Goal: Task Accomplishment & Management: Use online tool/utility

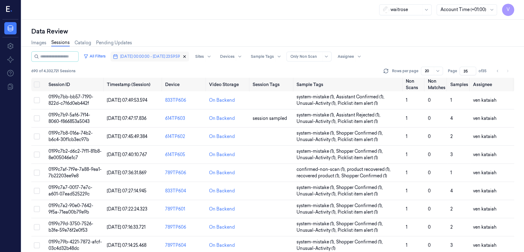
click at [187, 55] on icon "button" at bounding box center [184, 56] width 4 height 4
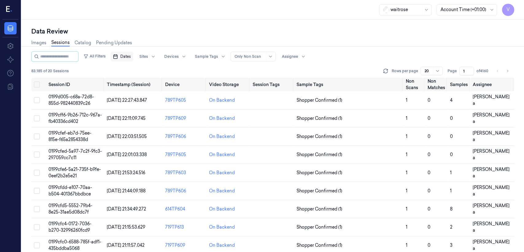
click at [131, 56] on span "Dates" at bounding box center [125, 57] width 10 height 6
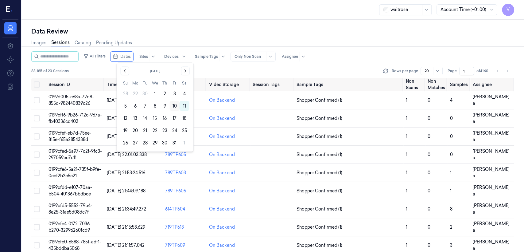
click at [172, 107] on button "10" at bounding box center [175, 106] width 10 height 10
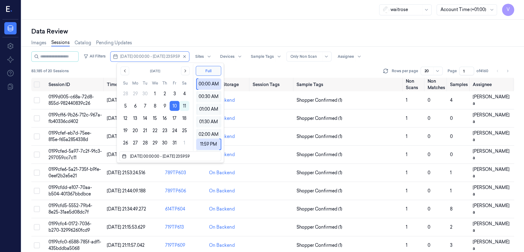
click at [203, 38] on div "Images Sessions Catalog Pending Updates" at bounding box center [272, 44] width 483 height 16
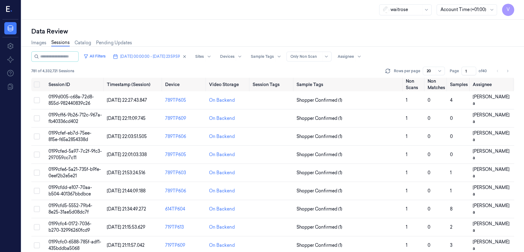
drag, startPoint x: 469, startPoint y: 73, endPoint x: 462, endPoint y: 76, distance: 7.4
click at [286, 76] on div "All Filters [DATE] 00:00:00 - [DATE] 23:59:59 Sites Devices Sample Tags Alert T…" at bounding box center [272, 64] width 483 height 26
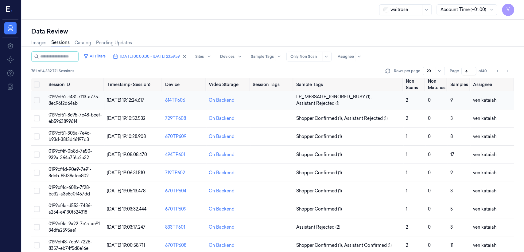
type input "4"
click at [286, 99] on span "LP_MESSAGE_IGNORED_BUSY (1) ," at bounding box center [334, 97] width 76 height 6
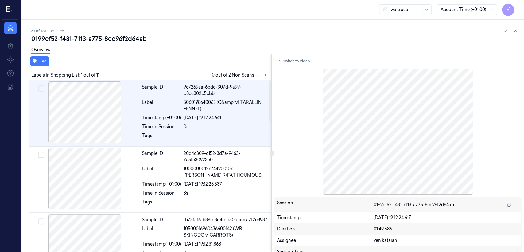
click at [269, 76] on div at bounding box center [261, 74] width 15 height 7
click at [266, 76] on icon at bounding box center [265, 75] width 4 height 4
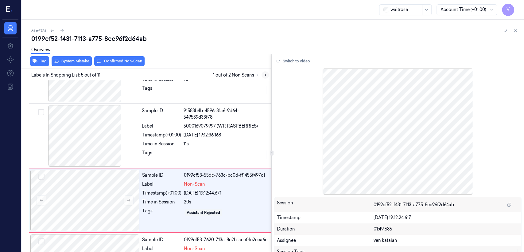
scroll to position [207, 0]
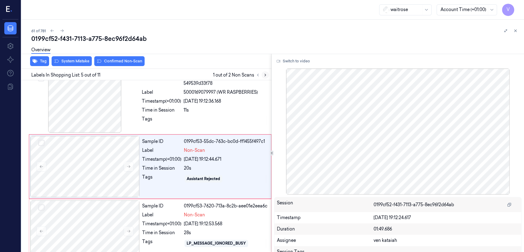
click at [262, 75] on button at bounding box center [264, 74] width 7 height 7
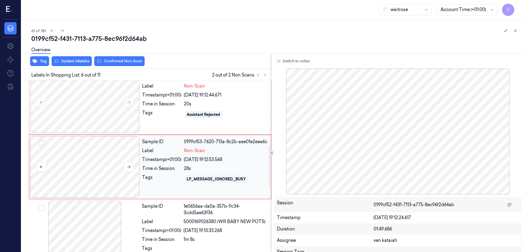
scroll to position [272, 0]
click at [130, 105] on button at bounding box center [129, 102] width 10 height 10
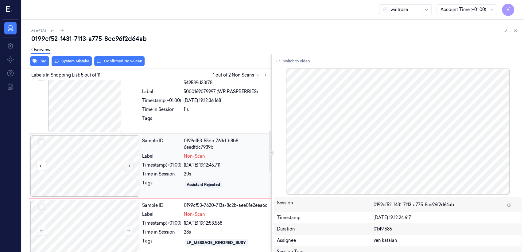
scroll to position [207, 0]
click at [132, 168] on button at bounding box center [129, 166] width 10 height 10
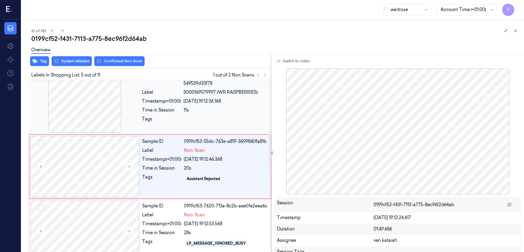
click at [156, 125] on div "Sample ID 91583b4b-4596-31a6-9d64-549539d33f78 Label 5000169079997 (WR RASPBERR…" at bounding box center [204, 101] width 131 height 61
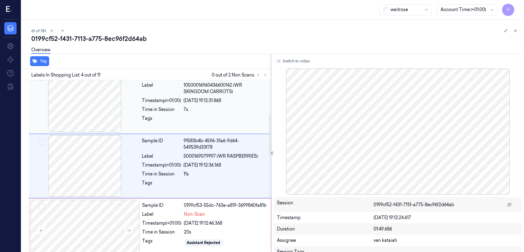
scroll to position [143, 0]
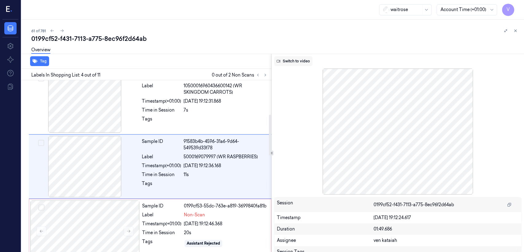
click at [286, 57] on button "Switch to video" at bounding box center [293, 61] width 38 height 10
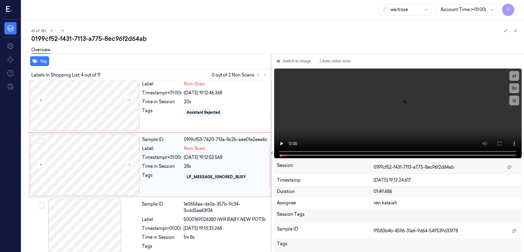
scroll to position [279, 0]
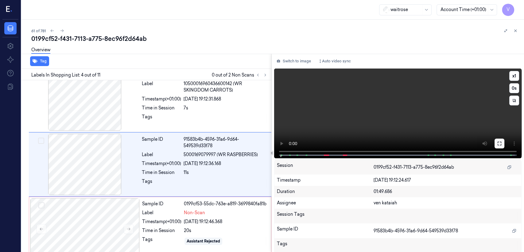
click at [286, 147] on button at bounding box center [499, 143] width 10 height 10
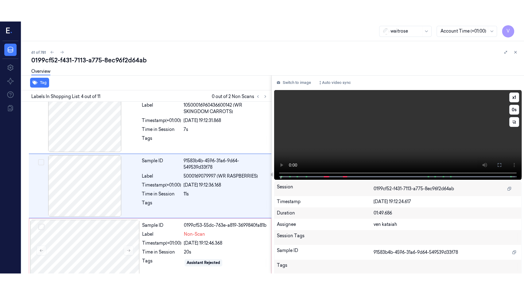
scroll to position [143, 0]
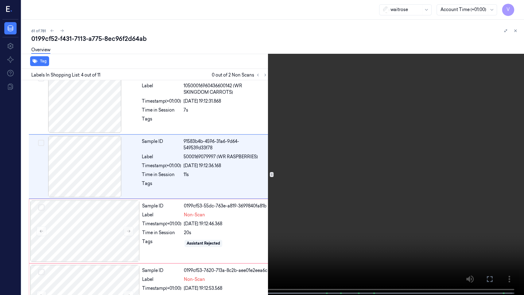
click at [75, 193] on video at bounding box center [262, 148] width 524 height 296
click at [286, 4] on button "x 1" at bounding box center [517, 7] width 10 height 10
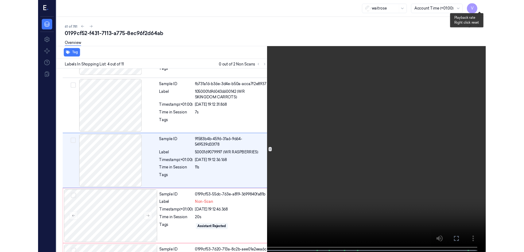
scroll to position [121, 0]
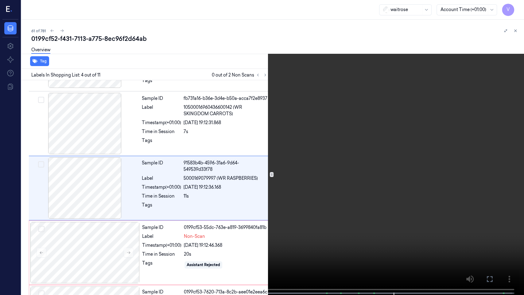
click at [0, 0] on button at bounding box center [0, 0] width 0 height 0
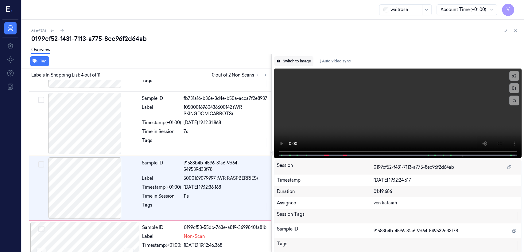
click at [285, 57] on button "Switch to image" at bounding box center [293, 61] width 39 height 10
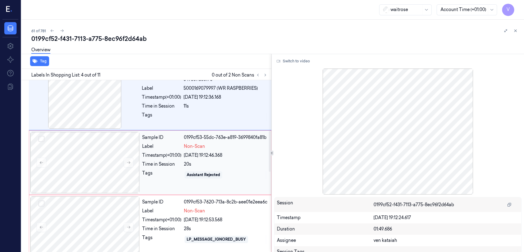
click at [168, 160] on div "Sample ID 0199cf53-55dc-763e-a819-3699840fa81b Label Non-Scan Timestamp (+01:00…" at bounding box center [205, 162] width 130 height 61
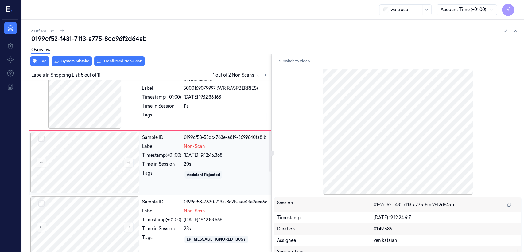
scroll to position [207, 0]
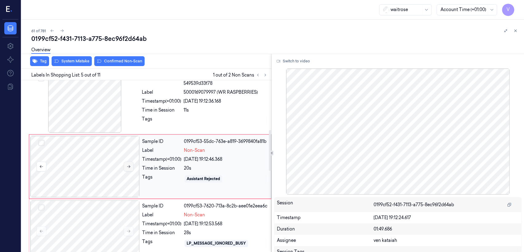
click at [125, 163] on button at bounding box center [129, 166] width 10 height 10
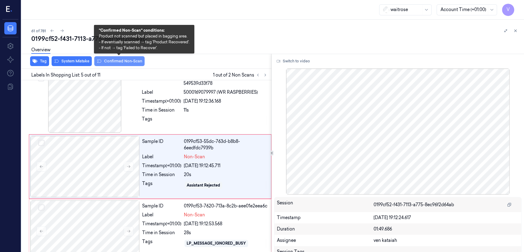
click at [112, 63] on button "Confirmed Non-Scan" at bounding box center [119, 61] width 50 height 10
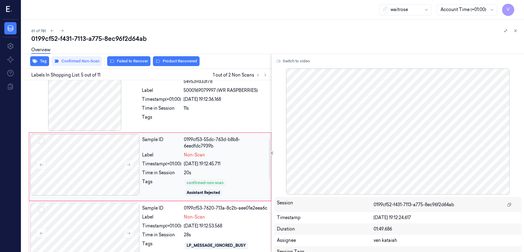
scroll to position [277, 0]
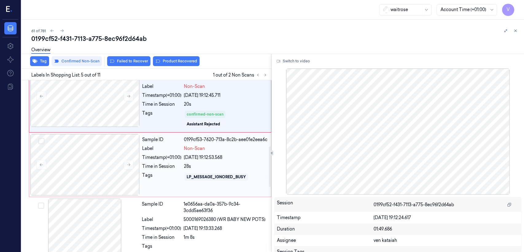
click at [167, 174] on div "Tags" at bounding box center [161, 177] width 39 height 10
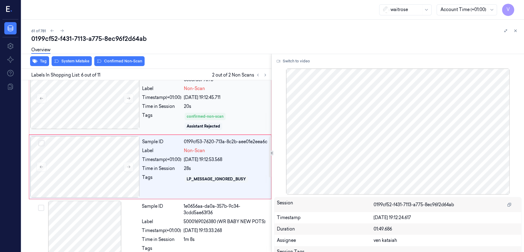
scroll to position [207, 0]
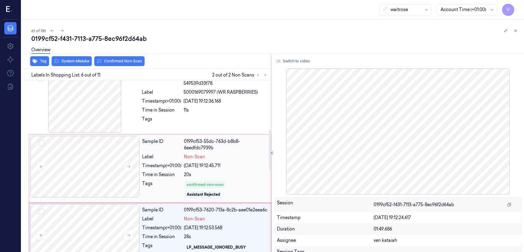
click at [172, 171] on div "Time in Session" at bounding box center [161, 174] width 39 height 6
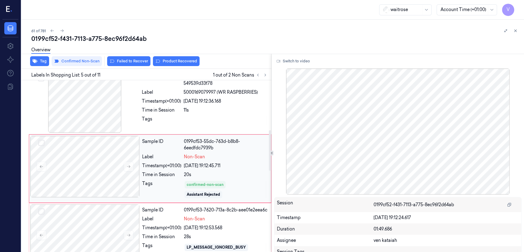
scroll to position [209, 0]
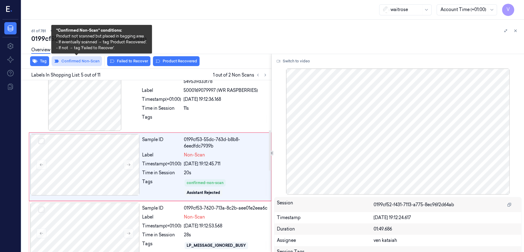
click at [73, 63] on button "Confirmed Non-Scan" at bounding box center [77, 61] width 50 height 10
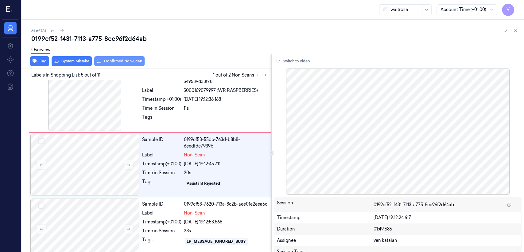
scroll to position [207, 0]
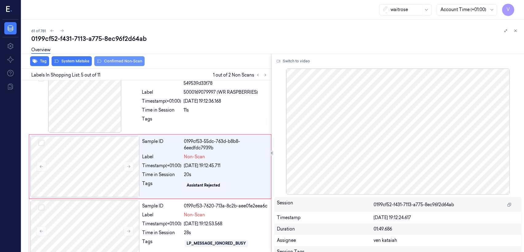
click at [79, 61] on button "System Mistake" at bounding box center [72, 61] width 40 height 10
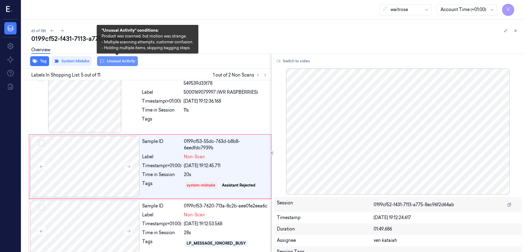
click at [121, 64] on button "Unusual Activity" at bounding box center [117, 61] width 41 height 10
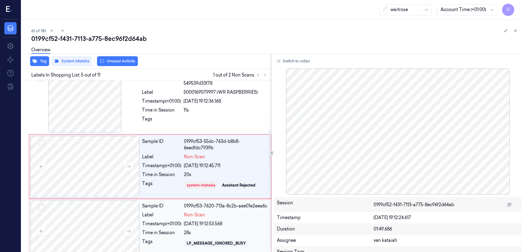
click at [161, 193] on div "Sample ID" at bounding box center [161, 206] width 39 height 6
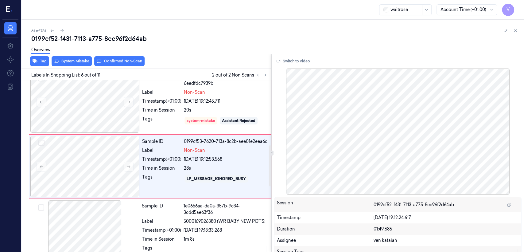
scroll to position [275, 0]
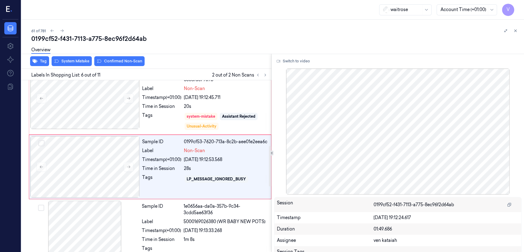
click at [114, 57] on div "Overview" at bounding box center [275, 51] width 488 height 16
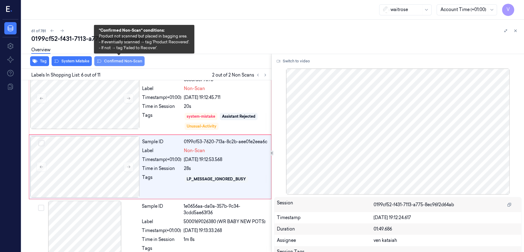
click at [110, 62] on button "Confirmed Non-Scan" at bounding box center [119, 61] width 50 height 10
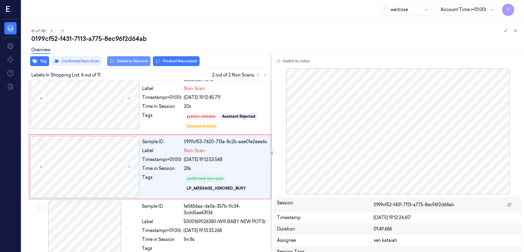
click at [140, 64] on button "Failed to Recover" at bounding box center [128, 61] width 43 height 10
click at [286, 34] on div "0199cf52-f431-7113-a775-8ec96f2d64ab" at bounding box center [275, 38] width 488 height 9
click at [286, 29] on icon at bounding box center [515, 31] width 4 height 4
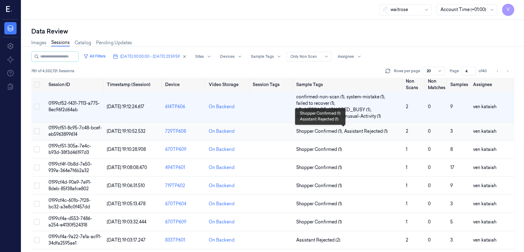
click at [286, 130] on span "Shopper Confirmed (1) ," at bounding box center [320, 131] width 48 height 6
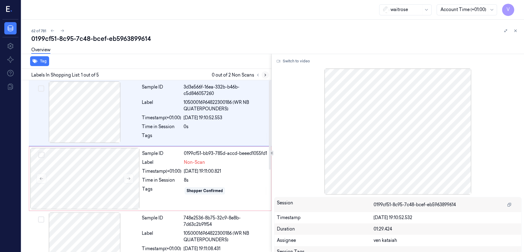
click at [268, 74] on button at bounding box center [264, 74] width 7 height 7
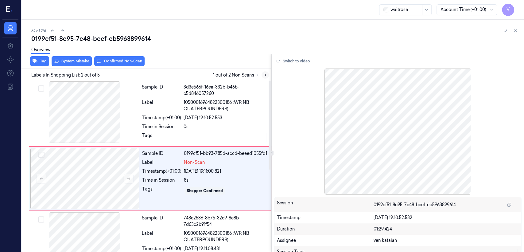
scroll to position [12, 0]
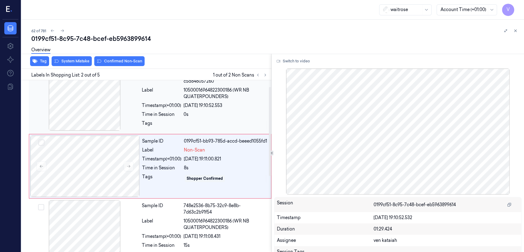
click at [160, 115] on div "Time in Session" at bounding box center [161, 114] width 39 height 6
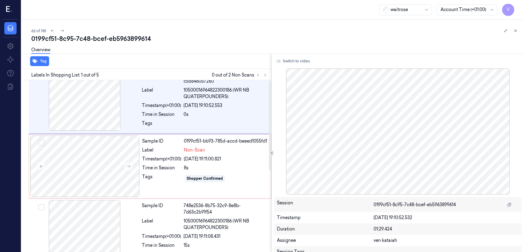
scroll to position [0, 0]
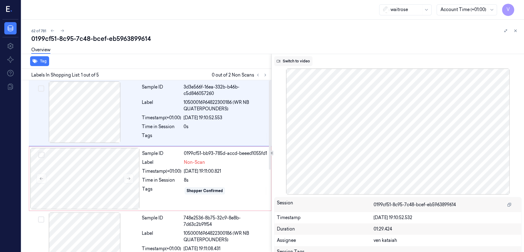
click at [286, 62] on button "Switch to video" at bounding box center [293, 61] width 38 height 10
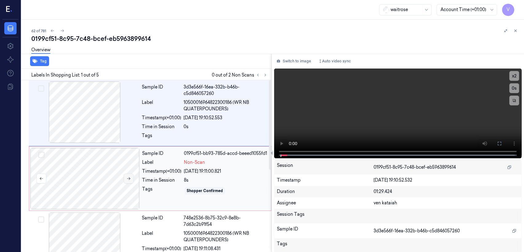
click at [129, 178] on icon at bounding box center [128, 178] width 3 height 3
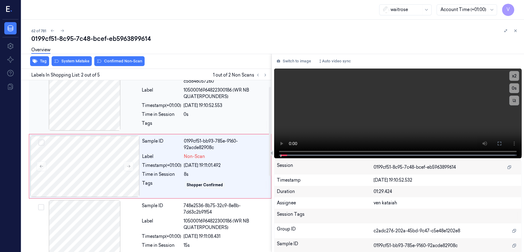
click at [158, 126] on div "Tags" at bounding box center [161, 125] width 39 height 10
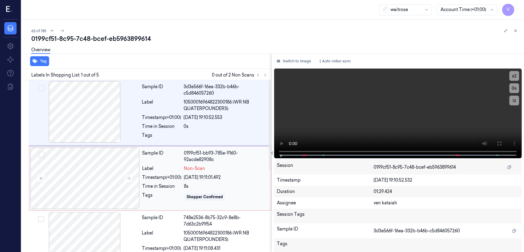
scroll to position [0, 0]
click at [286, 144] on icon at bounding box center [499, 143] width 5 height 5
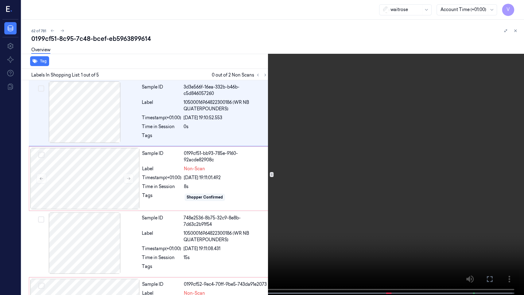
click at [0, 0] on button at bounding box center [0, 0] width 0 height 0
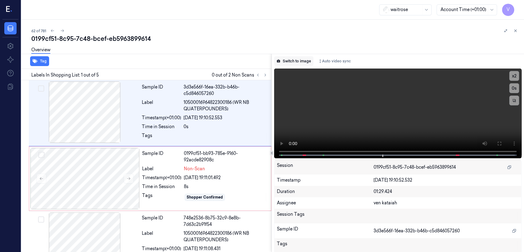
click at [286, 60] on button "Switch to image" at bounding box center [293, 61] width 39 height 10
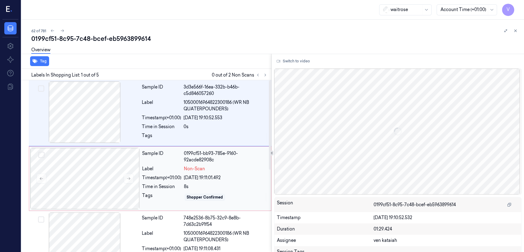
click at [177, 185] on div "Time in Session" at bounding box center [161, 186] width 39 height 6
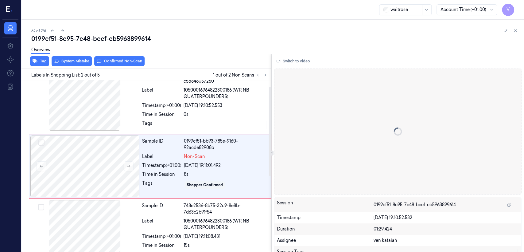
click at [71, 58] on div "Overview" at bounding box center [275, 51] width 488 height 16
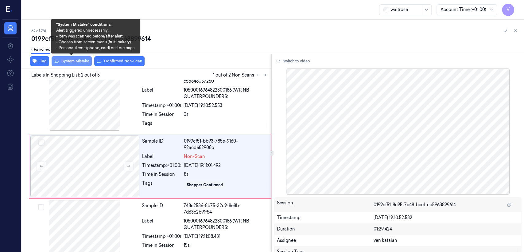
click at [71, 60] on button "System Mistake" at bounding box center [72, 61] width 40 height 10
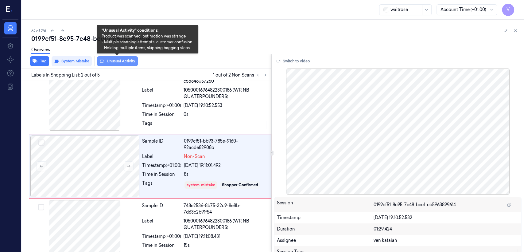
click at [120, 64] on button "Unusual Activity" at bounding box center [117, 61] width 41 height 10
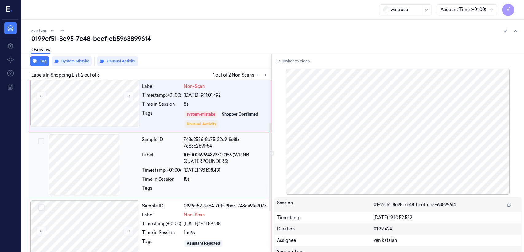
click at [188, 179] on div "15s" at bounding box center [226, 179] width 84 height 6
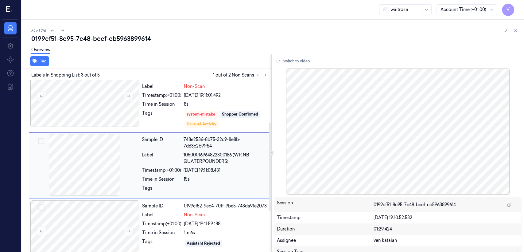
scroll to position [81, 0]
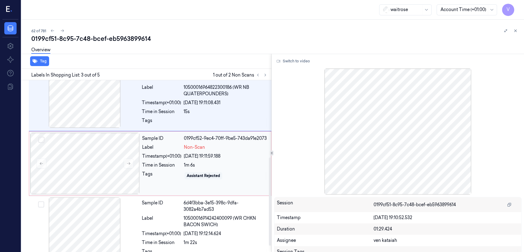
click at [151, 184] on div "Sample ID 0199cf52-9ec4-70ff-9be5-743da91e2073 Label Non-Scan Timestamp (+01:00…" at bounding box center [205, 163] width 130 height 61
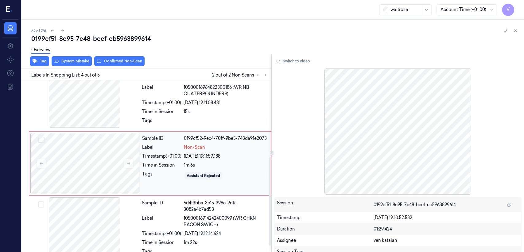
scroll to position [147, 0]
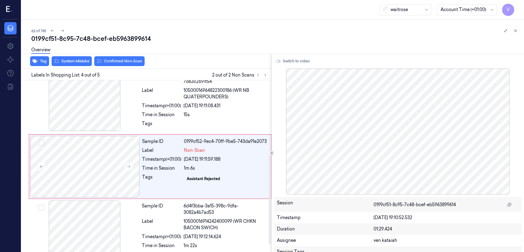
click at [77, 58] on div "Overview" at bounding box center [275, 51] width 488 height 16
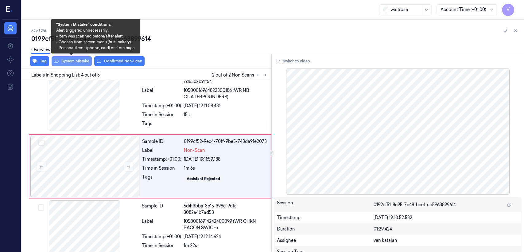
click at [74, 60] on button "System Mistake" at bounding box center [72, 61] width 40 height 10
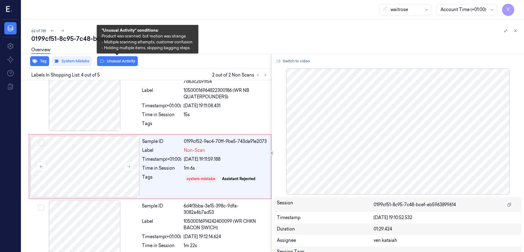
click at [110, 62] on button "Unusual Activity" at bounding box center [117, 61] width 41 height 10
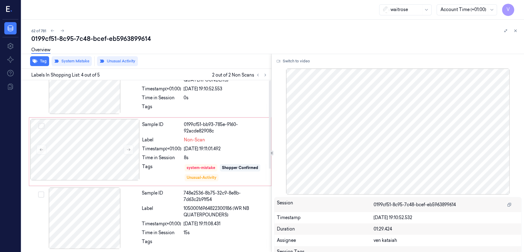
scroll to position [0, 0]
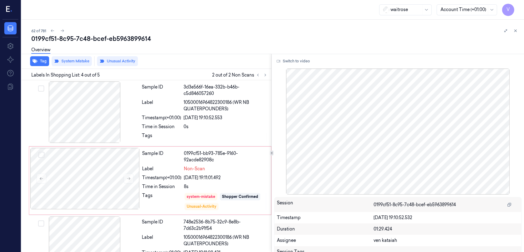
click at [286, 33] on div "62 of 781 0199cf51-8c95-7c48-bcef-eb5963899614 Overview Tag System Mistake Unus…" at bounding box center [272, 136] width 502 height 232
click at [286, 31] on icon at bounding box center [515, 31] width 2 height 2
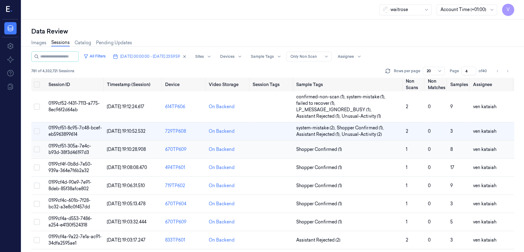
click at [286, 153] on td "Shopper Confirmed (1)" at bounding box center [349, 149] width 110 height 18
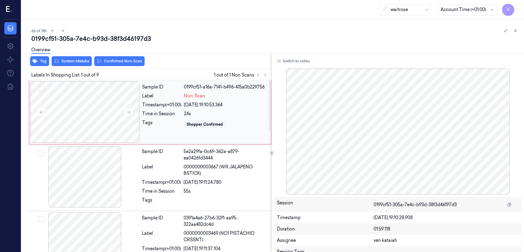
click at [202, 95] on span "Non-Scan" at bounding box center [194, 96] width 21 height 6
click at [128, 117] on div at bounding box center [84, 111] width 109 height 61
click at [128, 114] on button at bounding box center [129, 112] width 10 height 10
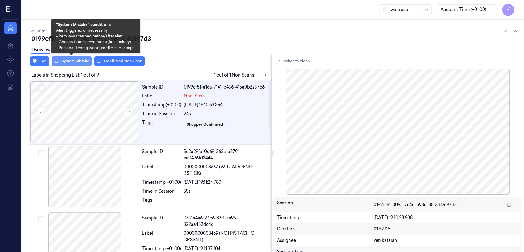
click at [73, 61] on button "System Mistake" at bounding box center [72, 61] width 40 height 10
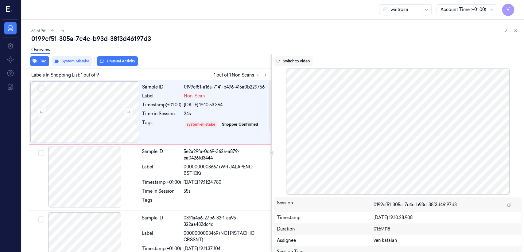
click at [286, 60] on button "Switch to video" at bounding box center [293, 61] width 38 height 10
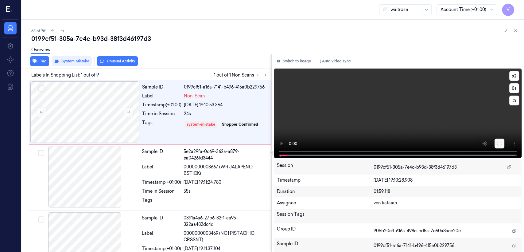
click at [286, 143] on button at bounding box center [499, 143] width 10 height 10
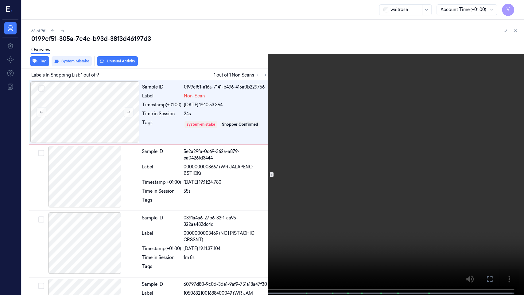
click at [0, 0] on icon at bounding box center [0, 0] width 0 height 0
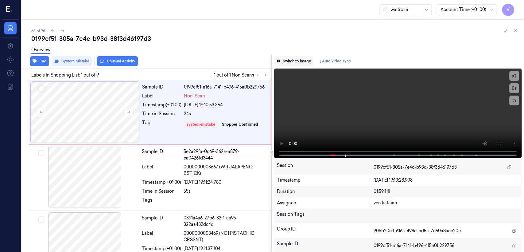
click at [286, 57] on button "Switch to image" at bounding box center [293, 61] width 39 height 10
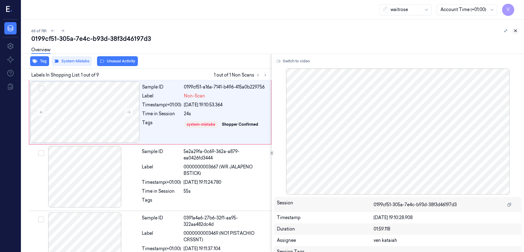
click at [286, 32] on button at bounding box center [515, 30] width 7 height 7
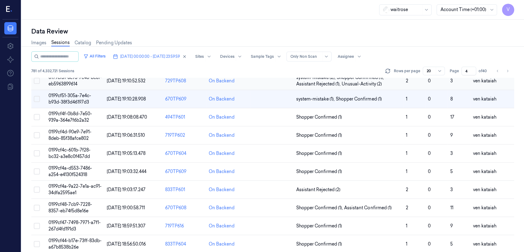
scroll to position [68, 0]
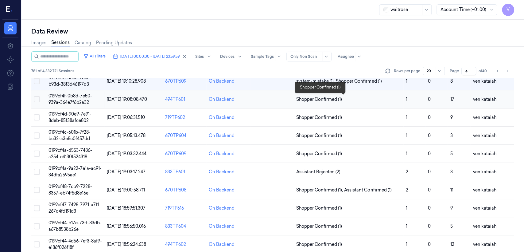
click at [286, 101] on span "Shopper Confirmed (1)" at bounding box center [319, 99] width 46 height 6
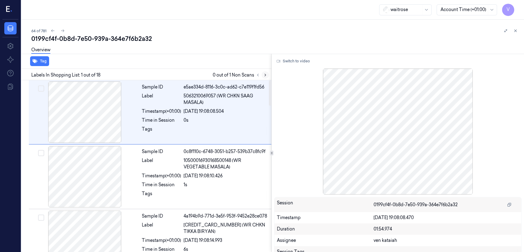
click at [263, 73] on icon at bounding box center [265, 75] width 4 height 4
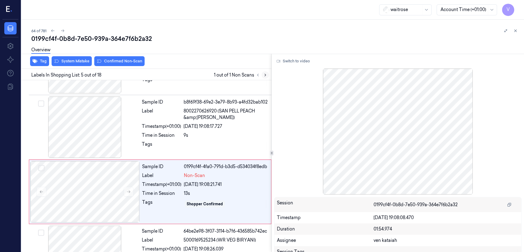
scroll to position [205, 0]
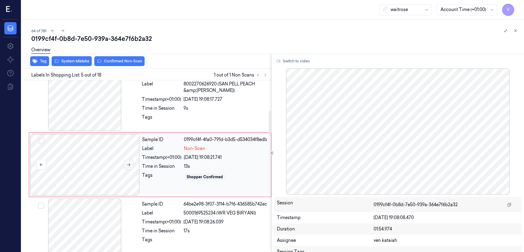
click at [128, 168] on button at bounding box center [129, 165] width 10 height 10
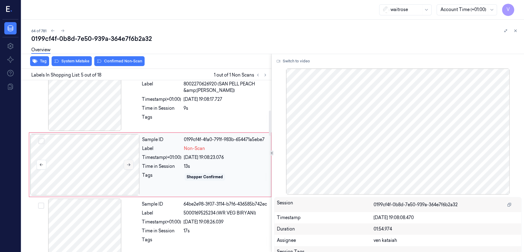
click at [128, 168] on button at bounding box center [129, 165] width 10 height 10
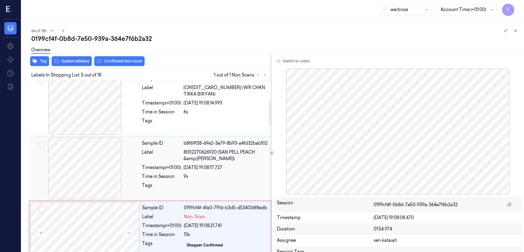
click at [145, 107] on div "Sample ID 4a194b9d-771d-3e5f-953f-9452e28ce078 Label [CREDIT_CARD_NUMBER] (WR C…" at bounding box center [204, 103] width 131 height 61
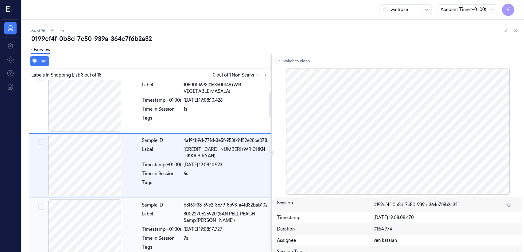
scroll to position [75, 0]
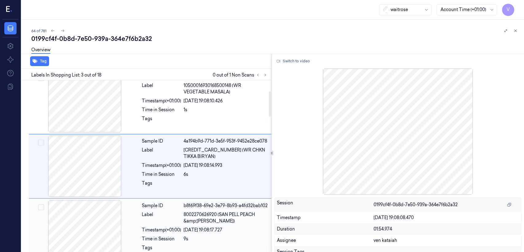
click at [145, 107] on div "Time in Session" at bounding box center [161, 110] width 39 height 6
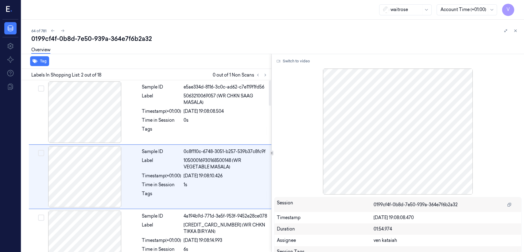
click at [145, 107] on div "Sample ID e5ae334d-8116-3c0c-ad62-c7e119f1fd56 Label 5063210069057 (WR CHKN SAA…" at bounding box center [204, 111] width 131 height 61
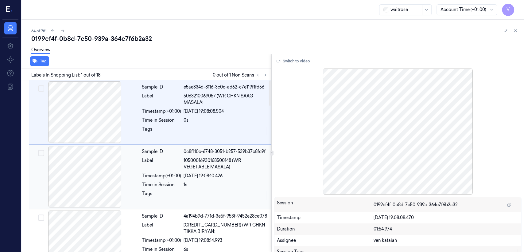
click at [160, 188] on div "Sample ID 0c8f110c-6748-3051-b257-539b37c8fc9f Label 10500016930168500148 (WR V…" at bounding box center [204, 176] width 131 height 61
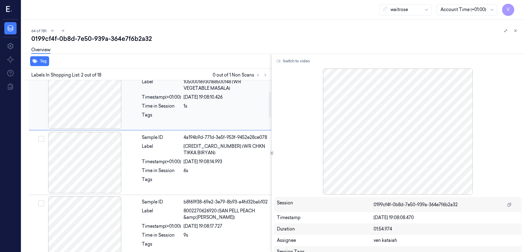
click at [160, 188] on div "Sample ID 4a194b9d-771d-3e5f-953f-9452e28ce078 Label [CREDIT_CARD_NUMBER] (WR C…" at bounding box center [204, 162] width 131 height 61
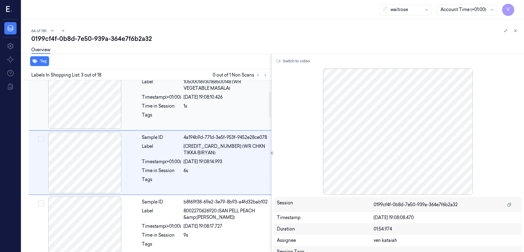
scroll to position [75, 0]
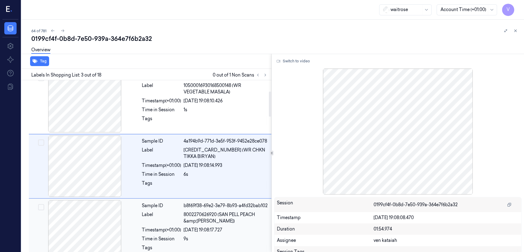
click at [165, 193] on div "Sample ID" at bounding box center [161, 205] width 39 height 6
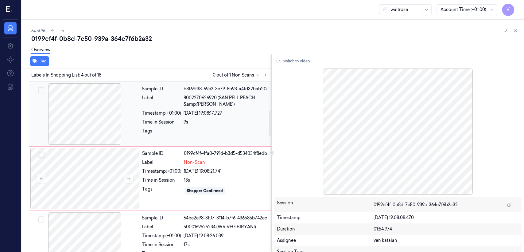
scroll to position [208, 0]
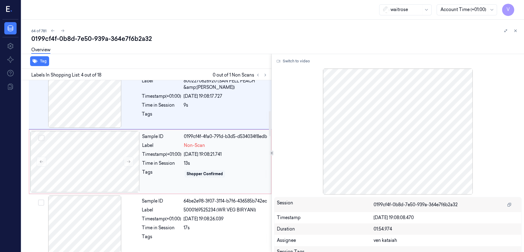
click at [181, 133] on div "Sample ID 0199cf4f-4fa0-791d-b3d5-d534034f8edb Label Non-Scan Timestamp (+01:00…" at bounding box center [205, 161] width 130 height 61
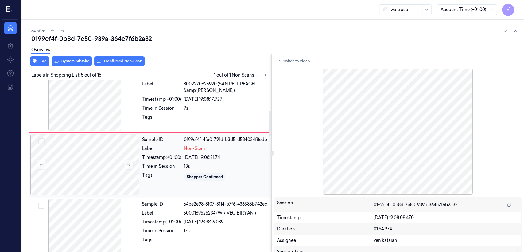
click at [181, 132] on div "Sample ID b8f69f38-69e2-3e79-8b93-a4fd32bab102 Label 8002270626920 (SAN PELL PE…" at bounding box center [150, 100] width 242 height 64
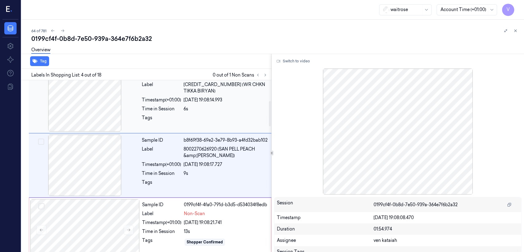
scroll to position [140, 0]
click at [192, 144] on div "b8f69f38-69e2-3e79-8b93-a4fd32bab102" at bounding box center [226, 140] width 84 height 6
click at [286, 58] on button "Switch to video" at bounding box center [293, 61] width 38 height 10
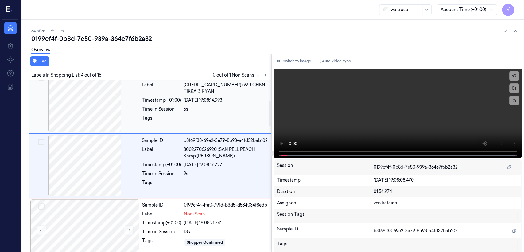
click at [205, 107] on div "6s" at bounding box center [226, 109] width 84 height 6
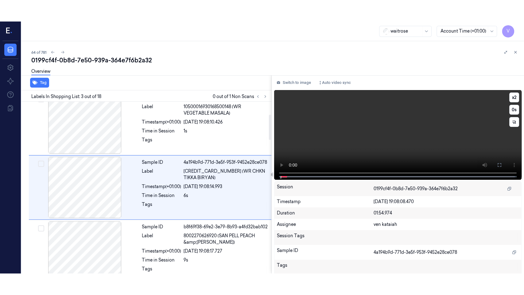
scroll to position [75, 0]
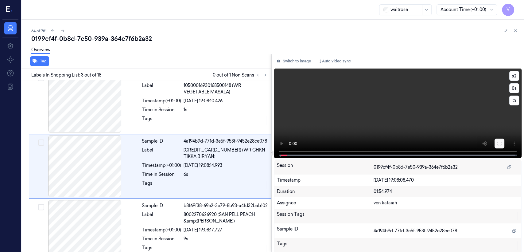
click at [286, 145] on icon at bounding box center [499, 143] width 5 height 5
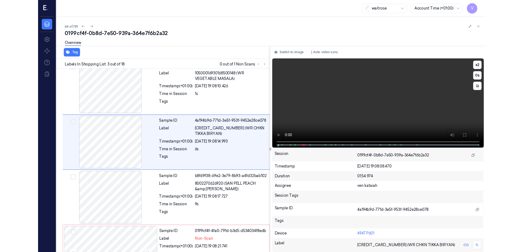
scroll to position [53, 0]
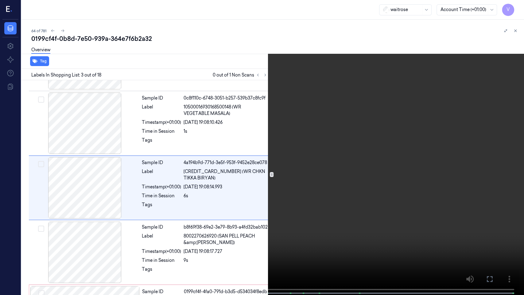
click at [0, 0] on icon at bounding box center [0, 0] width 0 height 0
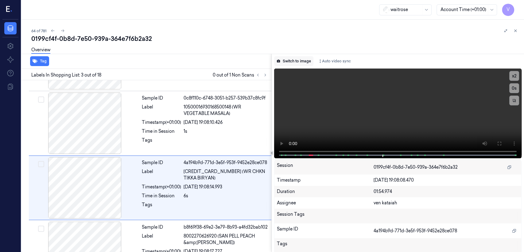
click at [285, 61] on button "Switch to image" at bounding box center [293, 61] width 39 height 10
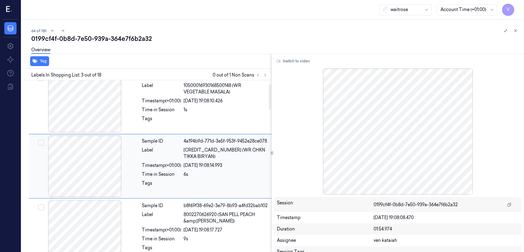
scroll to position [0, 0]
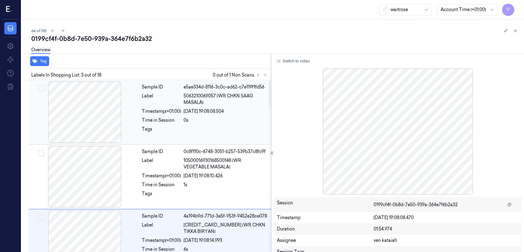
click at [142, 114] on div "Timestamp (+01:00)" at bounding box center [161, 111] width 39 height 6
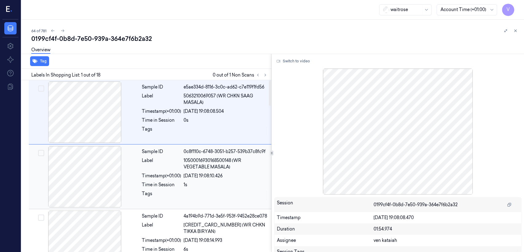
click at [135, 172] on div at bounding box center [84, 176] width 109 height 61
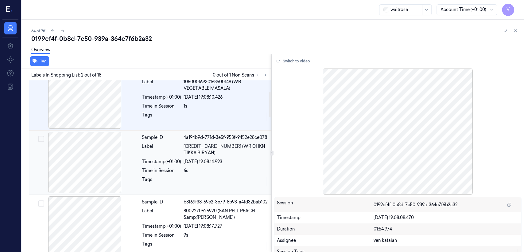
click at [139, 180] on div "Sample ID 4a194b9d-771d-3e5f-953f-9452e28ce078 Label [CREDIT_CARD_NUMBER] (WR C…" at bounding box center [204, 162] width 131 height 61
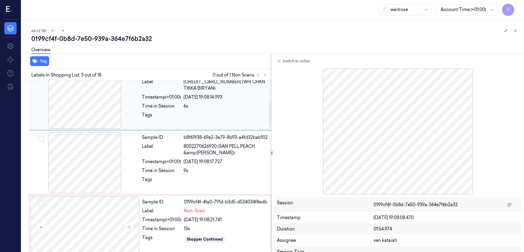
click at [139, 180] on div "Sample ID b8f69f38-69e2-3e79-8b93-a4fd32bab102 Label 8002270626920 (SAN PELL PE…" at bounding box center [204, 162] width 131 height 61
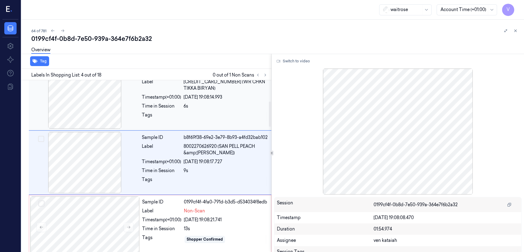
scroll to position [140, 0]
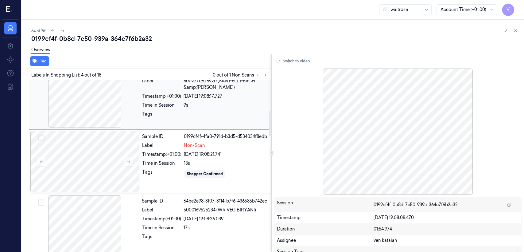
click at [136, 177] on div at bounding box center [84, 161] width 109 height 61
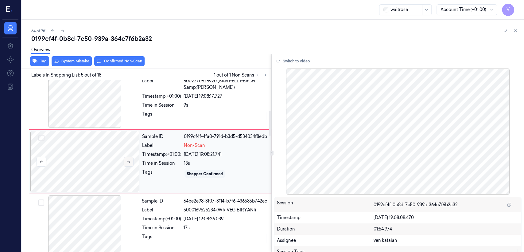
scroll to position [205, 0]
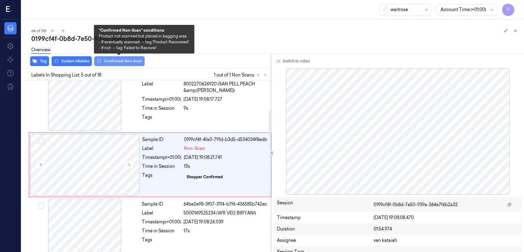
click at [103, 61] on button "Confirmed Non-Scan" at bounding box center [119, 61] width 50 height 10
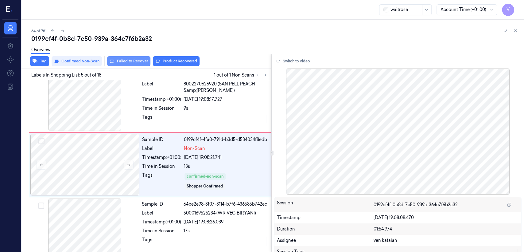
scroll to position [207, 0]
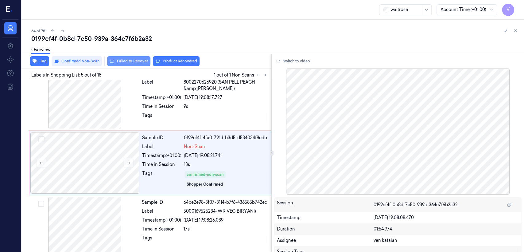
click at [121, 60] on button "Failed to Recover" at bounding box center [128, 61] width 43 height 10
click at [286, 26] on div "64 of 781 0199cf4f-0b8d-7e50-939a-364e7f6b2a32 Overview Tag Confirmed Non-Scan …" at bounding box center [272, 136] width 502 height 232
click at [286, 32] on button at bounding box center [515, 30] width 7 height 7
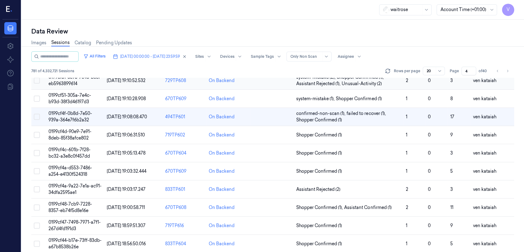
scroll to position [2, 0]
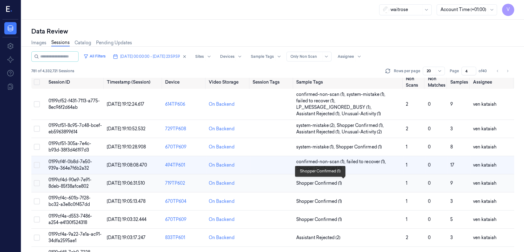
click at [286, 182] on span "Shopper Confirmed (1)" at bounding box center [319, 183] width 46 height 6
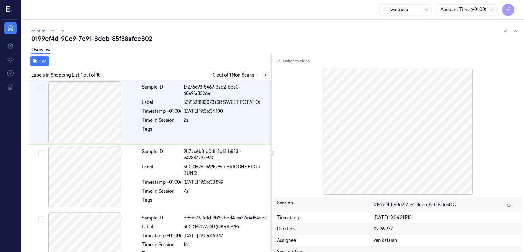
click at [264, 72] on button at bounding box center [264, 74] width 7 height 7
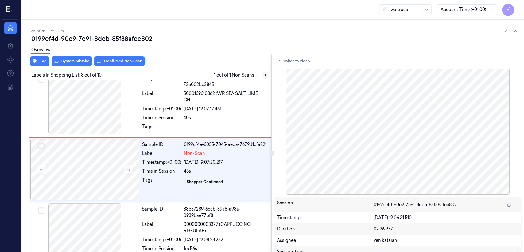
scroll to position [404, 0]
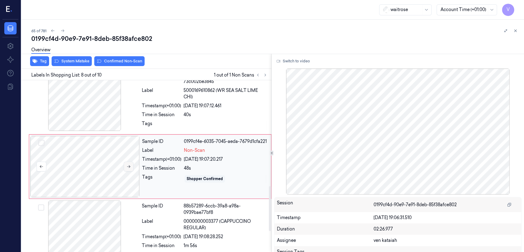
click at [128, 167] on icon at bounding box center [128, 166] width 4 height 4
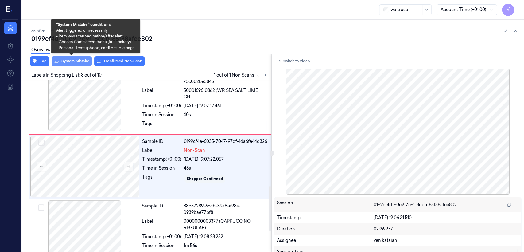
click at [79, 61] on button "System Mistake" at bounding box center [72, 61] width 40 height 10
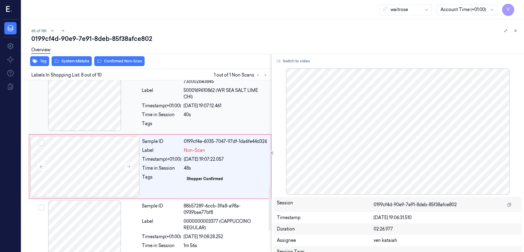
click at [204, 118] on div "Sample ID 18eb8d24-2962-3202-8e7b-73c002be3845 Label 5000169610862 (WR SEA SALT…" at bounding box center [204, 100] width 131 height 63
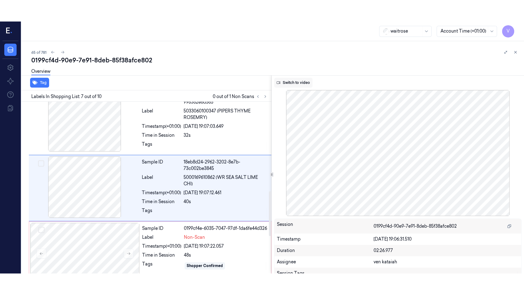
scroll to position [339, 0]
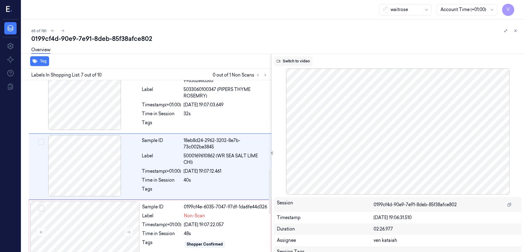
click at [286, 62] on button "Switch to video" at bounding box center [293, 61] width 38 height 10
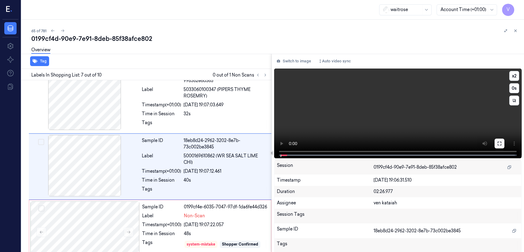
click at [286, 148] on button at bounding box center [499, 143] width 10 height 10
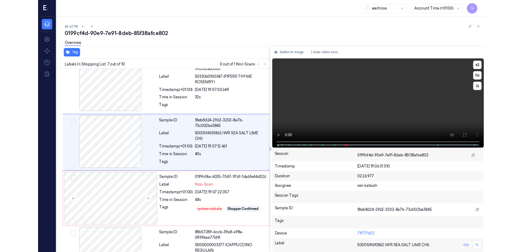
scroll to position [317, 0]
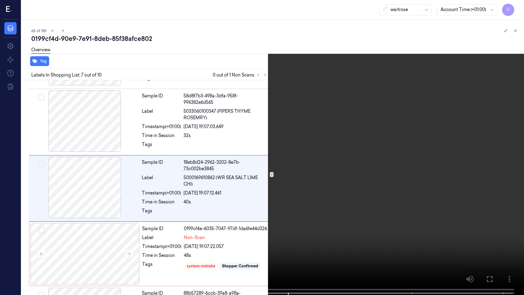
click at [0, 0] on icon at bounding box center [0, 0] width 0 height 0
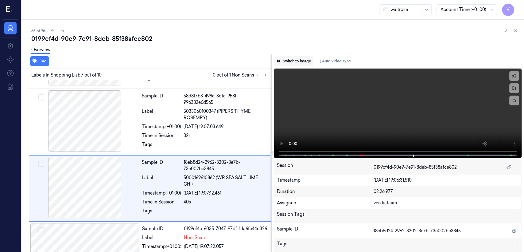
click at [286, 60] on button "Switch to image" at bounding box center [293, 61] width 39 height 10
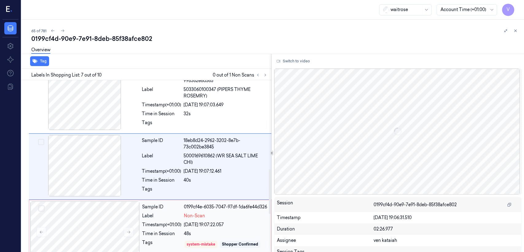
click at [186, 193] on div "0199cf4e-6035-7047-97df-1da6fe44d326" at bounding box center [225, 206] width 83 height 6
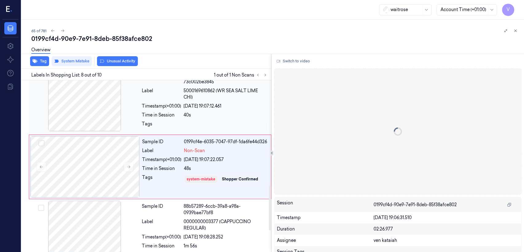
scroll to position [404, 0]
click at [286, 33] on button at bounding box center [515, 30] width 7 height 7
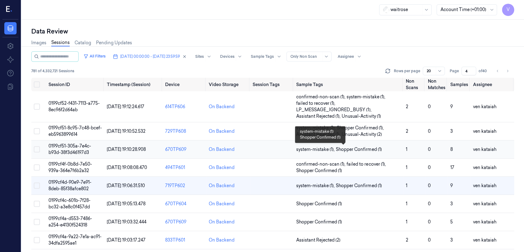
scroll to position [68, 0]
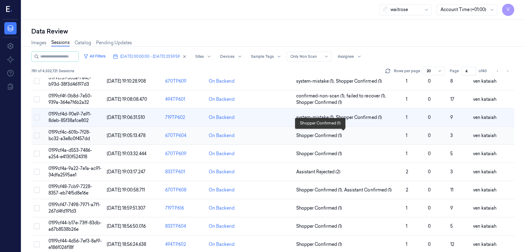
click at [286, 136] on span "Shopper Confirmed (1)" at bounding box center [319, 135] width 46 height 6
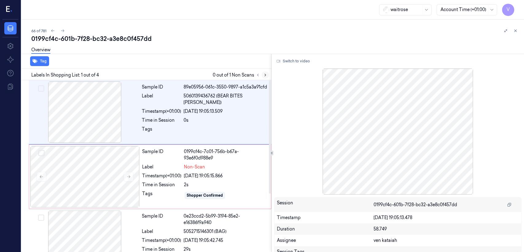
click at [266, 74] on icon at bounding box center [265, 75] width 4 height 4
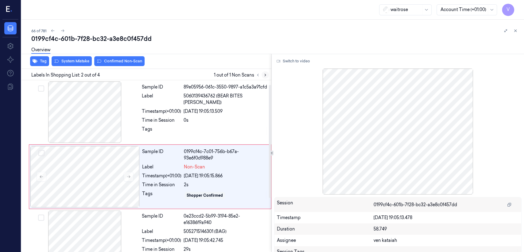
scroll to position [10, 0]
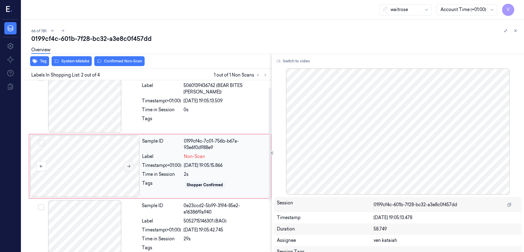
click at [128, 166] on icon at bounding box center [128, 166] width 4 height 4
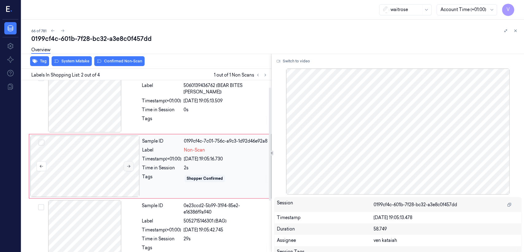
click at [128, 166] on icon at bounding box center [128, 166] width 4 height 4
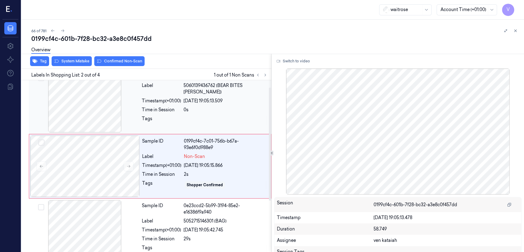
click at [139, 114] on div at bounding box center [84, 101] width 109 height 61
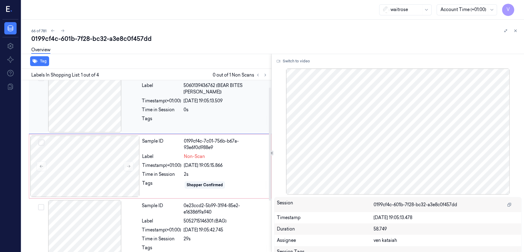
scroll to position [0, 0]
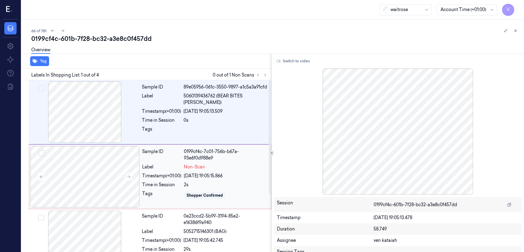
click at [162, 192] on div "Tags" at bounding box center [161, 195] width 39 height 10
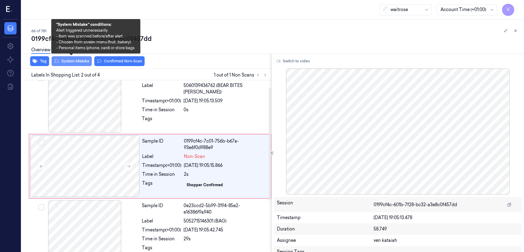
click at [80, 60] on button "System Mistake" at bounding box center [72, 61] width 40 height 10
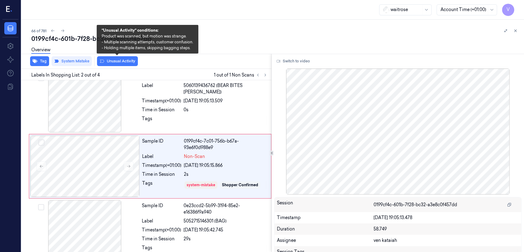
click at [108, 60] on button "Unusual Activity" at bounding box center [117, 61] width 41 height 10
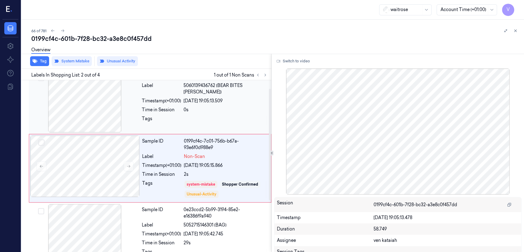
scroll to position [12, 0]
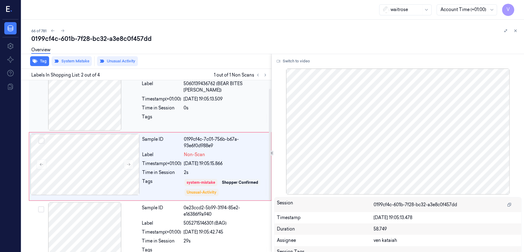
click at [203, 104] on div "Sample ID 89e05956-061c-3550-9897-a1c5a3a91cfd Label 5060139436762 (BEAR BITES …" at bounding box center [204, 99] width 131 height 61
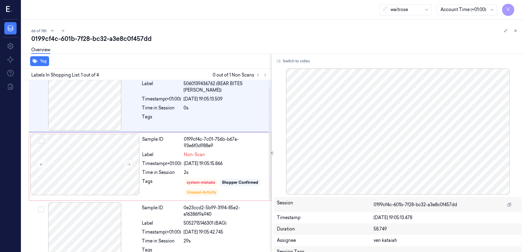
scroll to position [0, 0]
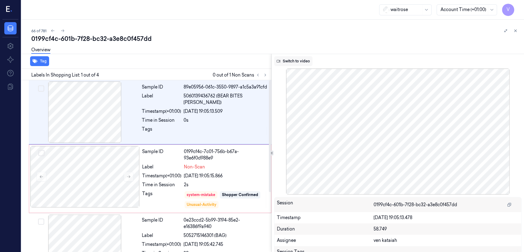
click at [284, 64] on button "Switch to video" at bounding box center [293, 61] width 38 height 10
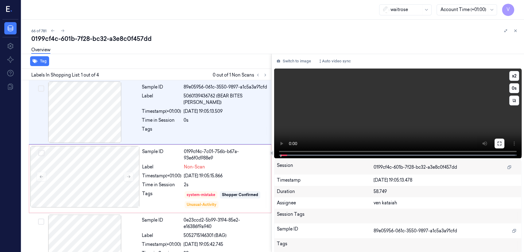
click at [286, 145] on button at bounding box center [499, 143] width 10 height 10
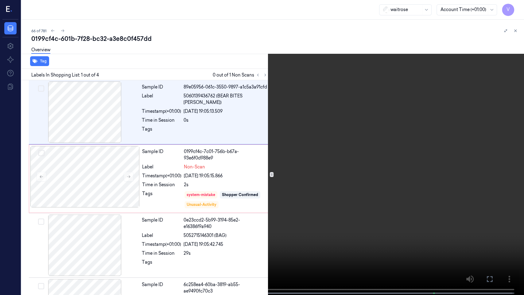
click at [286, 175] on video at bounding box center [262, 148] width 524 height 296
click at [0, 0] on icon at bounding box center [0, 0] width 0 height 0
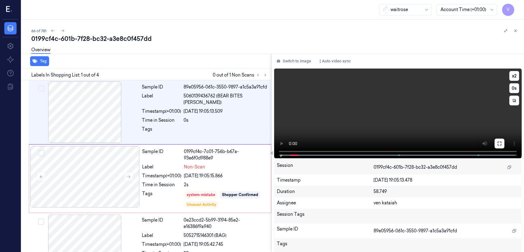
click at [286, 142] on icon at bounding box center [499, 143] width 5 height 5
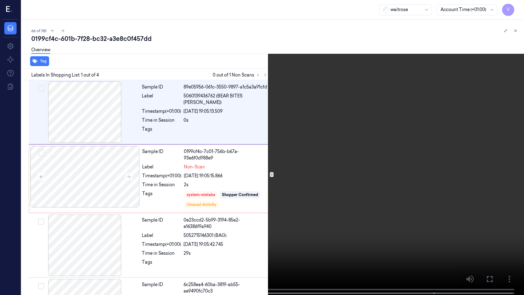
click at [286, 145] on video at bounding box center [262, 148] width 524 height 296
click at [0, 0] on button at bounding box center [0, 0] width 0 height 0
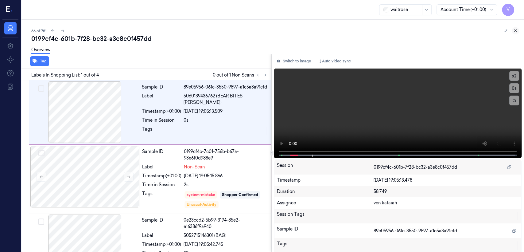
click at [286, 30] on icon at bounding box center [515, 31] width 4 height 4
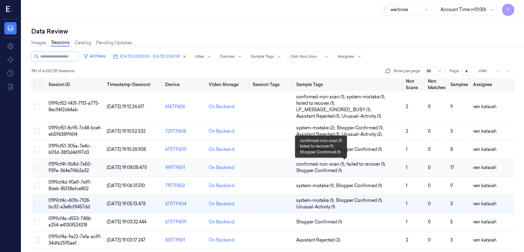
scroll to position [68, 0]
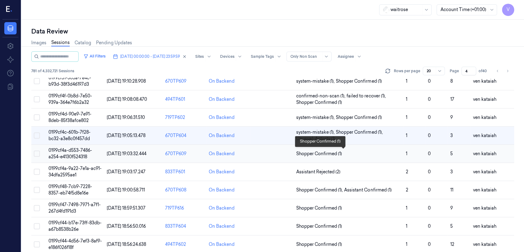
click at [286, 155] on span "Shopper Confirmed (1)" at bounding box center [319, 153] width 46 height 6
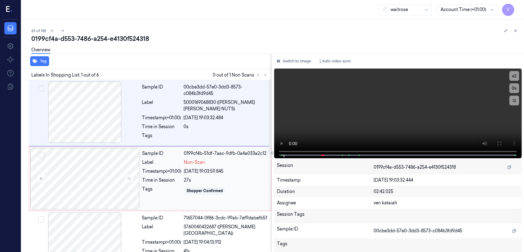
click at [194, 175] on div "Sample ID 0199cf4b-51df-7aac-9dfb-0a4a033a2c12 Label Non-Scan Timestamp (+01:00…" at bounding box center [205, 178] width 130 height 61
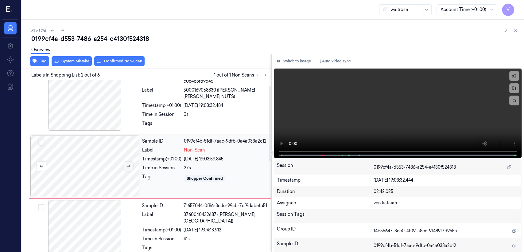
click at [127, 166] on icon at bounding box center [128, 166] width 3 height 3
click at [271, 68] on div "Tag System Mistake Confirmed Non-Scan Labels In Shopping List: 2 out of 6 1 out…" at bounding box center [271, 153] width 505 height 198
click at [286, 63] on button "Switch to image" at bounding box center [293, 61] width 39 height 10
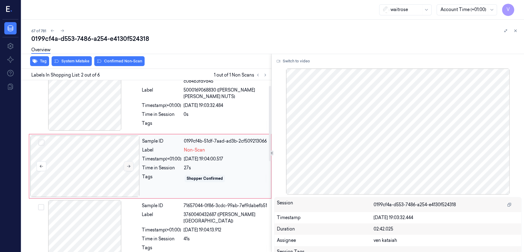
click at [130, 167] on icon at bounding box center [128, 166] width 4 height 4
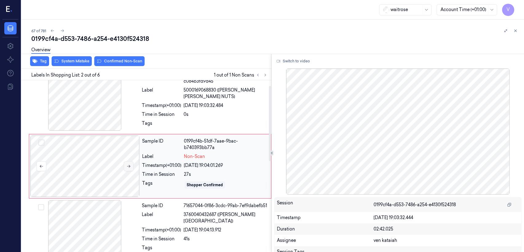
click at [130, 167] on icon at bounding box center [128, 166] width 4 height 4
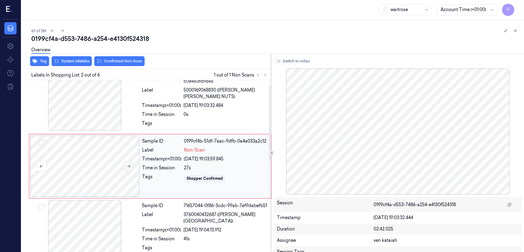
click at [130, 167] on icon at bounding box center [128, 166] width 4 height 4
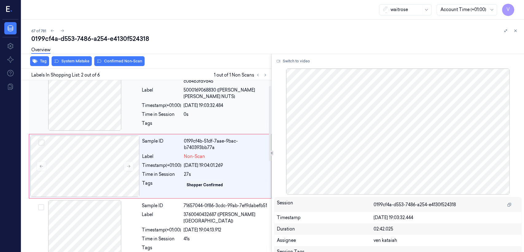
click at [147, 105] on div "Timestamp (+01:00)" at bounding box center [161, 105] width 39 height 6
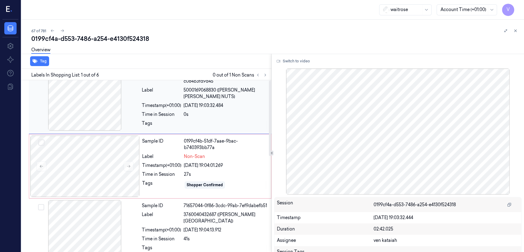
scroll to position [0, 0]
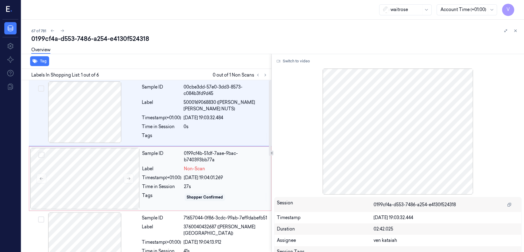
click at [147, 179] on div "Timestamp (+01:00)" at bounding box center [161, 177] width 39 height 6
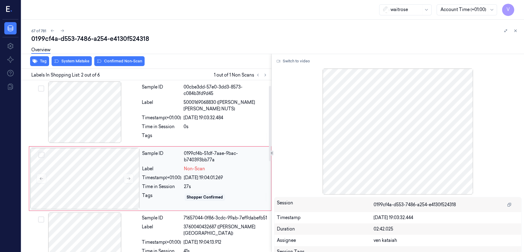
scroll to position [12, 0]
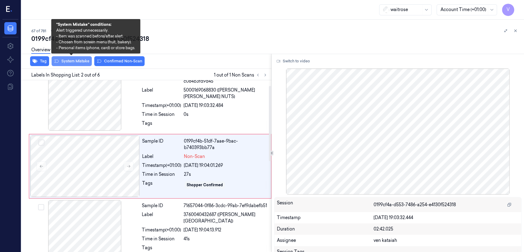
click at [79, 64] on button "System Mistake" at bounding box center [72, 61] width 40 height 10
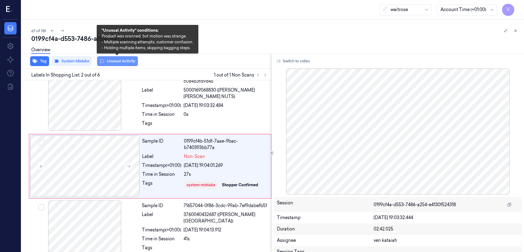
click at [124, 64] on button "Unusual Activity" at bounding box center [117, 61] width 41 height 10
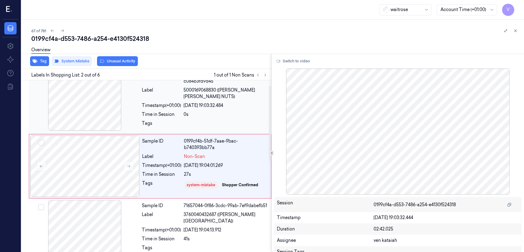
click at [178, 105] on div "Timestamp (+01:00)" at bounding box center [161, 105] width 39 height 6
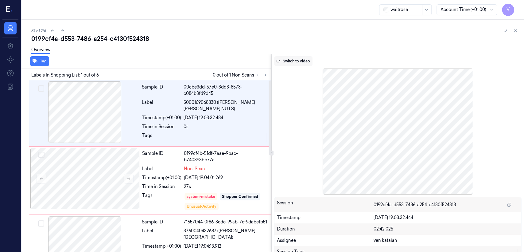
click at [286, 62] on button "Switch to video" at bounding box center [293, 61] width 38 height 10
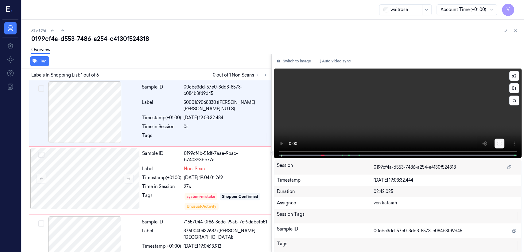
click at [286, 142] on button at bounding box center [499, 143] width 10 height 10
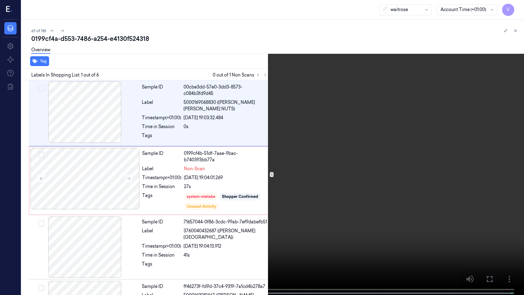
click at [101, 193] on video at bounding box center [262, 148] width 524 height 296
click at [0, 0] on button at bounding box center [0, 0] width 0 height 0
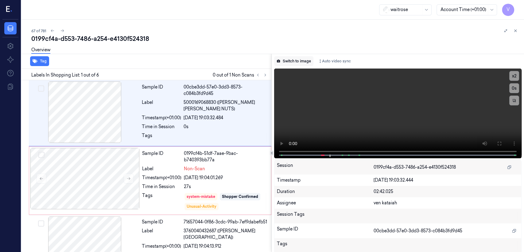
click at [286, 61] on button "Switch to image" at bounding box center [293, 61] width 39 height 10
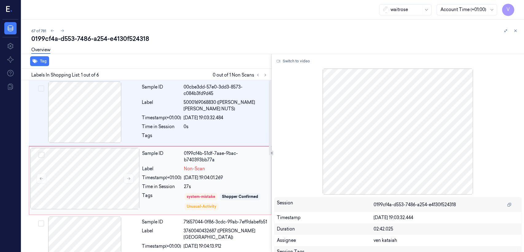
click at [163, 173] on div "Sample ID 0199cf4b-51df-7aae-9bac-b740393bb77a Label Non-Scan Timestamp (+01:00…" at bounding box center [205, 180] width 130 height 65
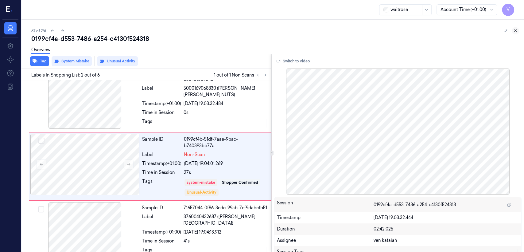
click at [286, 32] on icon at bounding box center [515, 31] width 4 height 4
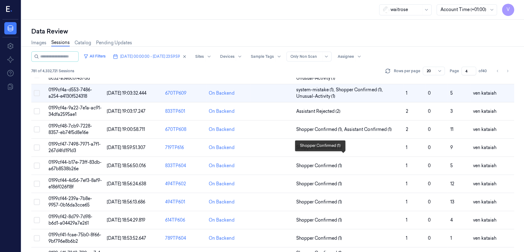
scroll to position [136, 0]
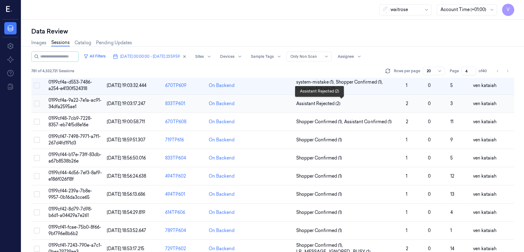
click at [286, 102] on span "Assistant Rejected (2)" at bounding box center [318, 103] width 44 height 6
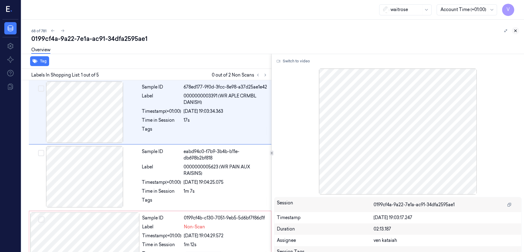
click at [286, 30] on button at bounding box center [515, 30] width 7 height 7
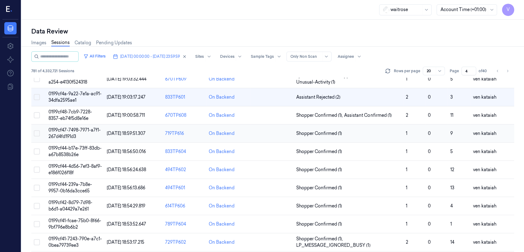
scroll to position [75, 0]
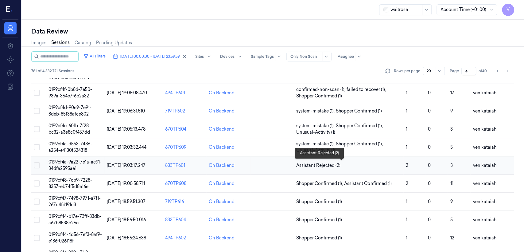
click at [286, 166] on span "Assistant Rejected (2)" at bounding box center [318, 165] width 44 height 6
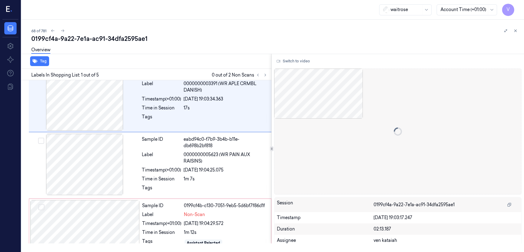
scroll to position [12, 0]
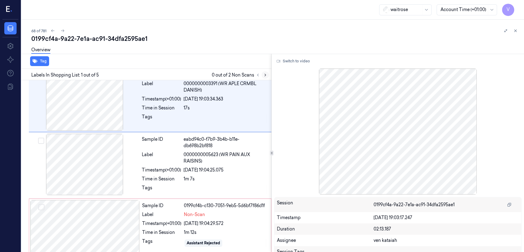
click at [265, 77] on button at bounding box center [264, 74] width 7 height 7
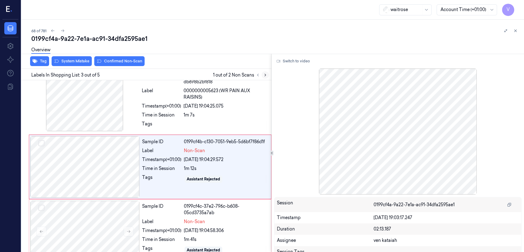
scroll to position [76, 0]
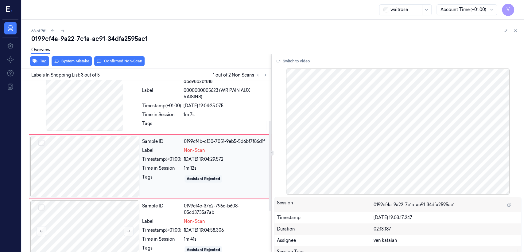
click at [128, 180] on div at bounding box center [84, 166] width 109 height 61
click at [154, 121] on div "Tags" at bounding box center [161, 125] width 39 height 10
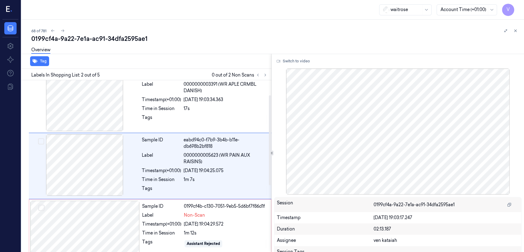
scroll to position [11, 0]
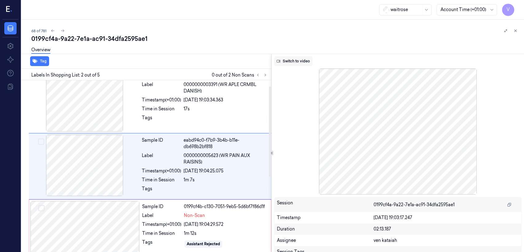
click at [286, 65] on button "Switch to video" at bounding box center [293, 61] width 38 height 10
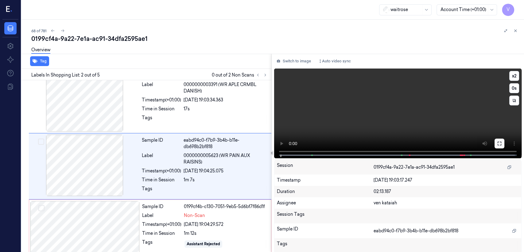
click at [286, 143] on icon at bounding box center [499, 143] width 5 height 5
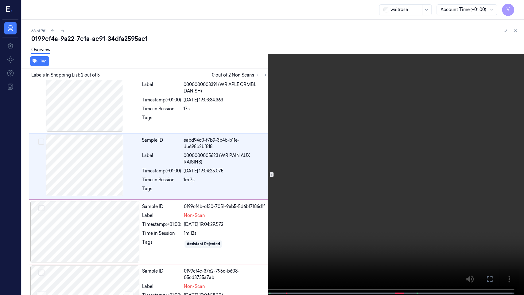
click at [216, 172] on video at bounding box center [262, 148] width 524 height 296
click at [0, 0] on button at bounding box center [0, 0] width 0 height 0
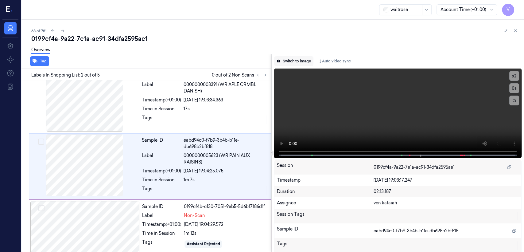
click at [286, 62] on button "Switch to image" at bounding box center [293, 61] width 39 height 10
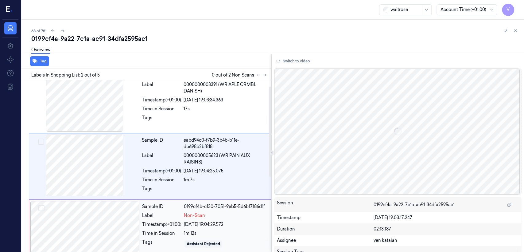
click at [169, 193] on div "Timestamp (+01:00)" at bounding box center [161, 224] width 39 height 6
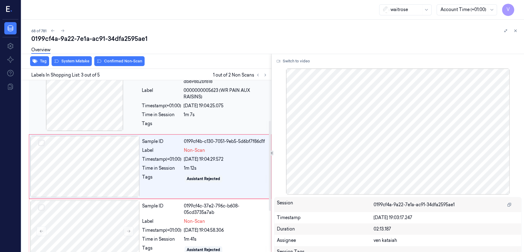
click at [180, 118] on div "Sample ID eabd94c0-f7b9-3b4b-b11e-db698b2bf818 Label 0000000005623 (WR PAIN AUX…" at bounding box center [204, 100] width 131 height 63
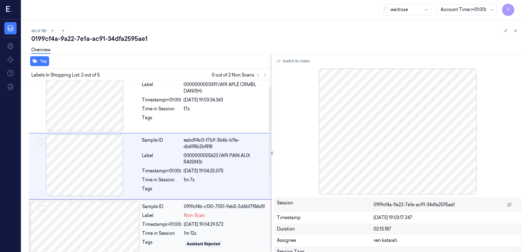
click at [157, 193] on div "Sample ID" at bounding box center [161, 206] width 39 height 6
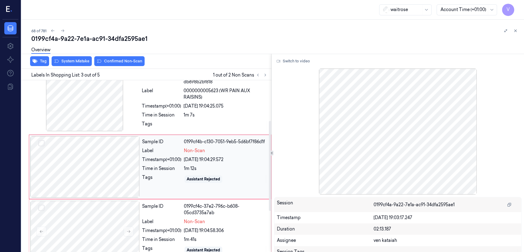
scroll to position [76, 0]
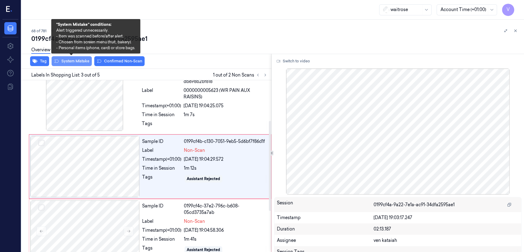
click at [61, 61] on button "System Mistake" at bounding box center [72, 61] width 40 height 10
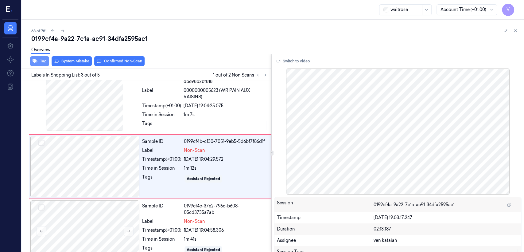
click at [45, 62] on button "Tag" at bounding box center [39, 61] width 19 height 10
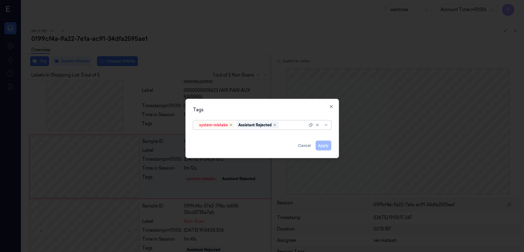
click at [283, 125] on div at bounding box center [293, 125] width 27 height 6
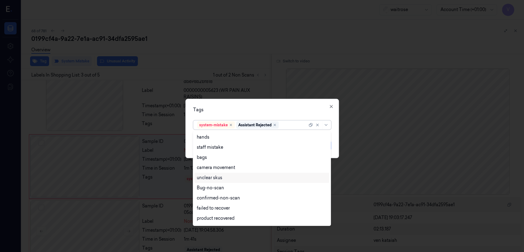
scroll to position [90, 0]
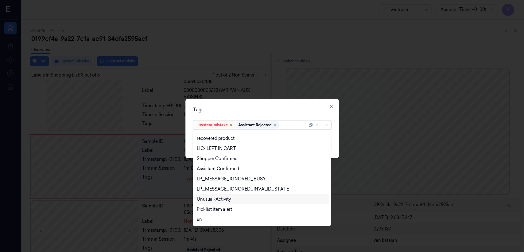
click at [221, 193] on div "Unusual-Activity" at bounding box center [214, 199] width 34 height 6
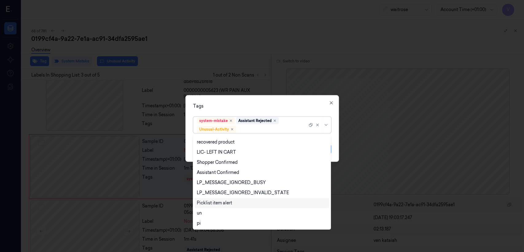
click at [219, 193] on div "Picklist item alert" at bounding box center [214, 202] width 35 height 6
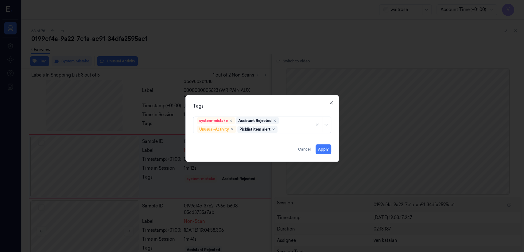
drag, startPoint x: 246, startPoint y: 108, endPoint x: 249, endPoint y: 111, distance: 4.2
click at [246, 108] on div "Tags" at bounding box center [262, 106] width 138 height 6
click at [286, 151] on button "Apply" at bounding box center [324, 149] width 16 height 10
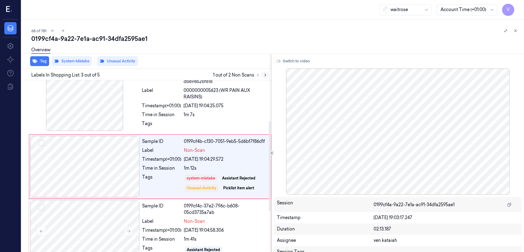
click at [267, 76] on button at bounding box center [264, 74] width 7 height 7
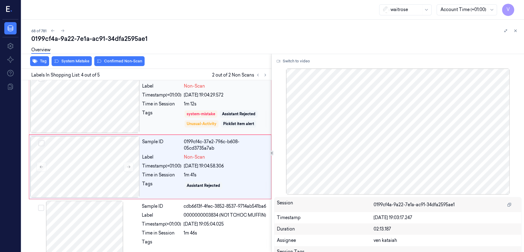
scroll to position [141, 0]
click at [137, 171] on div at bounding box center [84, 166] width 109 height 61
drag, startPoint x: 123, startPoint y: 168, endPoint x: 126, endPoint y: 167, distance: 3.4
click at [124, 168] on div at bounding box center [84, 166] width 109 height 61
click at [126, 167] on icon at bounding box center [128, 166] width 4 height 4
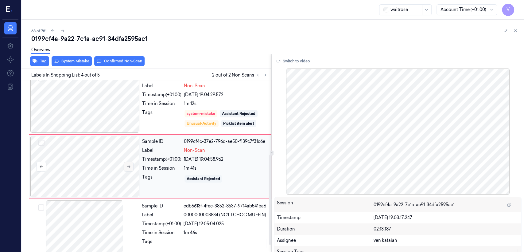
click at [126, 167] on icon at bounding box center [128, 166] width 4 height 4
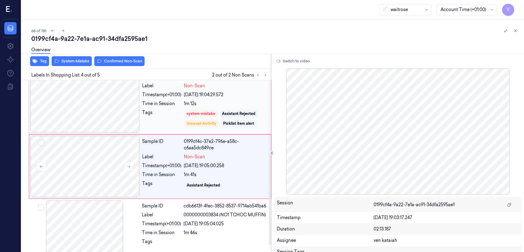
click at [151, 114] on div "Tags" at bounding box center [161, 118] width 39 height 18
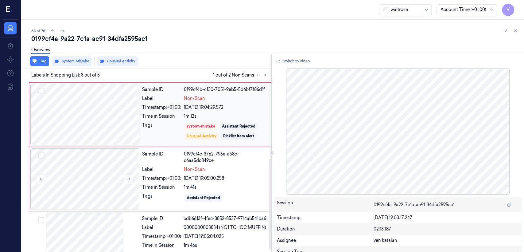
scroll to position [154, 0]
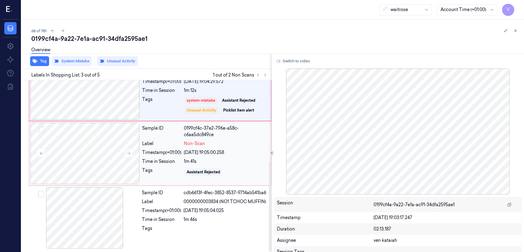
click at [187, 137] on div "0199cf4c-37e2-796e-a58c-c6aa5dc849ce" at bounding box center [225, 131] width 83 height 13
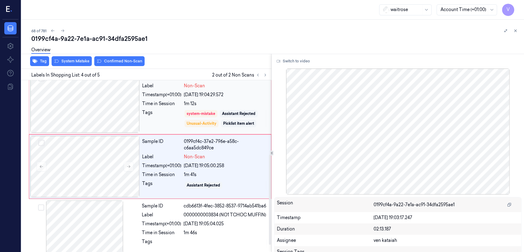
click at [239, 86] on div "Non-Scan" at bounding box center [225, 86] width 83 height 6
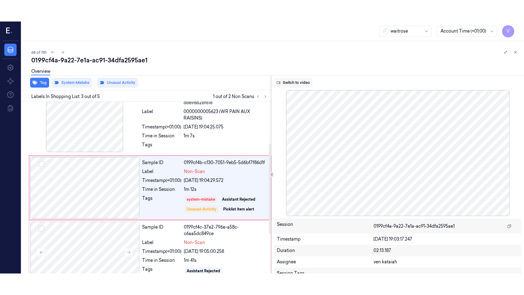
scroll to position [76, 0]
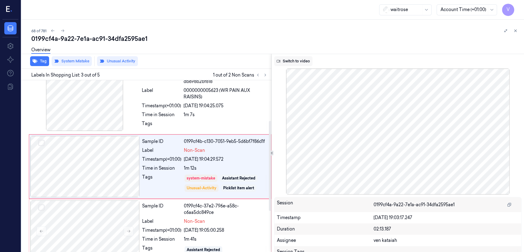
click at [286, 60] on button "Switch to video" at bounding box center [293, 61] width 38 height 10
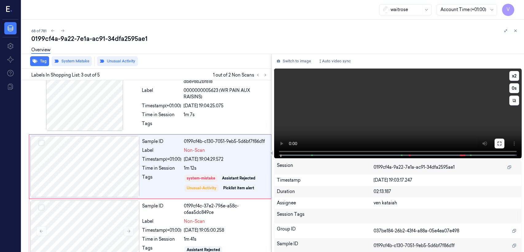
click at [286, 142] on button at bounding box center [499, 143] width 10 height 10
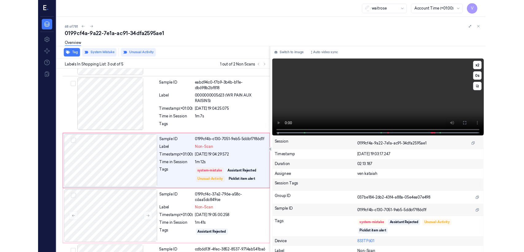
scroll to position [55, 0]
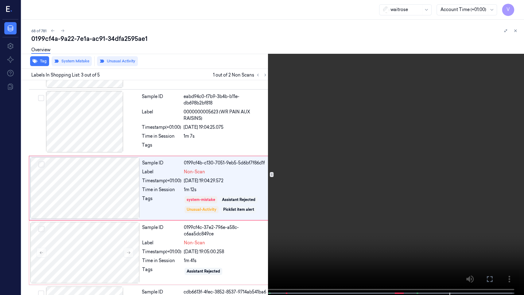
click at [0, 0] on icon at bounding box center [0, 0] width 0 height 0
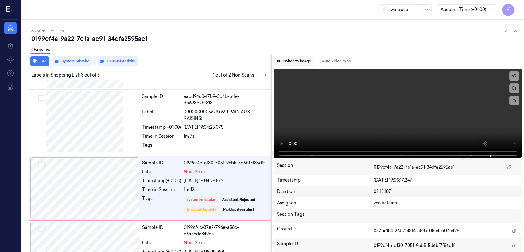
click at [285, 62] on button "Switch to image" at bounding box center [293, 61] width 39 height 10
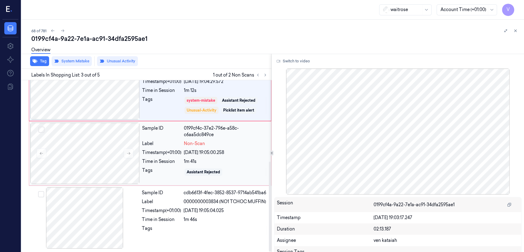
click at [173, 157] on div "Sample ID 0199cf4c-37e2-796e-a58c-c6aa5dc849ce Label Non-Scan Timestamp (+01:00…" at bounding box center [205, 152] width 130 height 61
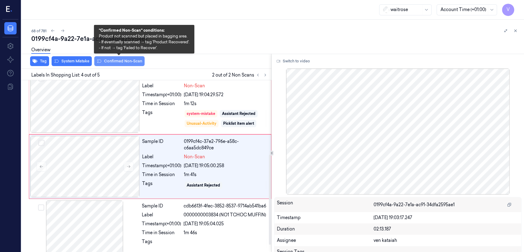
click at [117, 60] on button "Confirmed Non-Scan" at bounding box center [119, 61] width 50 height 10
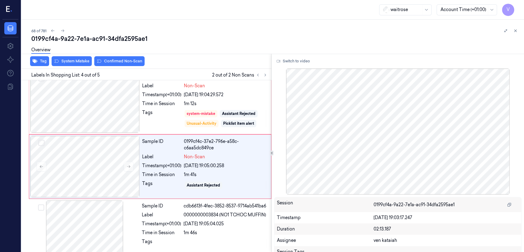
click at [36, 66] on div "Tag System Mistake Confirmed Non-Scan" at bounding box center [145, 61] width 252 height 15
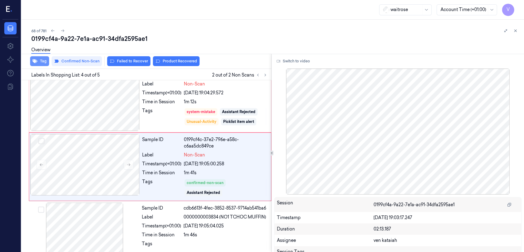
click at [39, 61] on button "Tag" at bounding box center [39, 61] width 19 height 10
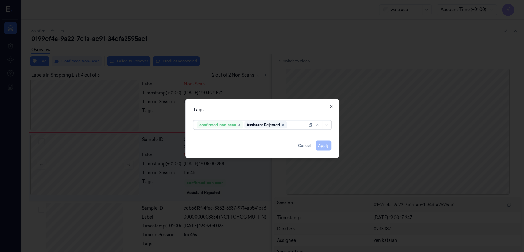
drag, startPoint x: 307, startPoint y: 124, endPoint x: 292, endPoint y: 122, distance: 14.8
click at [286, 123] on div at bounding box center [297, 125] width 19 height 6
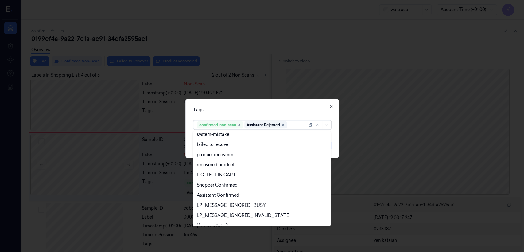
scroll to position [90, 0]
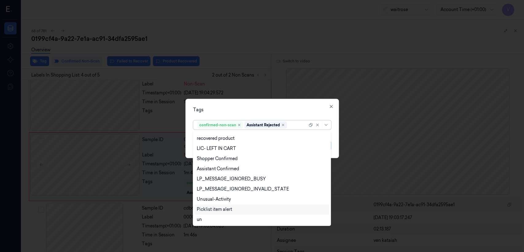
click at [217, 193] on div "Picklist item alert" at bounding box center [214, 209] width 35 height 6
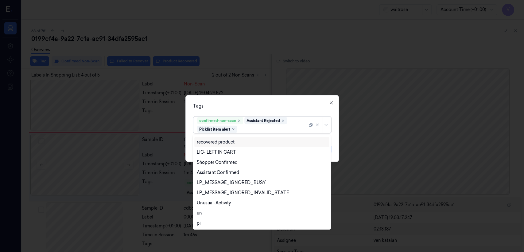
click at [247, 110] on div "Tags option Picklist item alert, selected. 21 results available. Use Up and Dow…" at bounding box center [261, 128] width 153 height 67
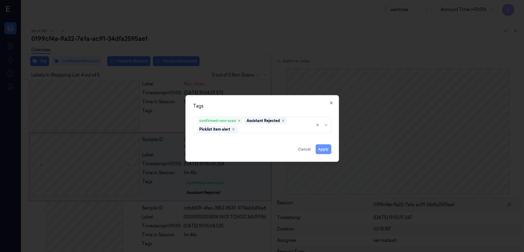
click at [286, 149] on button "Apply" at bounding box center [324, 149] width 16 height 10
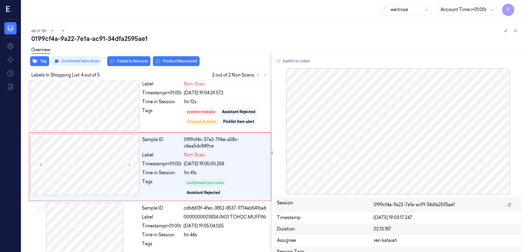
scroll to position [147, 0]
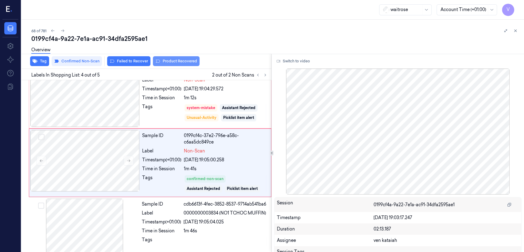
click at [158, 64] on button "Product Recovered" at bounding box center [176, 61] width 47 height 10
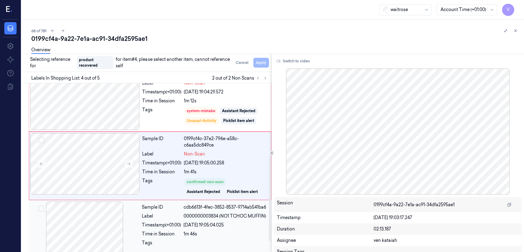
click at [209, 193] on div "[DATE] 19:05:04.025" at bounding box center [226, 225] width 84 height 6
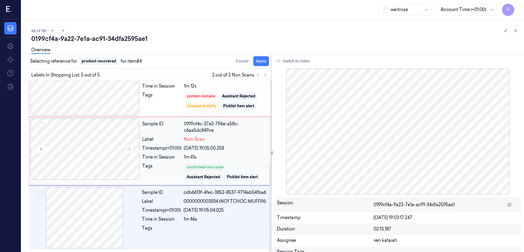
scroll to position [165, 0]
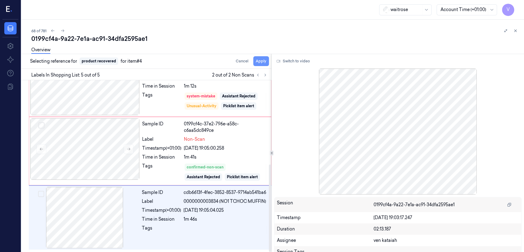
click at [261, 64] on button "Apply" at bounding box center [261, 61] width 16 height 10
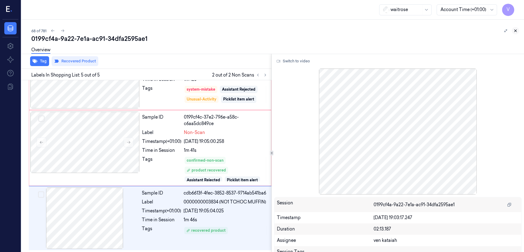
click at [286, 32] on icon at bounding box center [515, 31] width 4 height 4
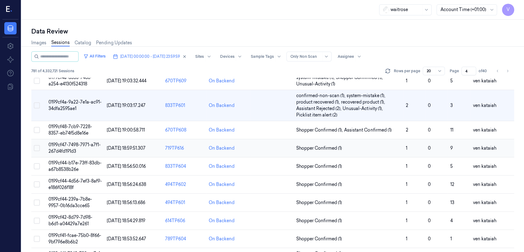
scroll to position [149, 0]
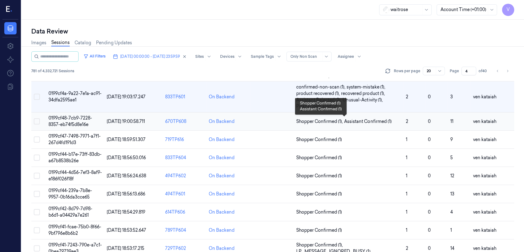
click at [286, 118] on span "Assistant Confirmed (1)" at bounding box center [367, 121] width 47 height 6
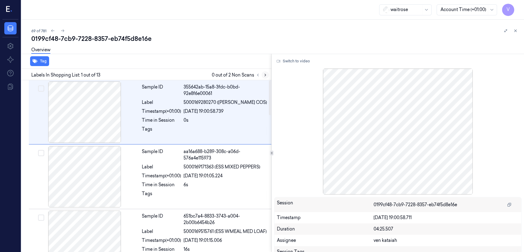
drag, startPoint x: 260, startPoint y: 72, endPoint x: 263, endPoint y: 75, distance: 3.9
click at [262, 72] on div at bounding box center [261, 74] width 15 height 7
click at [263, 75] on icon at bounding box center [265, 75] width 4 height 4
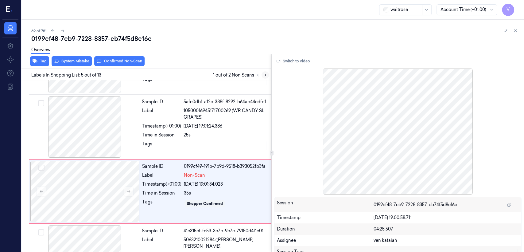
scroll to position [205, 0]
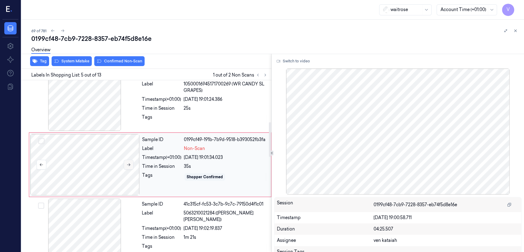
click at [131, 169] on button at bounding box center [129, 165] width 10 height 10
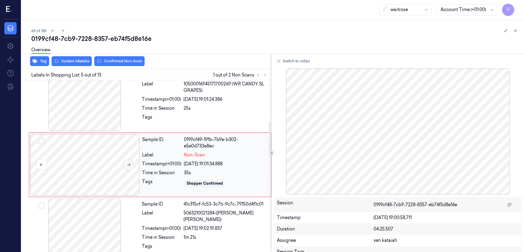
click at [131, 169] on button at bounding box center [129, 165] width 10 height 10
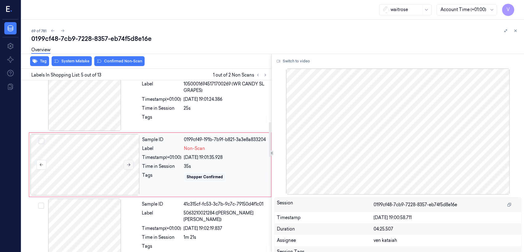
click at [131, 169] on button at bounding box center [129, 165] width 10 height 10
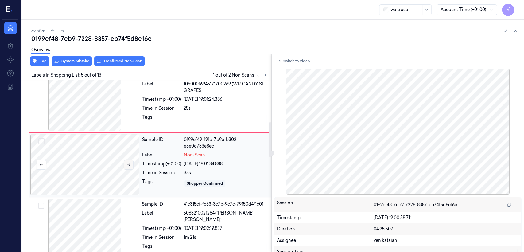
click at [131, 169] on button at bounding box center [129, 165] width 10 height 10
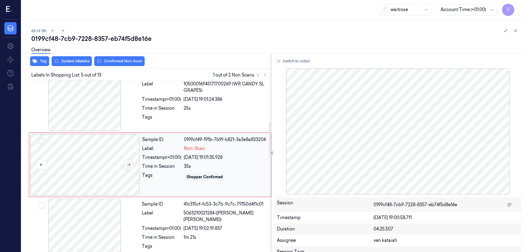
click at [131, 169] on button at bounding box center [129, 165] width 10 height 10
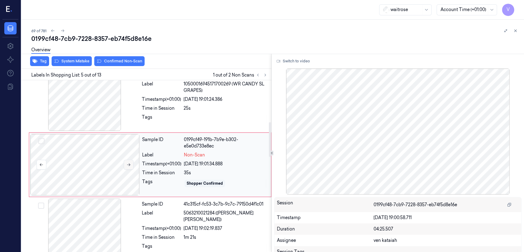
click at [127, 166] on icon at bounding box center [128, 164] width 3 height 3
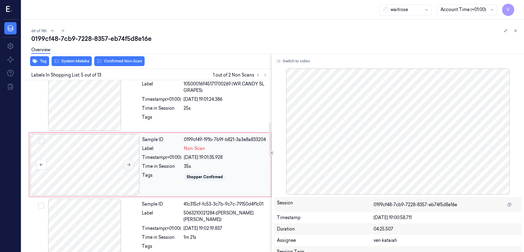
click at [127, 166] on icon at bounding box center [128, 164] width 3 height 3
click at [144, 99] on div "Timestamp (+01:00)" at bounding box center [161, 99] width 39 height 6
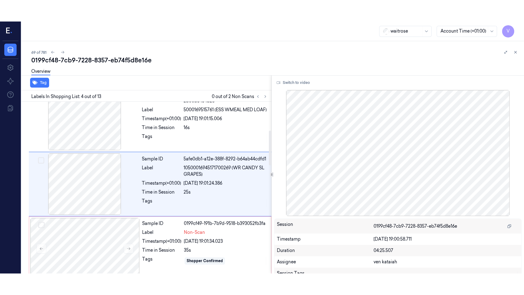
scroll to position [141, 0]
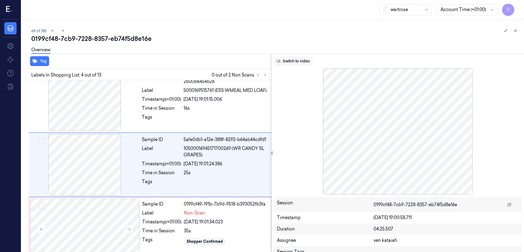
click at [286, 62] on button "Switch to video" at bounding box center [293, 61] width 38 height 10
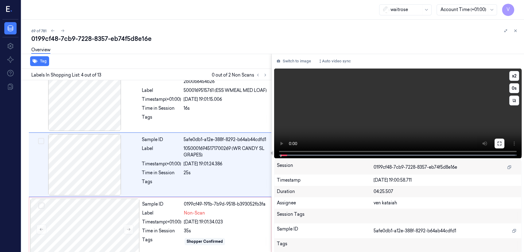
click at [286, 143] on icon at bounding box center [499, 143] width 5 height 5
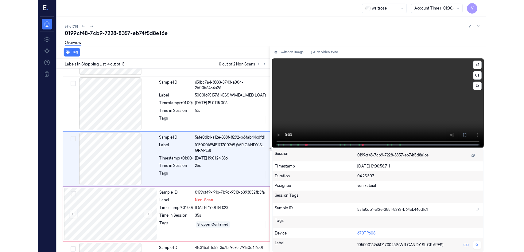
scroll to position [119, 0]
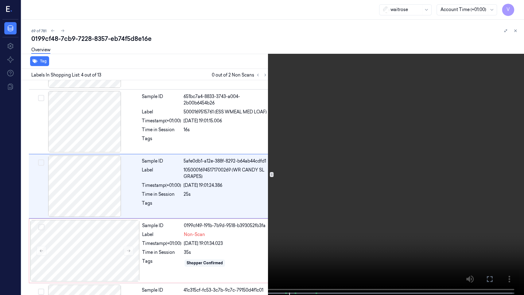
click at [0, 0] on button at bounding box center [0, 0] width 0 height 0
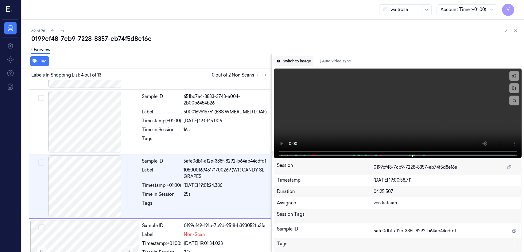
click at [286, 58] on button "Switch to image" at bounding box center [293, 61] width 39 height 10
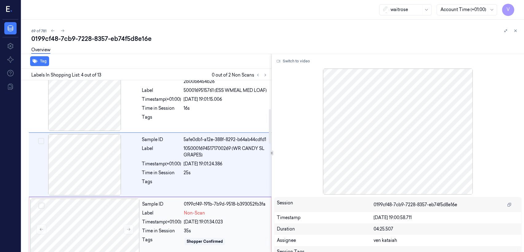
click at [180, 193] on div "Sample ID 0199cf49-191b-7b9d-9518-b393052fb3fa Label Non-Scan Timestamp (+01:00…" at bounding box center [205, 228] width 130 height 61
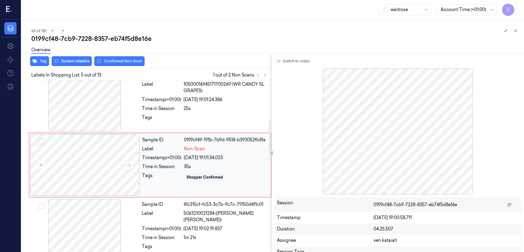
scroll to position [205, 0]
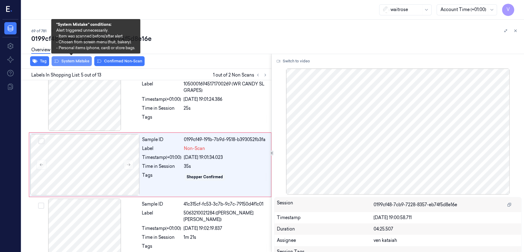
click at [85, 62] on button "System Mistake" at bounding box center [72, 61] width 40 height 10
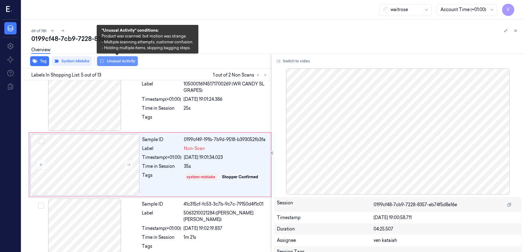
click at [109, 59] on button "Unusual Activity" at bounding box center [117, 61] width 41 height 10
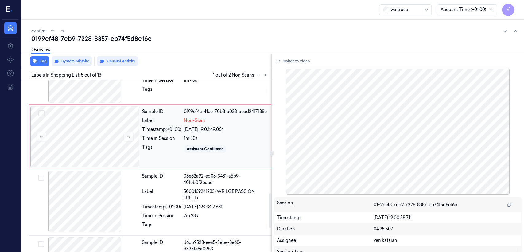
click at [181, 163] on div "Sample ID 0199cf4a-41ec-70b8-a033-acad2417188e Label Non-Scan Timestamp (+01:00…" at bounding box center [205, 136] width 130 height 61
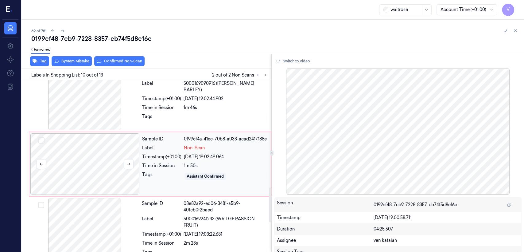
scroll to position [527, 0]
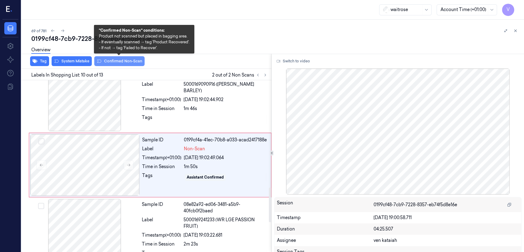
click at [114, 62] on button "Confirmed Non-Scan" at bounding box center [119, 61] width 50 height 10
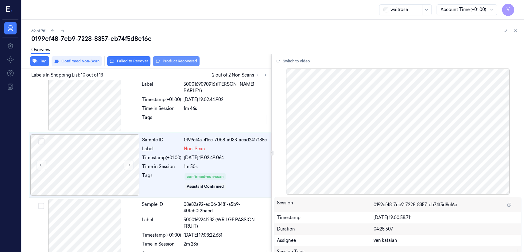
click at [153, 66] on button "Product Recovered" at bounding box center [176, 61] width 47 height 10
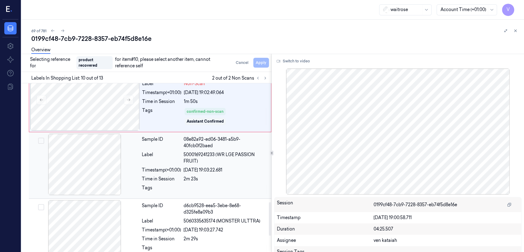
click at [184, 170] on div "[DATE] 19:03:22.681" at bounding box center [226, 170] width 84 height 6
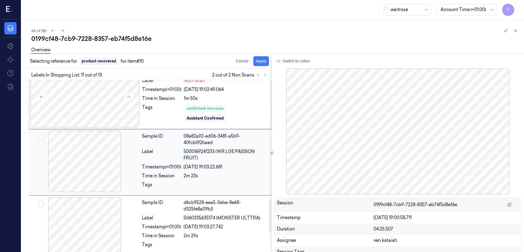
scroll to position [593, 0]
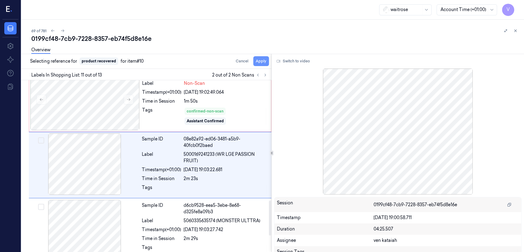
click at [262, 62] on button "Apply" at bounding box center [261, 61] width 16 height 10
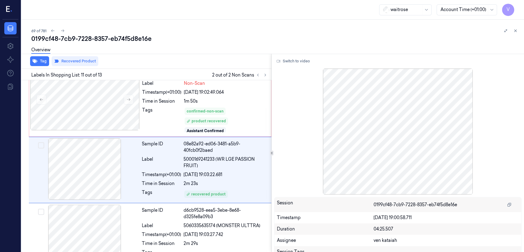
scroll to position [598, 0]
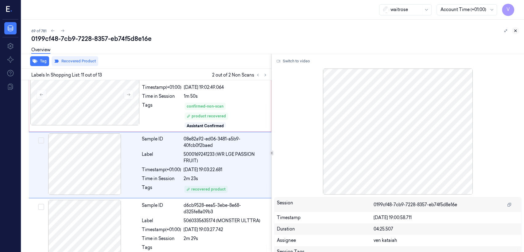
click at [286, 30] on icon at bounding box center [515, 31] width 4 height 4
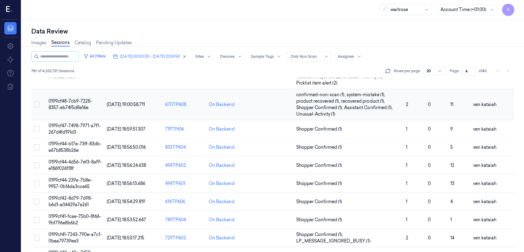
scroll to position [190, 0]
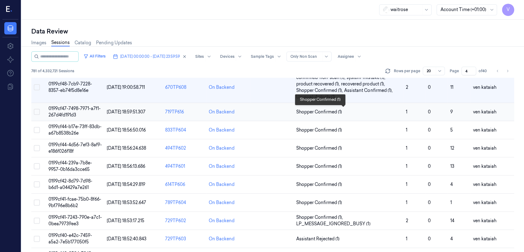
click at [286, 111] on span "Shopper Confirmed (1)" at bounding box center [348, 112] width 105 height 6
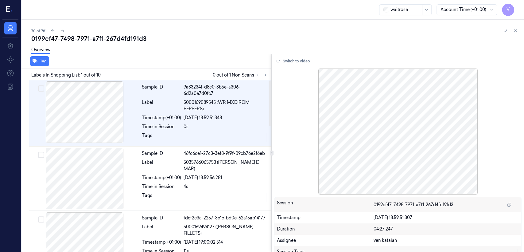
click at [265, 71] on div "Labels In Shopping List: 1 out of 10 0 out of 1 Non Scans" at bounding box center [145, 74] width 252 height 11
click at [265, 73] on icon at bounding box center [265, 75] width 4 height 4
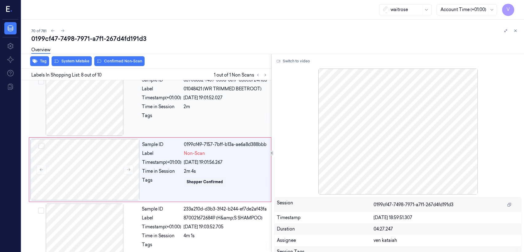
scroll to position [398, 0]
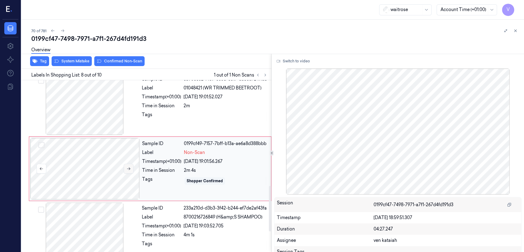
click at [133, 164] on button at bounding box center [129, 169] width 10 height 10
click at [131, 165] on button at bounding box center [129, 169] width 10 height 10
click at [127, 166] on icon at bounding box center [128, 168] width 4 height 4
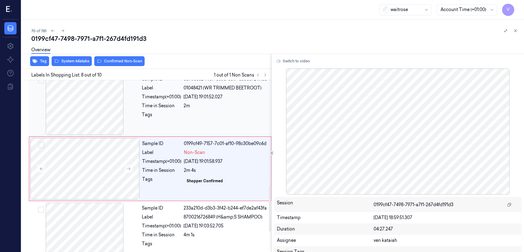
click at [163, 114] on div "Tags" at bounding box center [161, 116] width 39 height 10
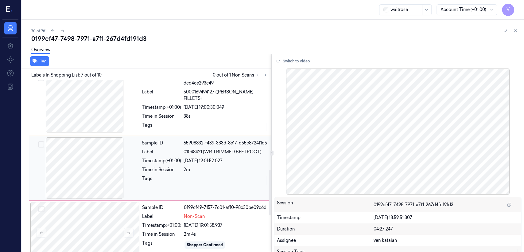
scroll to position [334, 0]
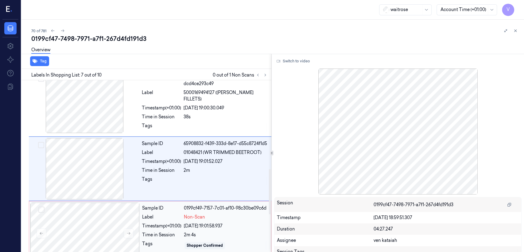
click at [205, 193] on div "[DATE] 19:01:58.937" at bounding box center [225, 226] width 83 height 6
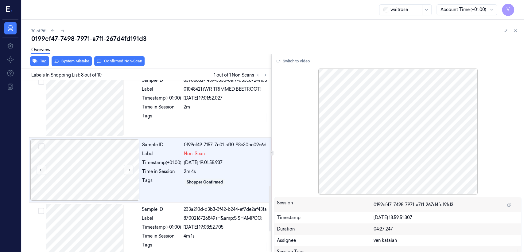
scroll to position [398, 0]
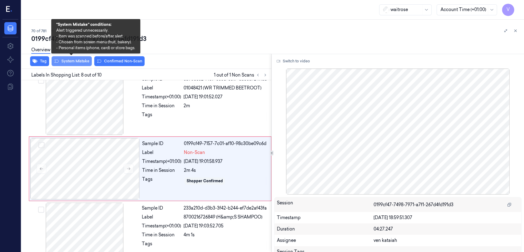
click at [76, 64] on button "System Mistake" at bounding box center [72, 61] width 40 height 10
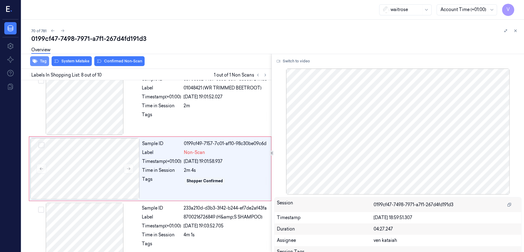
click at [40, 62] on button "Tag" at bounding box center [39, 61] width 19 height 10
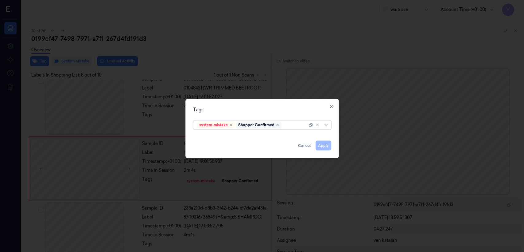
click at [280, 126] on div "Shopper Confirmed" at bounding box center [258, 124] width 45 height 7
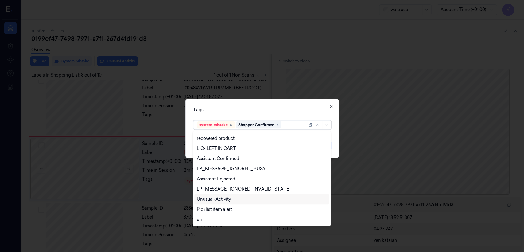
scroll to position [130, 0]
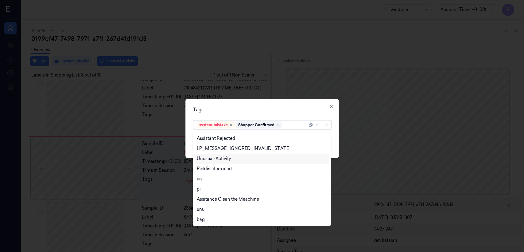
click at [216, 159] on div "Unusual-Activity" at bounding box center [214, 158] width 34 height 6
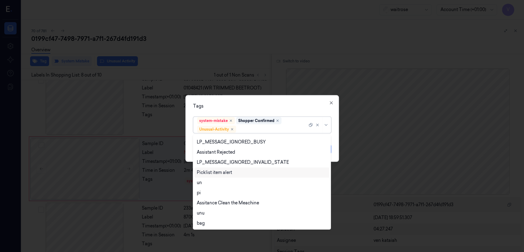
click at [216, 169] on div "Picklist item alert" at bounding box center [214, 172] width 35 height 6
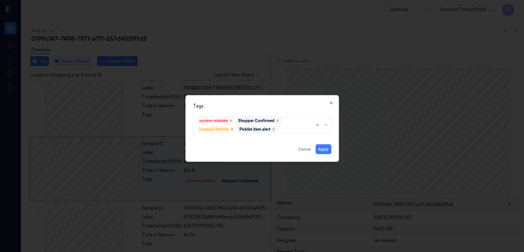
click at [248, 109] on div "Tags system-mistake Shopper Confirmed Unusual-Activity Picklist item alert Appl…" at bounding box center [261, 128] width 153 height 67
click at [286, 151] on button "Apply" at bounding box center [324, 149] width 16 height 10
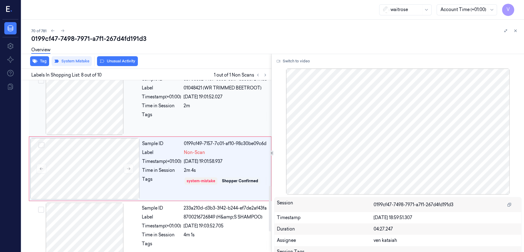
click at [153, 114] on div "Tags" at bounding box center [161, 116] width 39 height 10
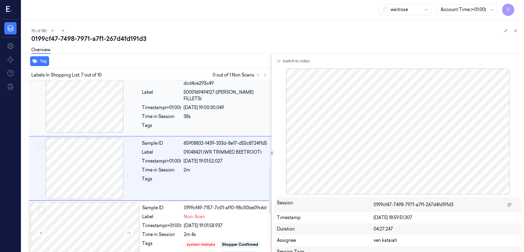
scroll to position [334, 0]
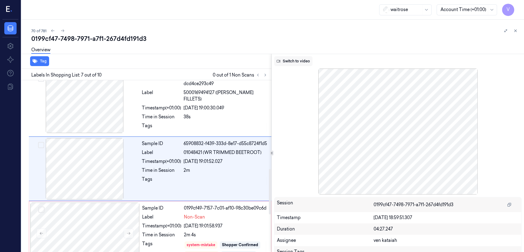
click at [286, 60] on button "Switch to video" at bounding box center [293, 61] width 38 height 10
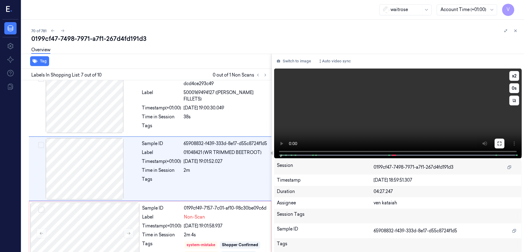
click at [286, 143] on icon at bounding box center [499, 143] width 5 height 5
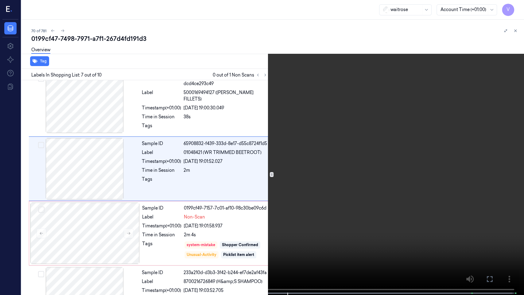
click at [0, 0] on icon at bounding box center [0, 0] width 0 height 0
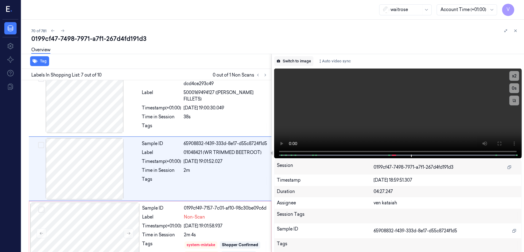
click at [286, 61] on button "Switch to image" at bounding box center [293, 61] width 39 height 10
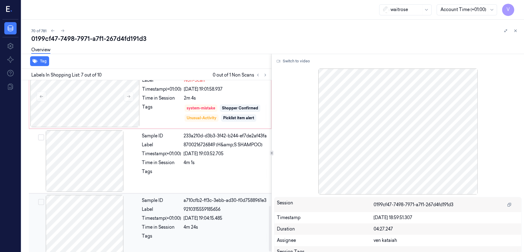
scroll to position [476, 0]
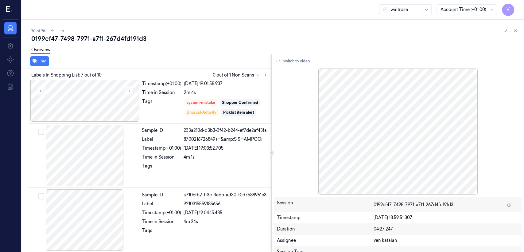
drag, startPoint x: 515, startPoint y: 30, endPoint x: 503, endPoint y: 33, distance: 11.7
click at [286, 31] on icon at bounding box center [515, 31] width 4 height 4
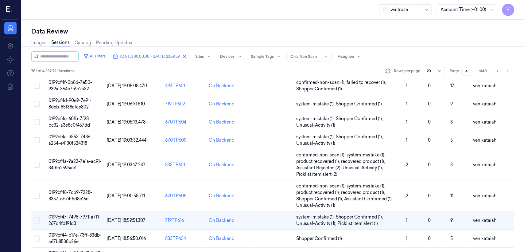
scroll to position [204, 0]
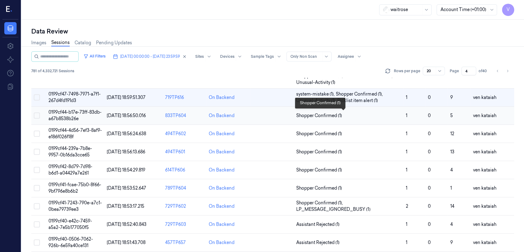
click at [286, 117] on span "Shopper Confirmed (1)" at bounding box center [319, 115] width 46 height 6
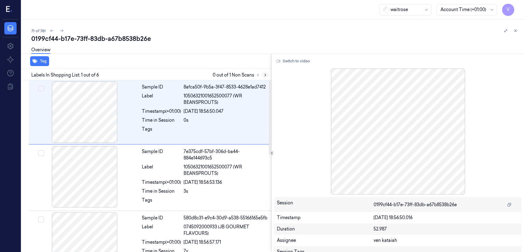
click at [265, 76] on icon at bounding box center [265, 75] width 4 height 4
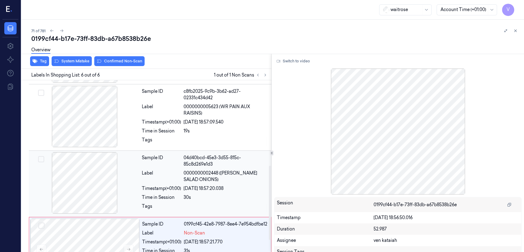
scroll to position [224, 0]
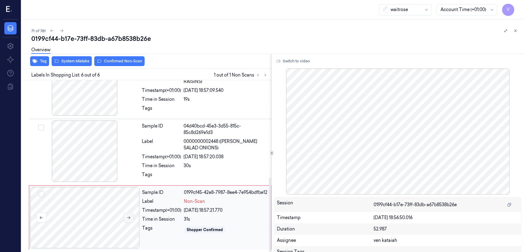
click at [133, 193] on button at bounding box center [129, 217] width 10 height 10
click at [153, 176] on div "Tags" at bounding box center [161, 176] width 39 height 10
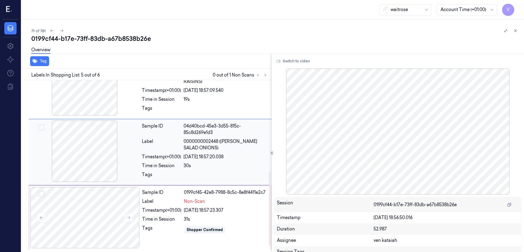
scroll to position [210, 0]
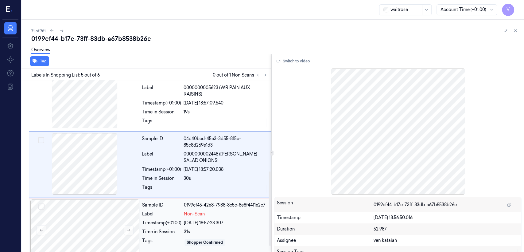
click at [154, 193] on div "Sample ID 0199cf45-42e8-7988-8c5c-8e8f4411e2c7 Label Non-Scan Timestamp (+01:00…" at bounding box center [205, 229] width 130 height 61
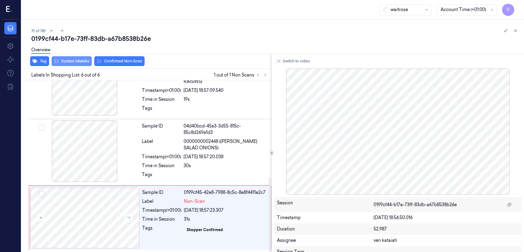
click at [80, 62] on button "System Mistake" at bounding box center [72, 61] width 40 height 10
click at [40, 62] on button "Tag" at bounding box center [39, 61] width 19 height 10
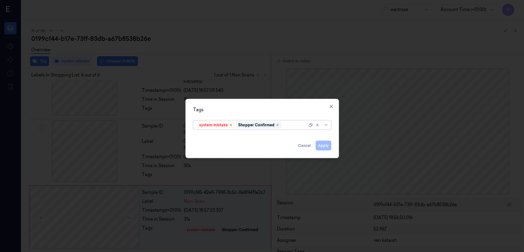
click at [285, 126] on div at bounding box center [295, 125] width 25 height 6
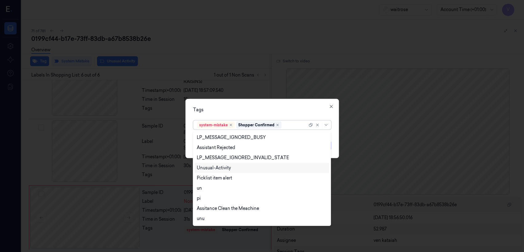
click at [222, 170] on div "Unusual-Activity" at bounding box center [214, 168] width 34 height 6
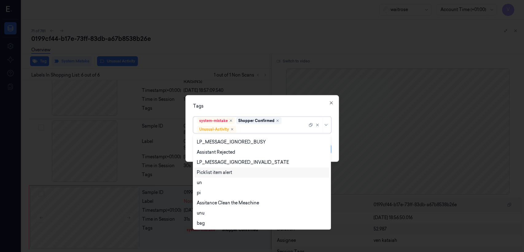
click at [223, 173] on div "Picklist item alert" at bounding box center [214, 172] width 35 height 6
drag, startPoint x: 241, startPoint y: 110, endPoint x: 245, endPoint y: 114, distance: 5.7
click at [245, 114] on div "Tags option Picklist item alert, selected. 20 results available. Use Up and Dow…" at bounding box center [261, 128] width 153 height 67
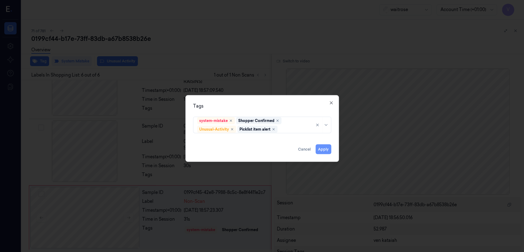
click at [286, 149] on button "Apply" at bounding box center [324, 149] width 16 height 10
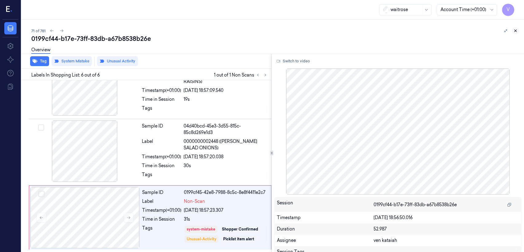
click at [286, 31] on icon at bounding box center [515, 31] width 2 height 2
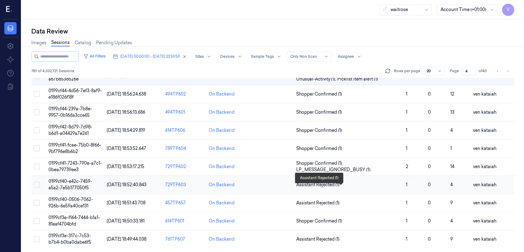
scroll to position [176, 0]
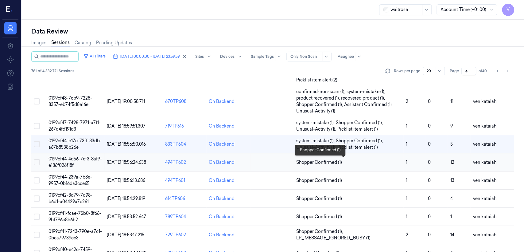
click at [286, 163] on span "Shopper Confirmed (1)" at bounding box center [319, 162] width 46 height 6
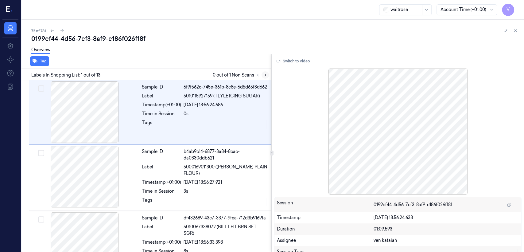
click at [263, 75] on icon at bounding box center [265, 75] width 4 height 4
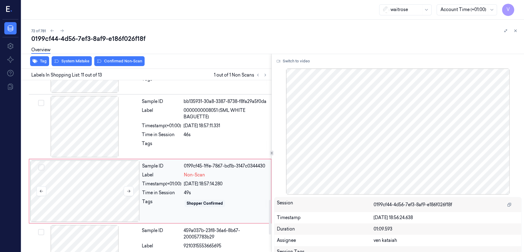
scroll to position [597, 0]
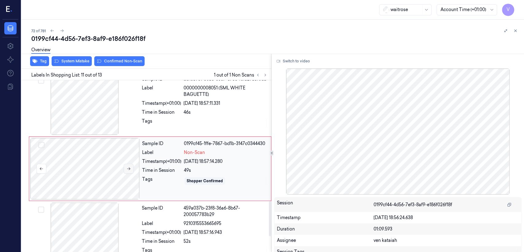
click at [128, 166] on icon at bounding box center [128, 168] width 4 height 4
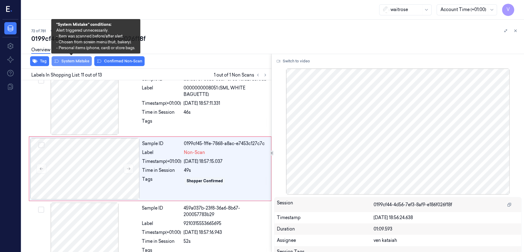
click at [63, 61] on button "System Mistake" at bounding box center [72, 61] width 40 height 10
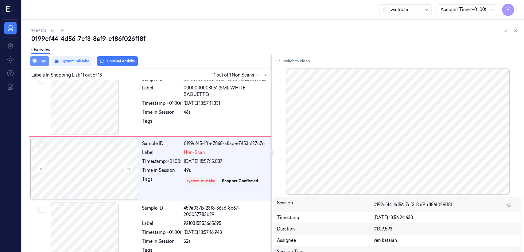
click at [39, 62] on button "Tag" at bounding box center [39, 61] width 19 height 10
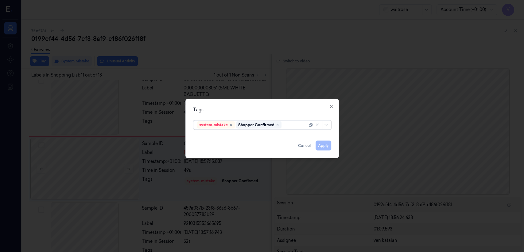
click at [286, 126] on div at bounding box center [295, 125] width 25 height 6
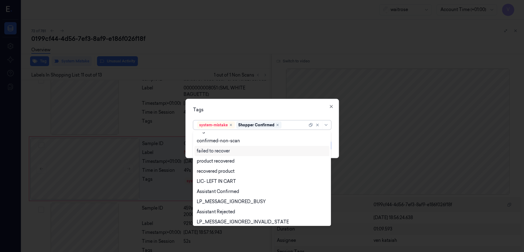
scroll to position [68, 0]
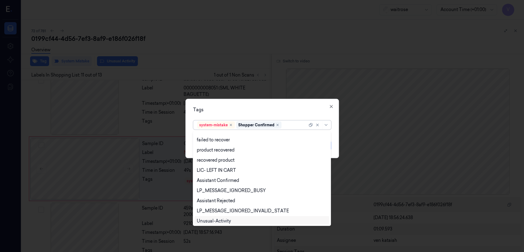
click at [213, 193] on div "Unusual-Activity" at bounding box center [214, 221] width 34 height 6
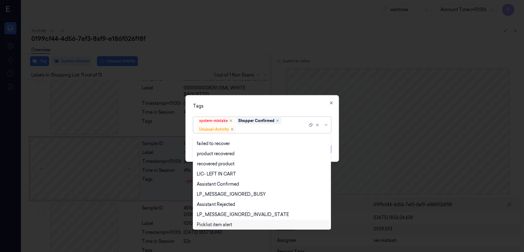
click at [211, 193] on div "Picklist item alert" at bounding box center [214, 224] width 35 height 6
click at [254, 110] on div "Tags option Picklist item alert, selected. 20 results available. Use Up and Dow…" at bounding box center [261, 128] width 153 height 67
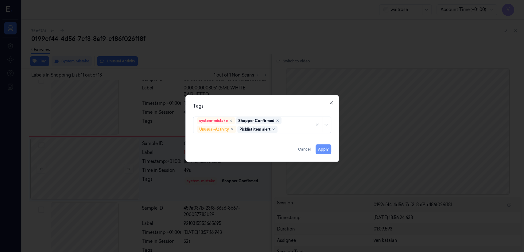
click at [286, 149] on button "Apply" at bounding box center [324, 149] width 16 height 10
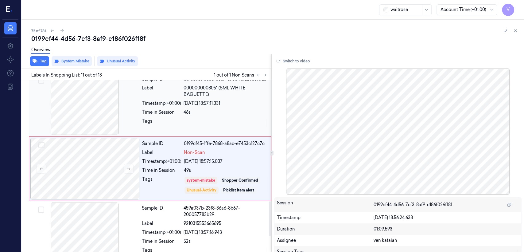
click at [192, 113] on div "Sample ID bb135931-30a8-3387-8738-f8fa29a5f0da Label 0000000008051 (SML WHITE B…" at bounding box center [204, 103] width 131 height 61
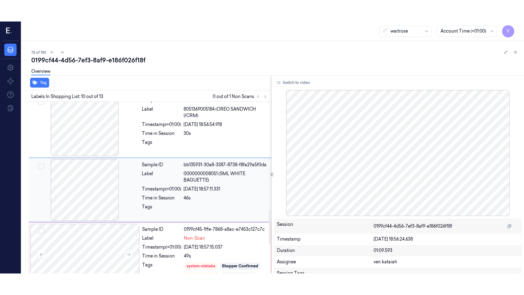
scroll to position [533, 0]
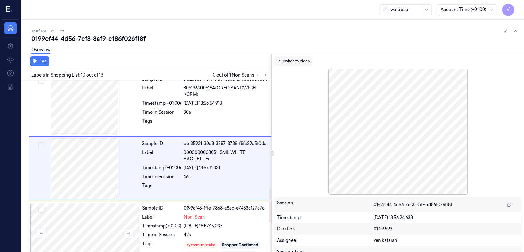
click at [286, 65] on button "Switch to video" at bounding box center [293, 61] width 38 height 10
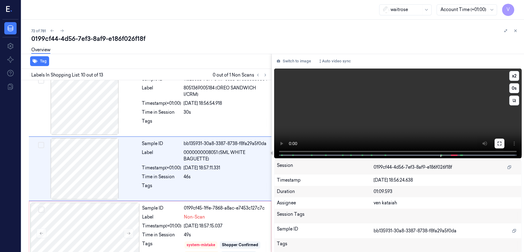
click at [286, 142] on icon at bounding box center [499, 143] width 5 height 5
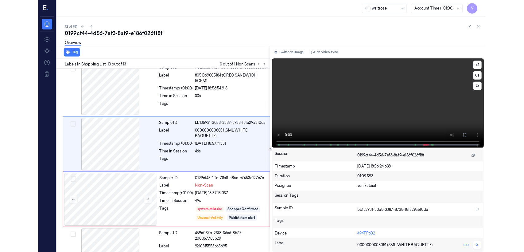
scroll to position [511, 0]
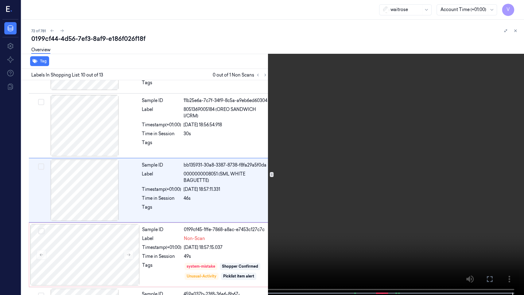
drag, startPoint x: 493, startPoint y: 276, endPoint x: 491, endPoint y: 246, distance: 30.7
click at [0, 0] on icon at bounding box center [0, 0] width 0 height 0
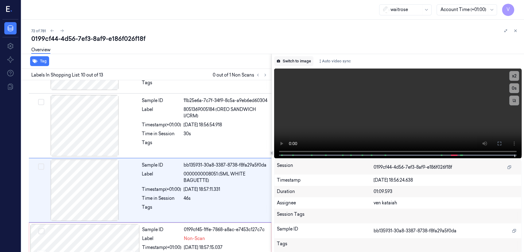
click at [286, 61] on button "Switch to image" at bounding box center [293, 61] width 39 height 10
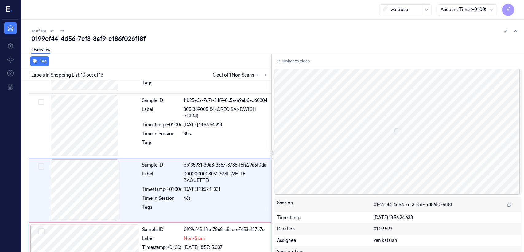
scroll to position [533, 0]
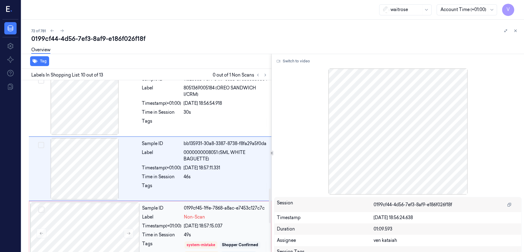
click at [205, 193] on div "0199cf45-1ffe-7868-a8ac-e7453c127c7c" at bounding box center [225, 208] width 83 height 6
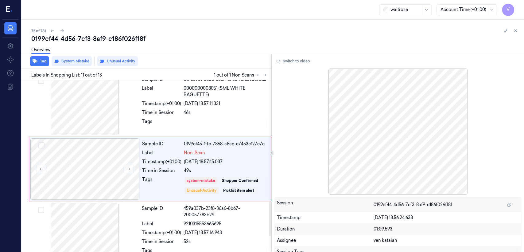
scroll to position [597, 0]
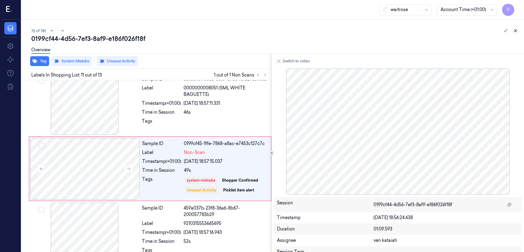
click at [286, 33] on button at bounding box center [515, 30] width 7 height 7
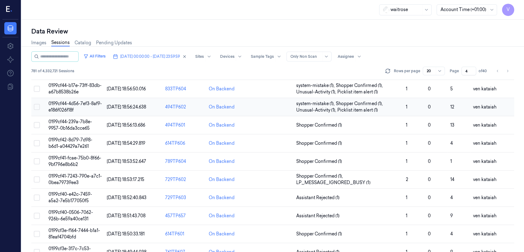
scroll to position [241, 0]
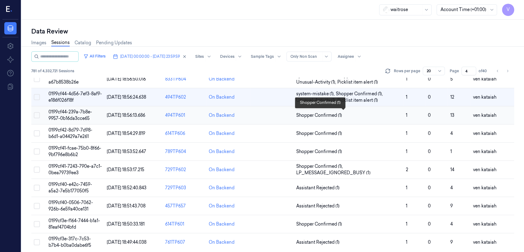
click at [286, 112] on span "Shopper Confirmed (1)" at bounding box center [319, 115] width 46 height 6
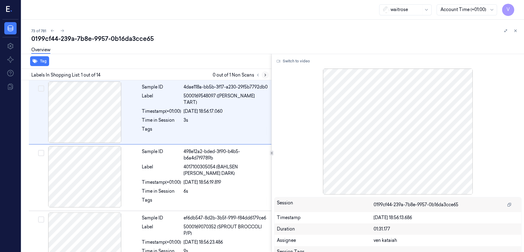
click at [264, 75] on icon at bounding box center [265, 75] width 4 height 4
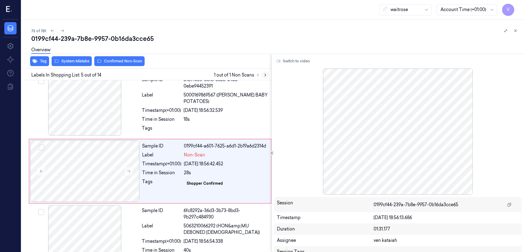
scroll to position [207, 0]
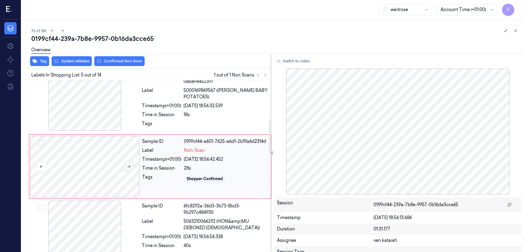
click at [127, 161] on button at bounding box center [129, 166] width 10 height 10
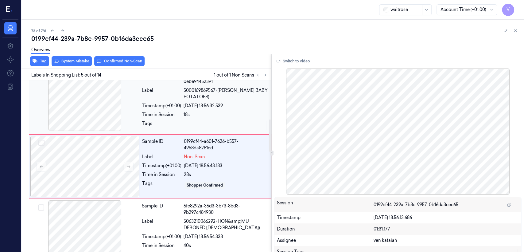
click at [159, 106] on div "Timestamp (+01:00)" at bounding box center [161, 106] width 39 height 6
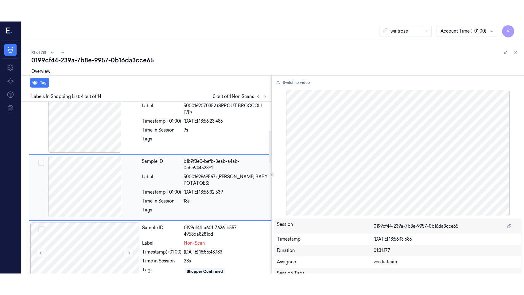
scroll to position [142, 0]
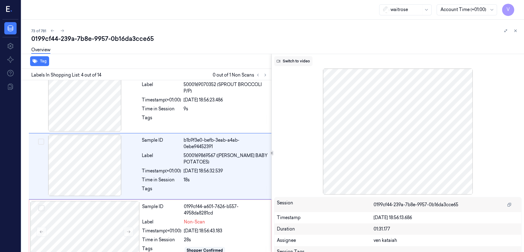
click at [286, 58] on button "Switch to video" at bounding box center [293, 61] width 38 height 10
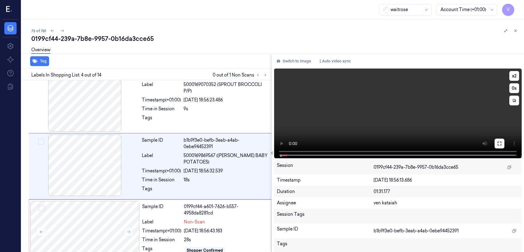
click at [286, 143] on button at bounding box center [499, 143] width 10 height 10
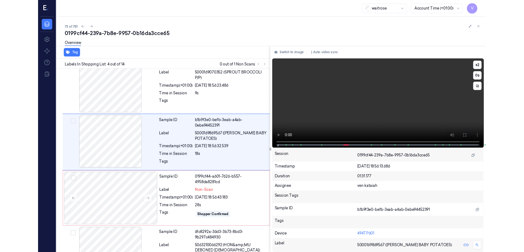
scroll to position [120, 0]
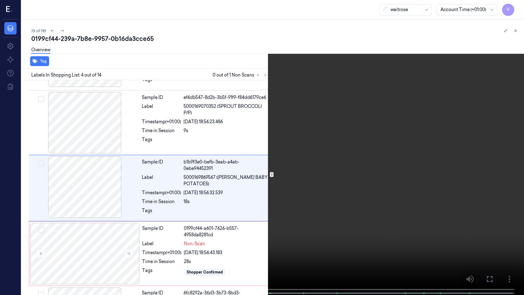
click at [0, 0] on icon at bounding box center [0, 0] width 0 height 0
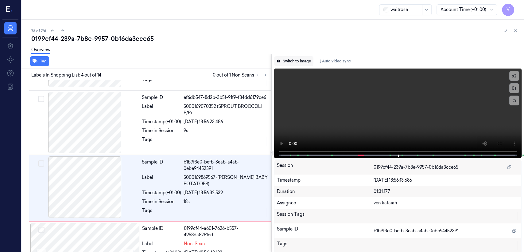
click at [286, 59] on button "Switch to image" at bounding box center [293, 61] width 39 height 10
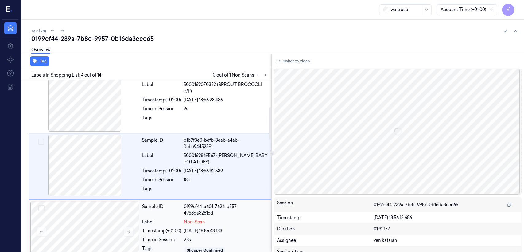
click at [194, 193] on span "Non-Scan" at bounding box center [194, 222] width 21 height 6
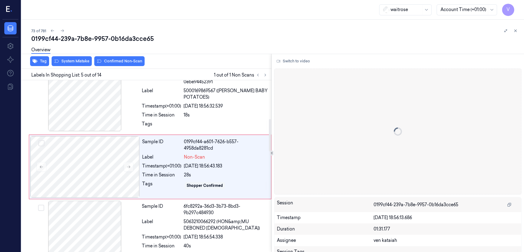
scroll to position [207, 0]
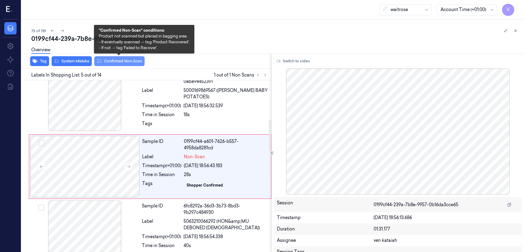
click at [125, 64] on button "Confirmed Non-Scan" at bounding box center [119, 61] width 50 height 10
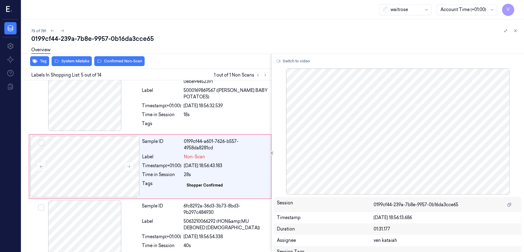
scroll to position [209, 0]
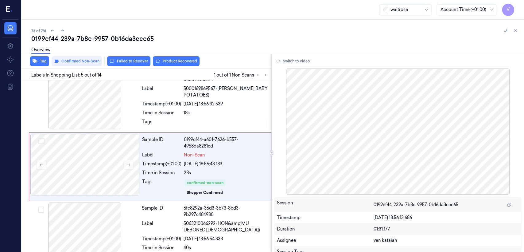
click at [164, 61] on button "Product Recovered" at bounding box center [176, 61] width 47 height 10
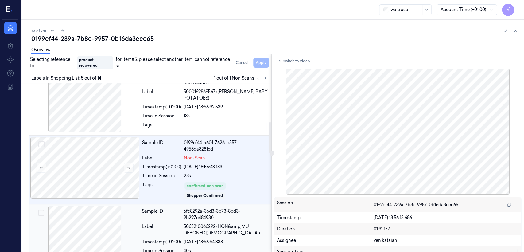
click at [218, 193] on span "5063210066292 (HON&amp;MU DEBONED [DEMOGRAPHIC_DATA])" at bounding box center [226, 229] width 84 height 13
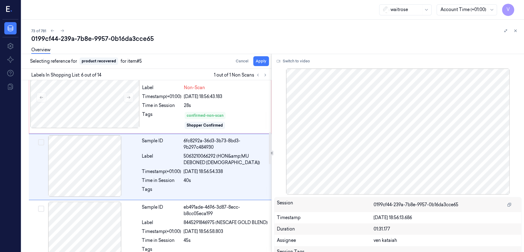
scroll to position [277, 0]
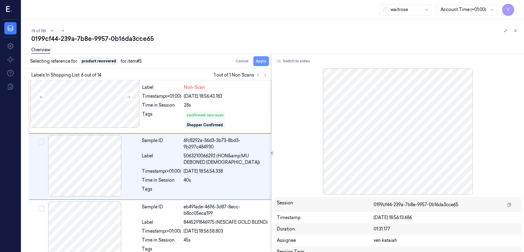
click at [266, 62] on button "Apply" at bounding box center [261, 61] width 16 height 10
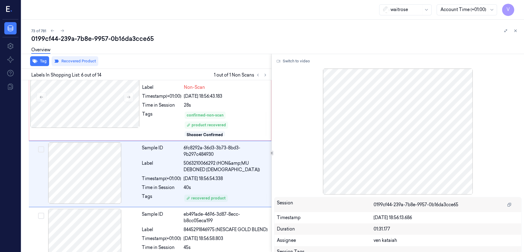
scroll to position [284, 0]
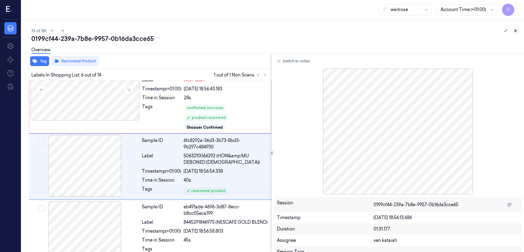
click at [286, 29] on icon at bounding box center [515, 31] width 4 height 4
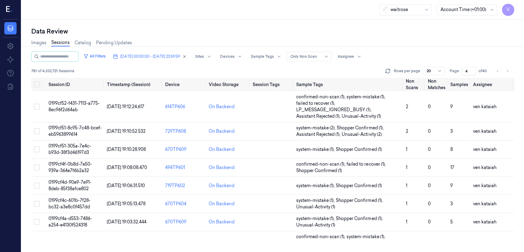
scroll to position [201, 0]
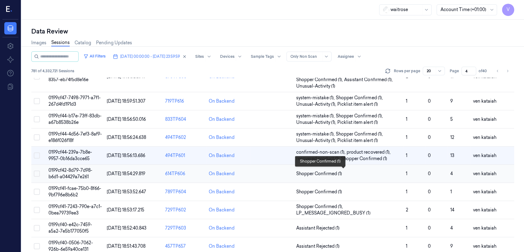
click at [286, 172] on span "Shopper Confirmed (1)" at bounding box center [319, 173] width 46 height 6
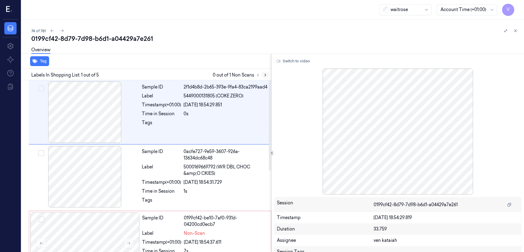
click at [267, 75] on button at bounding box center [264, 74] width 7 height 7
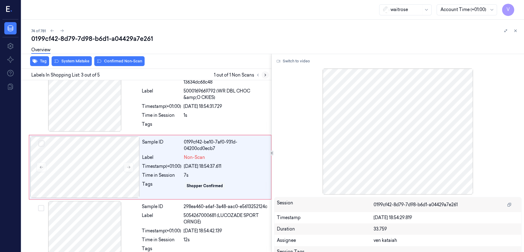
scroll to position [76, 0]
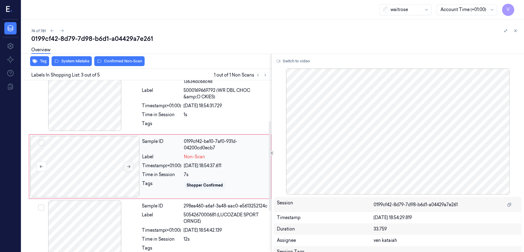
click at [128, 168] on icon at bounding box center [128, 166] width 4 height 4
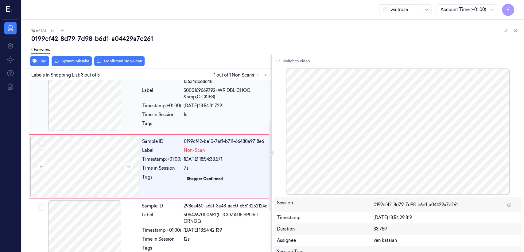
click at [192, 116] on div "1s" at bounding box center [226, 114] width 84 height 6
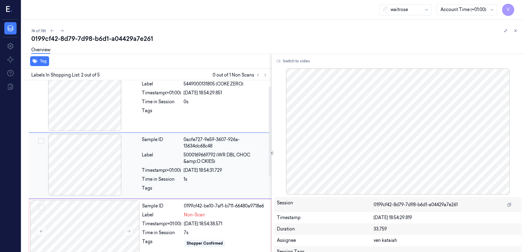
scroll to position [11, 0]
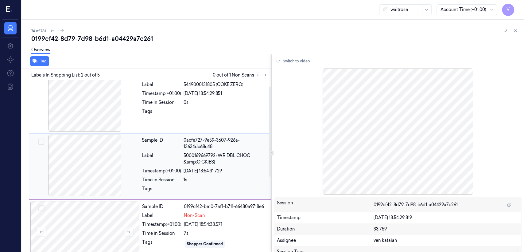
click at [174, 184] on div "Sample ID 0acfe727-9e59-3607-926a-13634dc68c48 Label 5000169669792 (WR DBL CHOC…" at bounding box center [204, 165] width 131 height 63
click at [171, 193] on div "Sample ID 0199cf42-be10-7af1-b711-66480a9718e6 Label Non-Scan Timestamp (+01:00…" at bounding box center [205, 231] width 130 height 61
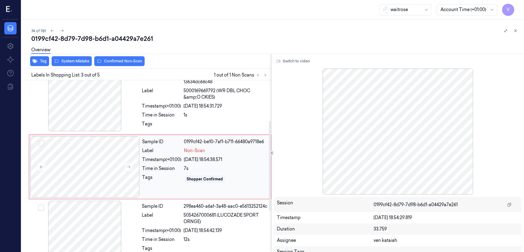
scroll to position [76, 0]
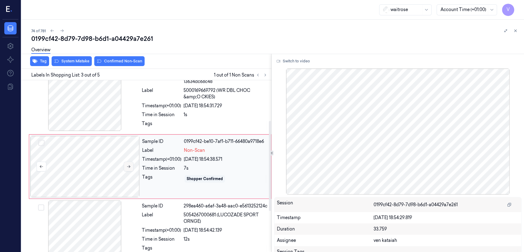
click at [128, 167] on icon at bounding box center [128, 166] width 4 height 4
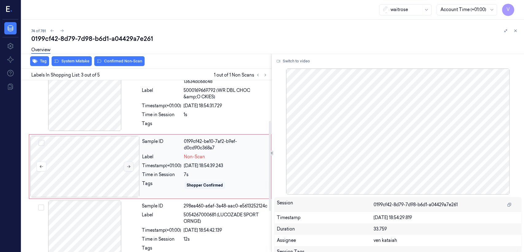
click at [128, 167] on icon at bounding box center [128, 166] width 4 height 4
click at [188, 97] on span "5000169669792 (WR DBL CHOC &amp;O CKIES)" at bounding box center [226, 93] width 84 height 13
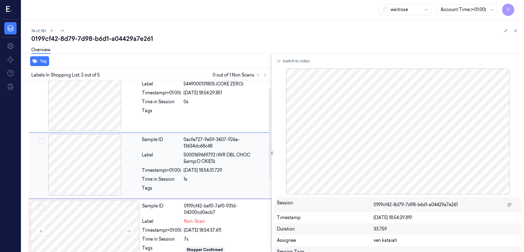
scroll to position [11, 0]
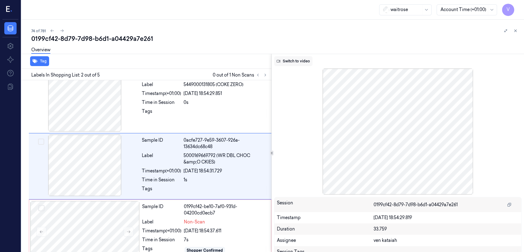
click at [286, 62] on button "Switch to video" at bounding box center [293, 61] width 38 height 10
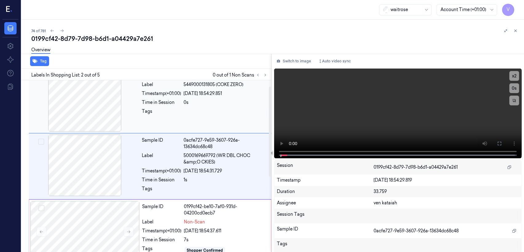
click at [190, 106] on div "Sample ID 2f1d4b8d-2b65-393e-9fa4-83ca2199aad4 Label 5449000131805 (COKE ZERO) …" at bounding box center [204, 100] width 131 height 61
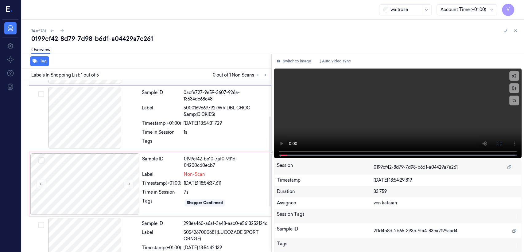
scroll to position [68, 0]
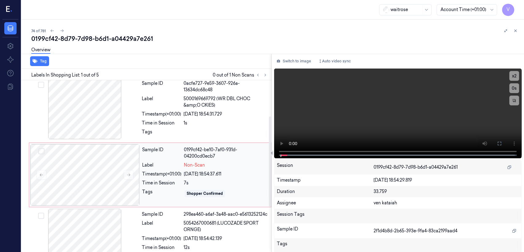
click at [174, 164] on div "Label" at bounding box center [161, 165] width 39 height 6
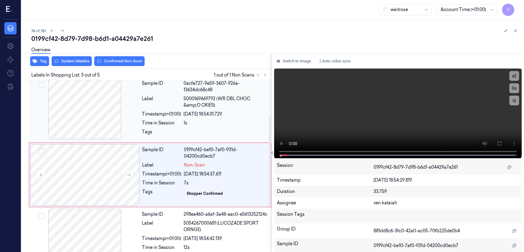
scroll to position [76, 0]
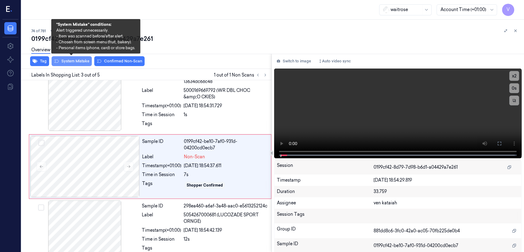
drag, startPoint x: 79, startPoint y: 63, endPoint x: 91, endPoint y: 67, distance: 13.5
click at [79, 63] on button "System Mistake" at bounding box center [72, 61] width 40 height 10
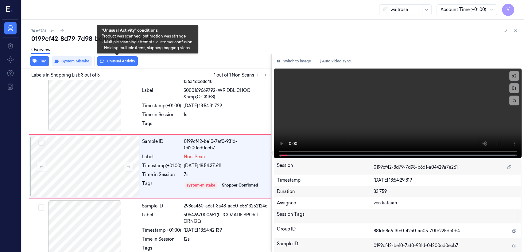
click at [115, 64] on button "Unusual Activity" at bounding box center [117, 61] width 41 height 10
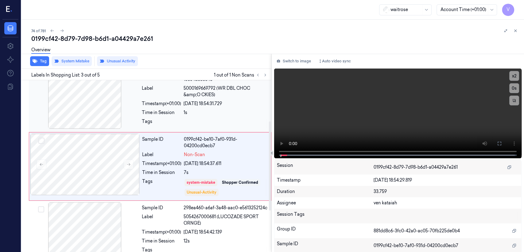
click at [225, 118] on div "Sample ID 0acfe727-9e59-3607-926a-13634dc68c48 Label 5000169669792 (WR DBL CHOC…" at bounding box center [204, 98] width 131 height 63
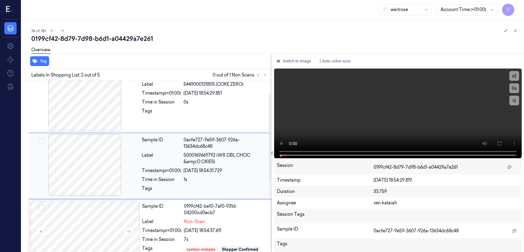
scroll to position [11, 0]
click at [219, 105] on div "0s" at bounding box center [226, 102] width 84 height 6
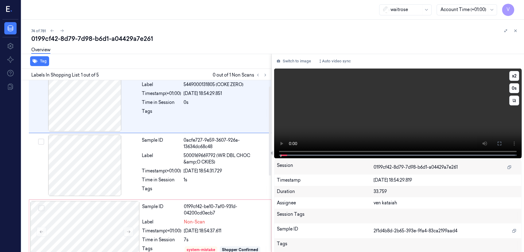
scroll to position [0, 0]
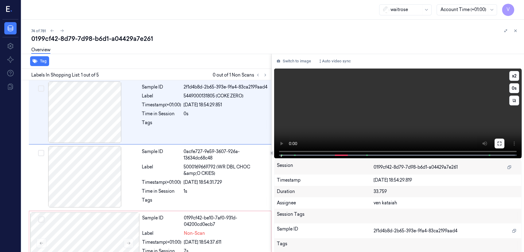
click at [286, 144] on icon at bounding box center [499, 143] width 5 height 5
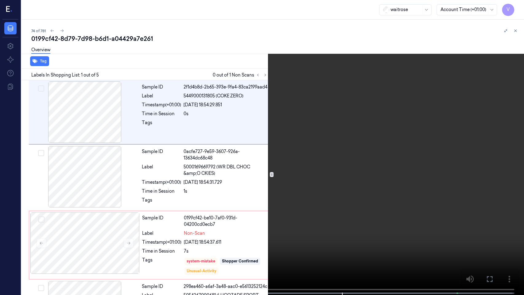
click at [0, 0] on icon at bounding box center [0, 0] width 0 height 0
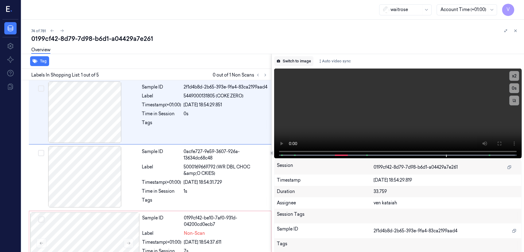
click at [286, 64] on button "Switch to image" at bounding box center [293, 61] width 39 height 10
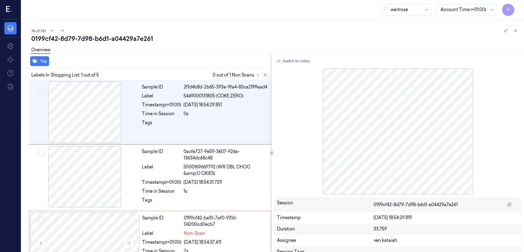
click at [266, 71] on button at bounding box center [264, 74] width 7 height 7
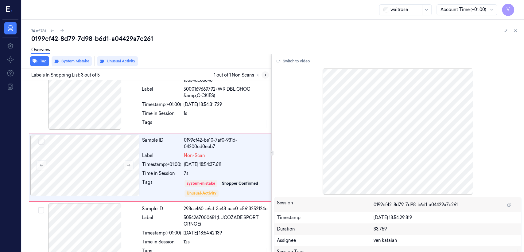
scroll to position [79, 0]
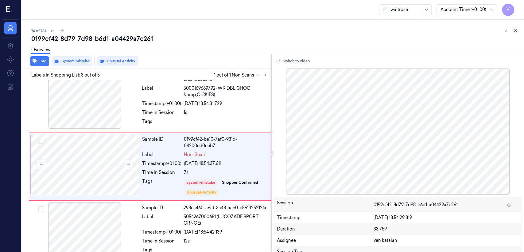
click at [286, 30] on icon at bounding box center [515, 31] width 4 height 4
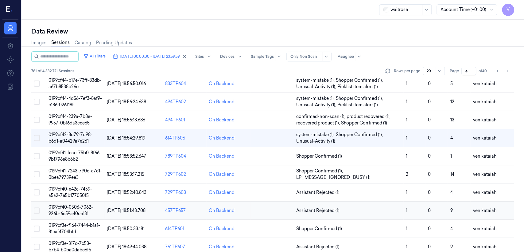
scroll to position [244, 0]
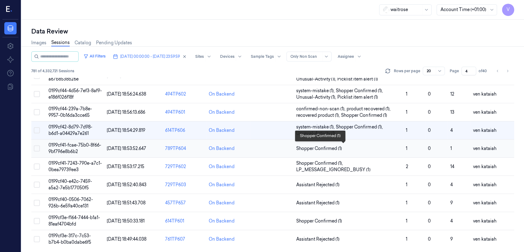
click at [286, 146] on span "Shopper Confirmed (1)" at bounding box center [319, 148] width 46 height 6
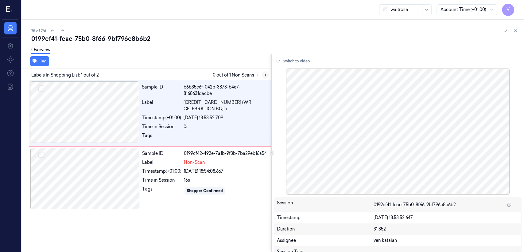
click at [265, 76] on icon at bounding box center [265, 75] width 4 height 4
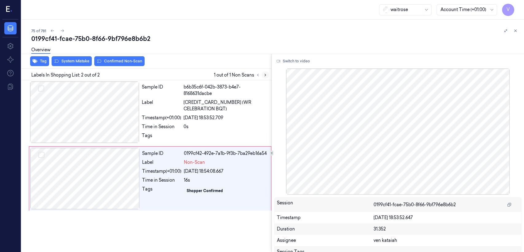
click at [266, 74] on icon at bounding box center [265, 75] width 4 height 4
click at [198, 107] on span "[CREDIT_CARD_NUMBER] (WR CELEBRATION BQT)" at bounding box center [226, 105] width 84 height 13
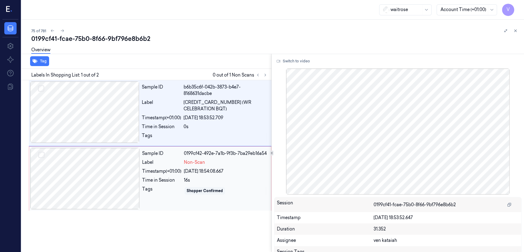
click at [185, 170] on div "[DATE] 18:54:08.667" at bounding box center [225, 171] width 83 height 6
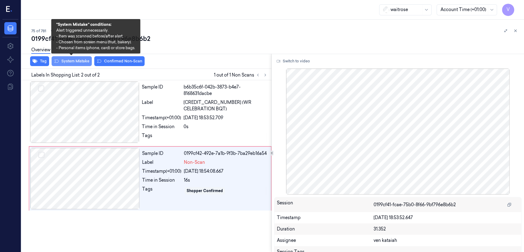
click at [69, 64] on button "System Mistake" at bounding box center [72, 61] width 40 height 10
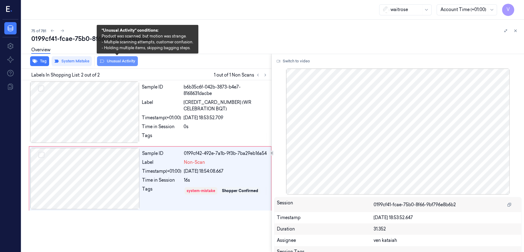
click at [122, 61] on button "Unusual Activity" at bounding box center [117, 61] width 41 height 10
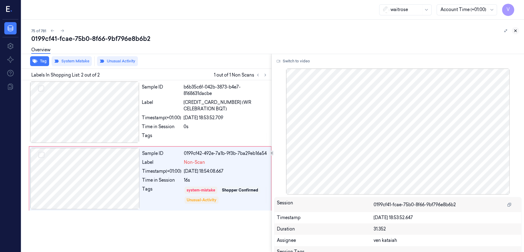
click at [286, 28] on button at bounding box center [515, 30] width 7 height 7
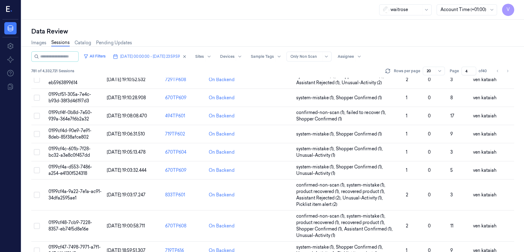
scroll to position [240, 0]
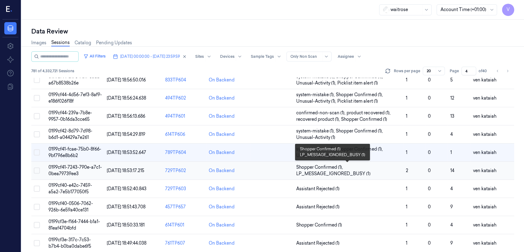
click at [286, 173] on span "LP_MESSAGE_IGNORED_BUSY (1)" at bounding box center [333, 173] width 74 height 6
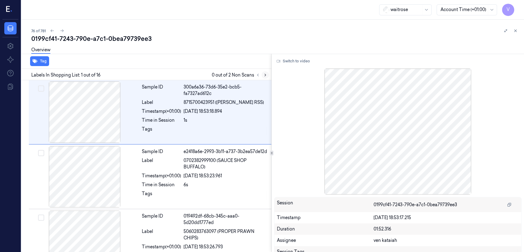
click at [267, 73] on button at bounding box center [264, 74] width 7 height 7
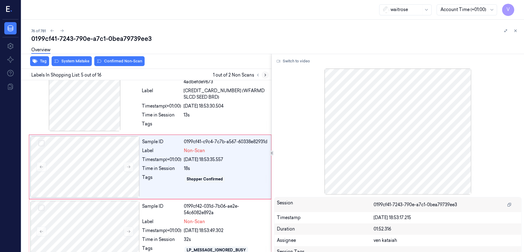
scroll to position [207, 0]
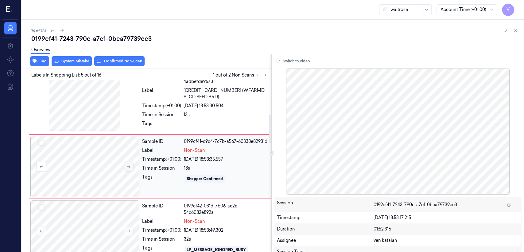
click at [126, 168] on button at bounding box center [129, 166] width 10 height 10
click at [126, 165] on icon at bounding box center [128, 166] width 4 height 4
click at [169, 122] on div "Tags" at bounding box center [161, 125] width 39 height 10
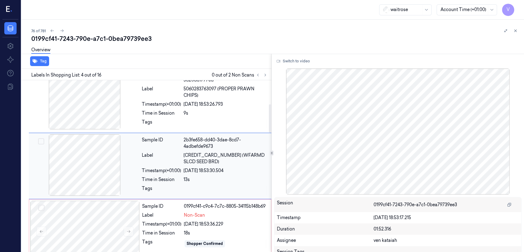
scroll to position [142, 0]
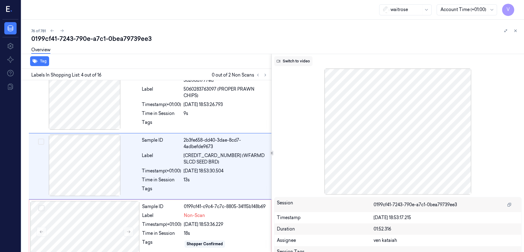
click at [286, 60] on button "Switch to video" at bounding box center [293, 61] width 38 height 10
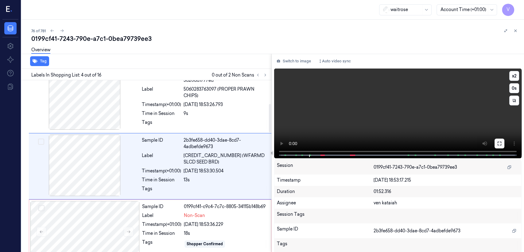
click at [286, 143] on icon at bounding box center [499, 143] width 5 height 5
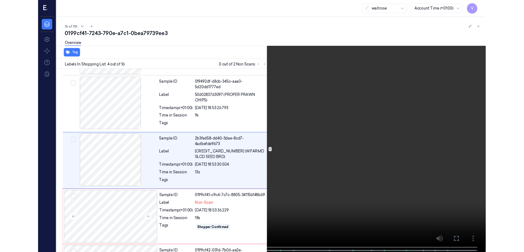
scroll to position [120, 0]
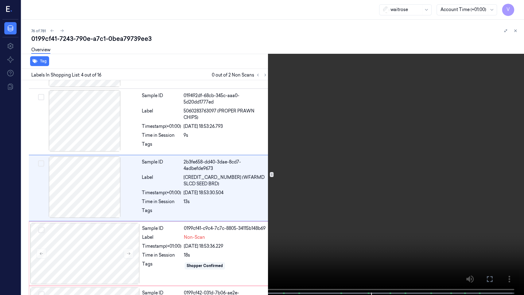
click at [0, 0] on icon at bounding box center [0, 0] width 0 height 0
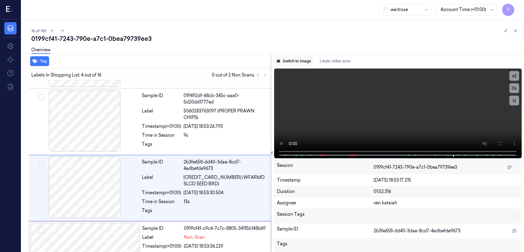
click at [286, 63] on button "Switch to image" at bounding box center [293, 61] width 39 height 10
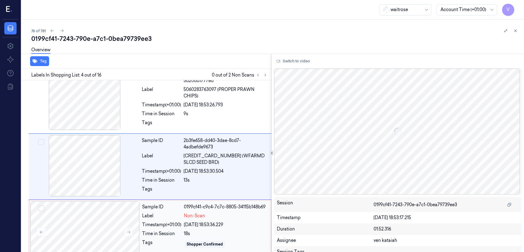
scroll to position [142, 0]
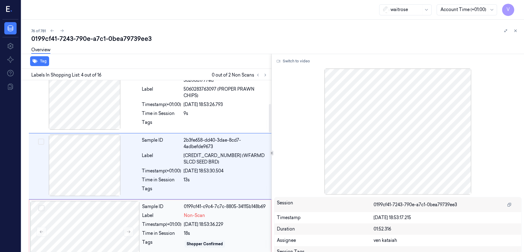
click at [202, 193] on span "Non-Scan" at bounding box center [194, 215] width 21 height 6
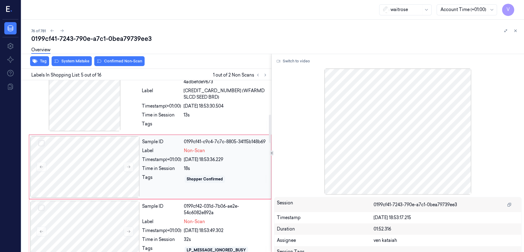
scroll to position [207, 0]
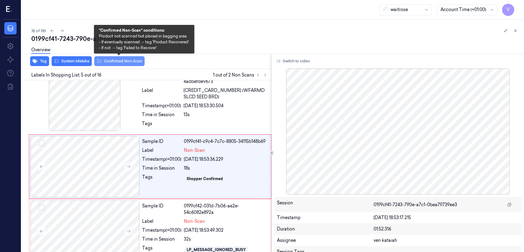
click at [103, 64] on button "Confirmed Non-Scan" at bounding box center [119, 61] width 50 height 10
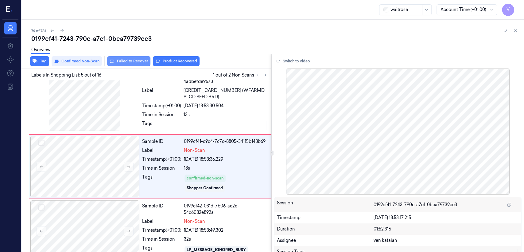
click at [130, 64] on button "Failed to Recover" at bounding box center [128, 61] width 43 height 10
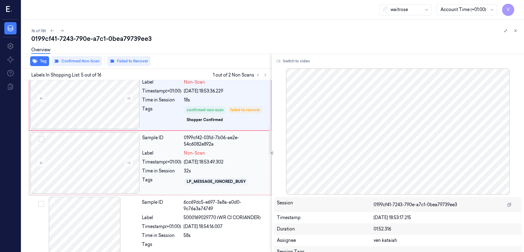
click at [173, 140] on div "Sample ID" at bounding box center [161, 140] width 39 height 13
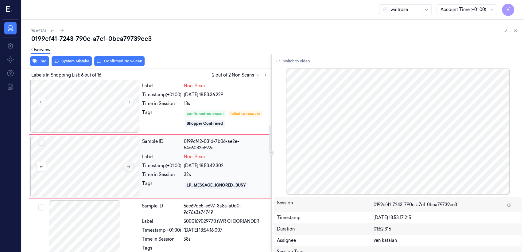
click at [128, 168] on button at bounding box center [129, 166] width 10 height 10
click at [167, 193] on div "Sample ID" at bounding box center [161, 209] width 39 height 13
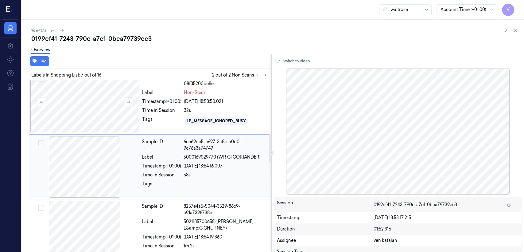
scroll to position [336, 0]
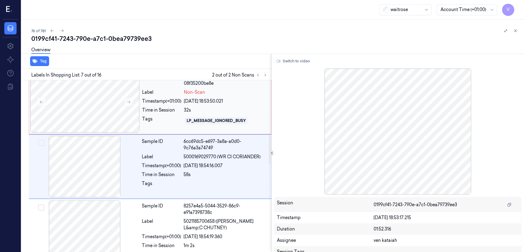
click at [180, 119] on div "Tags" at bounding box center [161, 121] width 39 height 10
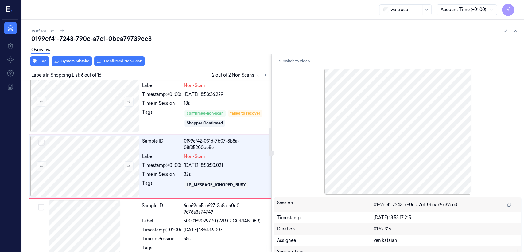
scroll to position [272, 0]
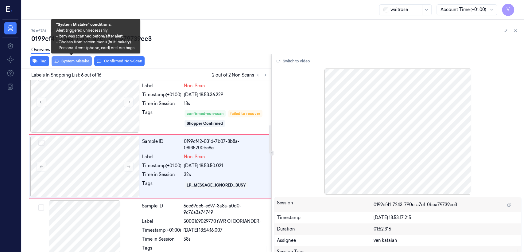
click at [83, 61] on button "System Mistake" at bounding box center [72, 61] width 40 height 10
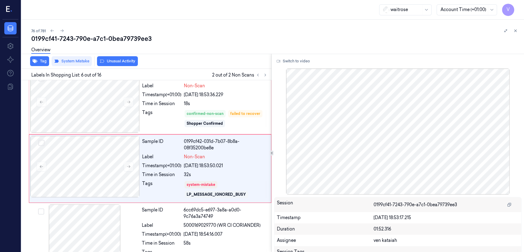
scroll to position [273, 0]
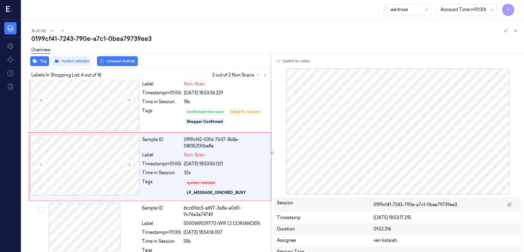
click at [116, 62] on button "Unusual Activity" at bounding box center [117, 61] width 41 height 10
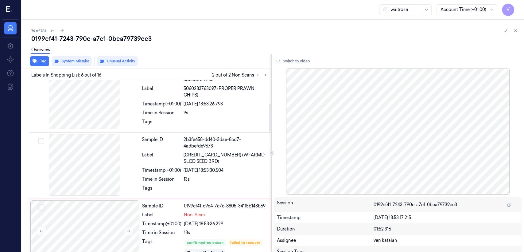
scroll to position [141, 0]
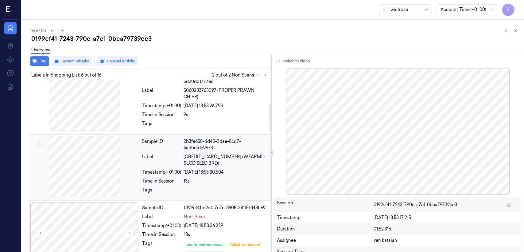
click at [193, 175] on div "Sample ID 2b3fe658-dd40-3dae-8cd7-4adbefde9673 Label [CREDIT_CARD_NUMBER] (WFAR…" at bounding box center [204, 167] width 131 height 63
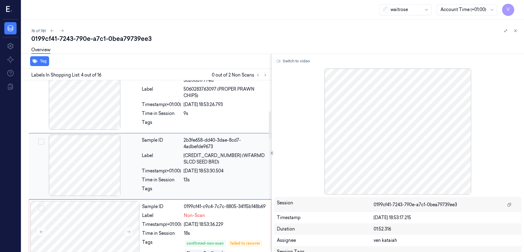
scroll to position [210, 0]
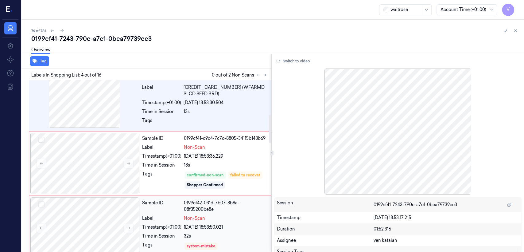
click at [194, 193] on div "Sample ID 0199cf42-031d-7b07-8b8a-08f35200be8e Label Non-Scan Timestamp (+01:00…" at bounding box center [205, 233] width 130 height 73
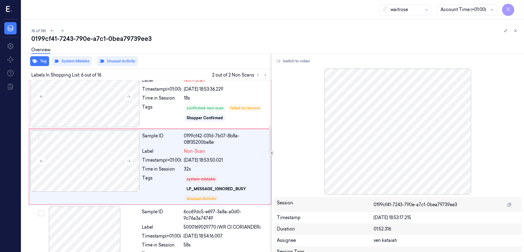
scroll to position [277, 0]
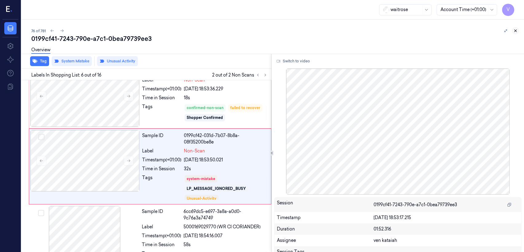
click at [286, 31] on icon at bounding box center [515, 31] width 4 height 4
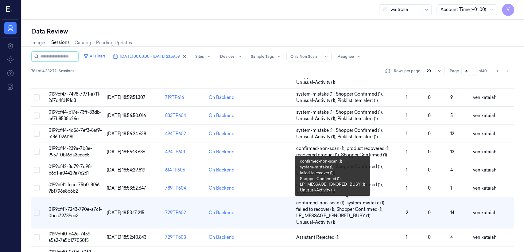
scroll to position [257, 0]
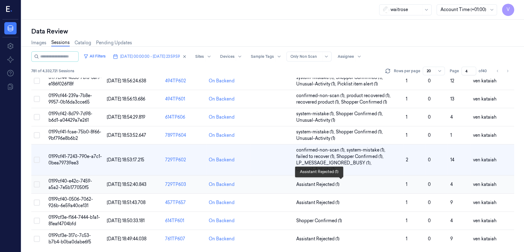
click at [286, 181] on span "Assistant Rejected (1)" at bounding box center [317, 184] width 43 height 6
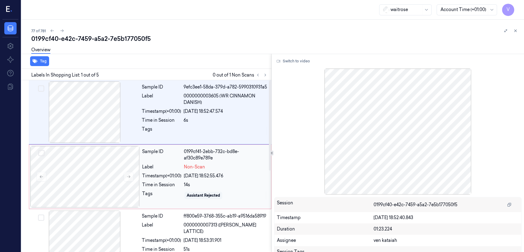
click at [243, 180] on div "Sample ID 0199cf41-2ebb-732c-bd8e-af30c89e789e Label Non-Scan Timestamp (+01:00…" at bounding box center [205, 176] width 130 height 61
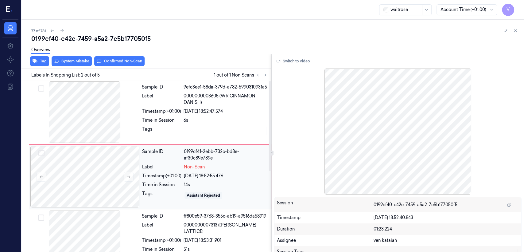
scroll to position [10, 0]
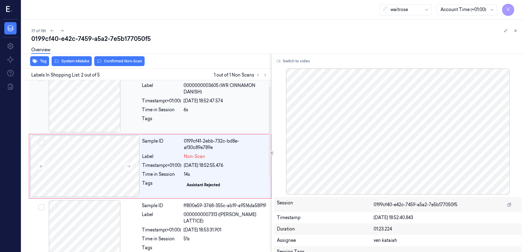
click at [199, 116] on div at bounding box center [226, 120] width 84 height 10
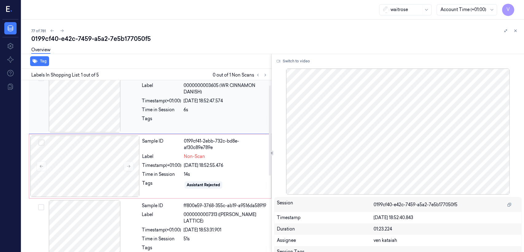
scroll to position [0, 0]
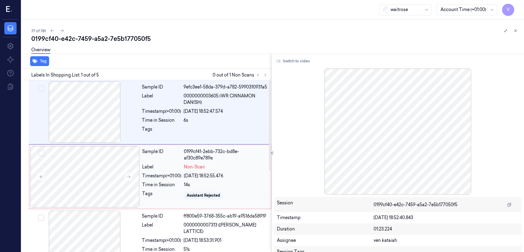
click at [193, 153] on div "0199cf41-2ebb-732c-bd8e-af30c89e789e" at bounding box center [225, 154] width 83 height 13
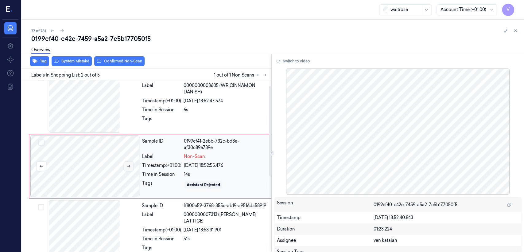
click at [126, 169] on button at bounding box center [129, 166] width 10 height 10
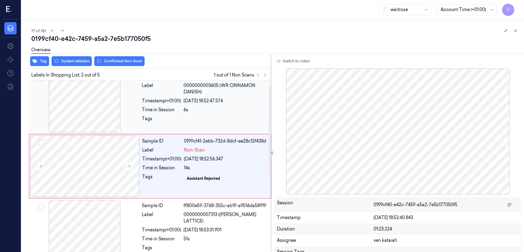
click at [153, 133] on div "Sample ID 9efc3ee1-58da-379d-a782-5990310931a5 Label 0000000003605 (WR CINNAMON…" at bounding box center [150, 102] width 242 height 64
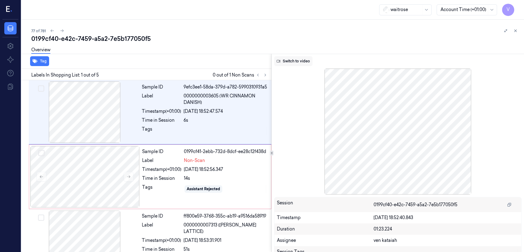
click at [286, 65] on button "Switch to video" at bounding box center [293, 61] width 38 height 10
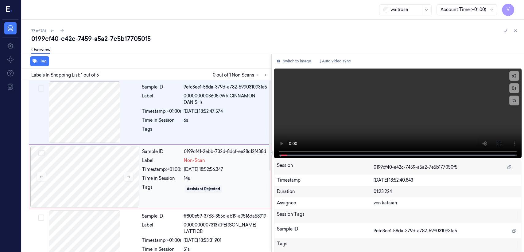
click at [208, 172] on div "[DATE] 18:52:56.347" at bounding box center [225, 169] width 83 height 6
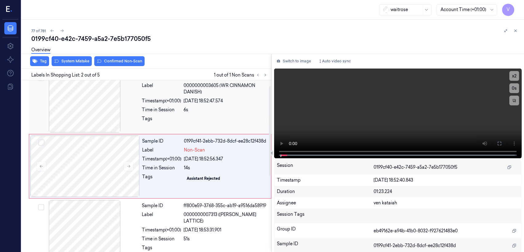
click at [189, 110] on div "6s" at bounding box center [226, 110] width 84 height 6
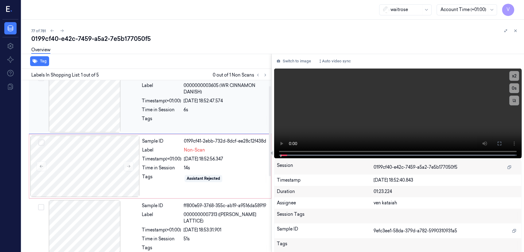
scroll to position [0, 0]
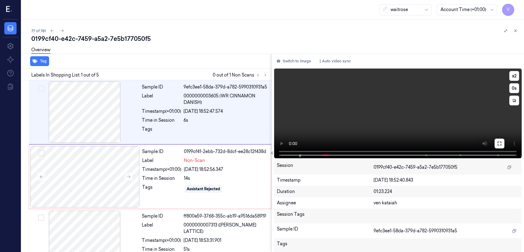
click at [286, 144] on button at bounding box center [499, 143] width 10 height 10
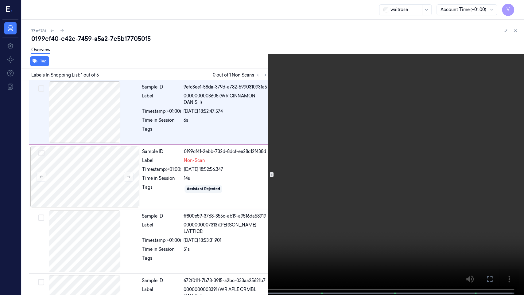
click at [89, 193] on video at bounding box center [262, 148] width 524 height 296
click at [169, 179] on video at bounding box center [262, 148] width 524 height 296
click at [0, 0] on button at bounding box center [0, 0] width 0 height 0
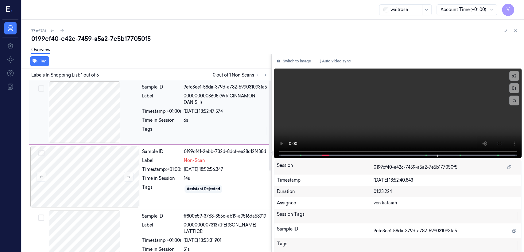
click at [228, 126] on div at bounding box center [226, 131] width 84 height 10
click at [199, 176] on div "14s" at bounding box center [225, 178] width 83 height 6
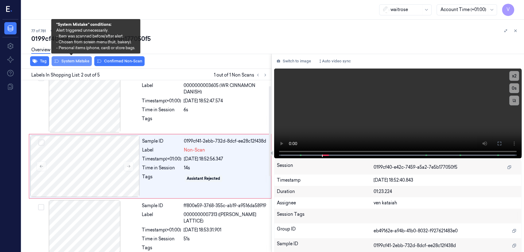
click at [83, 60] on button "System Mistake" at bounding box center [72, 61] width 40 height 10
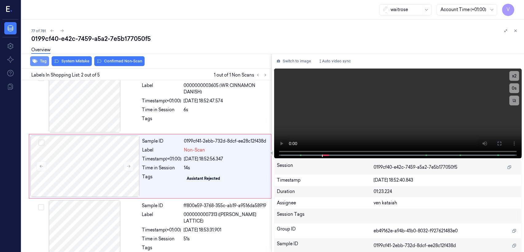
click at [37, 60] on button "Tag" at bounding box center [39, 61] width 19 height 10
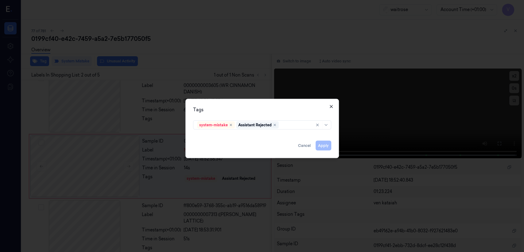
click at [286, 105] on icon "button" at bounding box center [331, 106] width 5 height 5
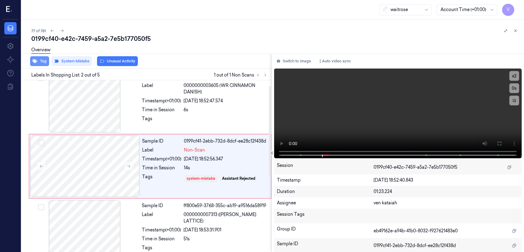
click at [43, 62] on button "Tag" at bounding box center [39, 61] width 19 height 10
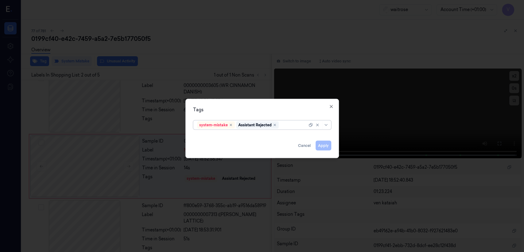
click at [286, 127] on div at bounding box center [293, 125] width 27 height 6
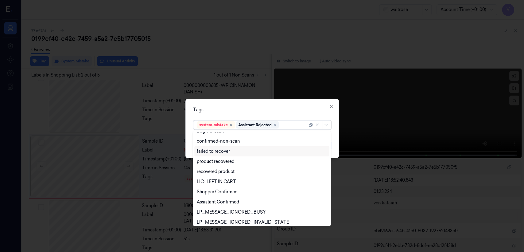
scroll to position [90, 0]
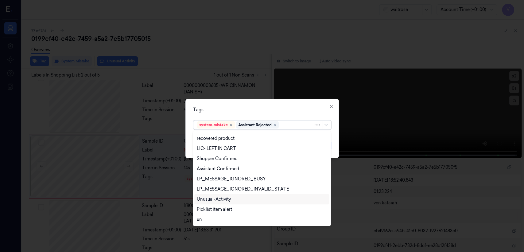
click at [223, 193] on div "Unusual-Activity" at bounding box center [261, 199] width 135 height 10
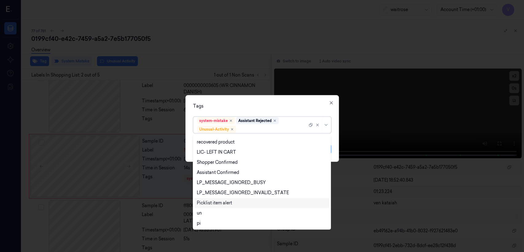
click at [221, 193] on div "Picklist item alert" at bounding box center [214, 202] width 35 height 6
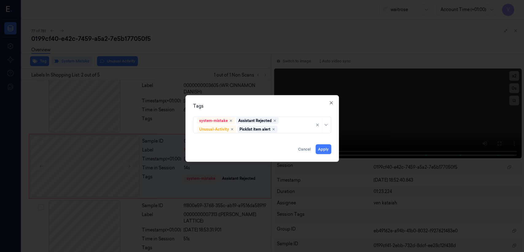
click at [246, 114] on div "Tags system-mistake Assistant Rejected Unusual-Activity Picklist item alert App…" at bounding box center [261, 128] width 153 height 67
click at [286, 150] on button "Apply" at bounding box center [324, 149] width 16 height 10
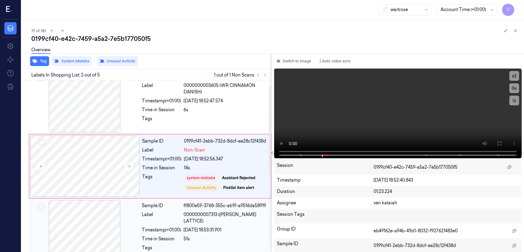
click at [200, 193] on div "Sample ID ff800e59-3768-355c-ab19-a9516da58919 Label 0000000007313 ([PERSON_NAM…" at bounding box center [204, 230] width 131 height 61
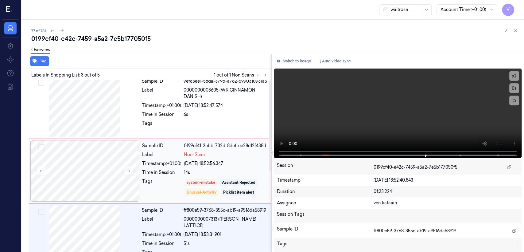
scroll to position [0, 0]
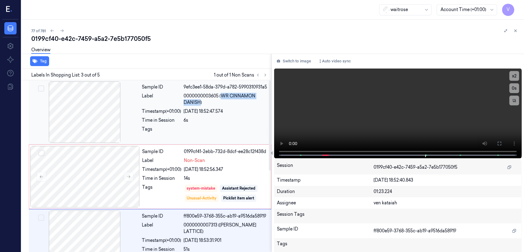
drag, startPoint x: 223, startPoint y: 97, endPoint x: 200, endPoint y: 105, distance: 23.6
click at [200, 105] on span "0000000003605 (WR CINNAMON DANISH)" at bounding box center [226, 99] width 84 height 13
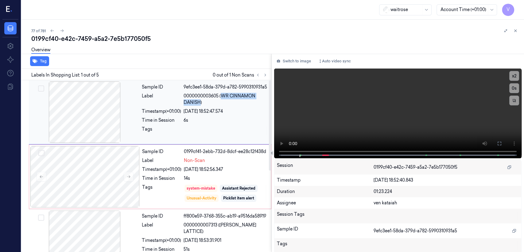
copy span "WR CINNAMON DANISH"
click at [286, 30] on button at bounding box center [515, 30] width 7 height 7
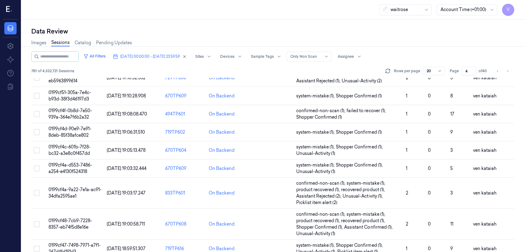
scroll to position [257, 0]
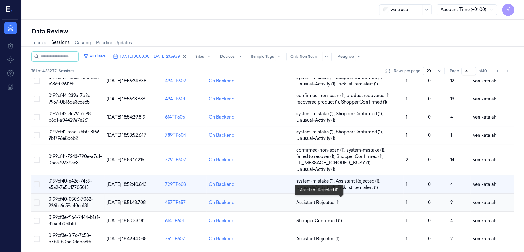
click at [286, 193] on span "Assistant Rejected (1)" at bounding box center [317, 202] width 43 height 6
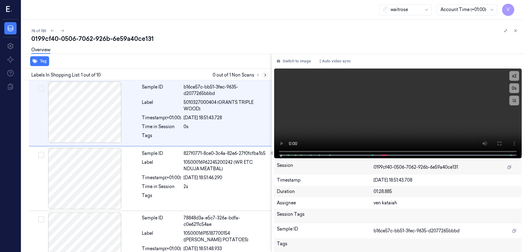
click at [263, 77] on button at bounding box center [264, 74] width 7 height 7
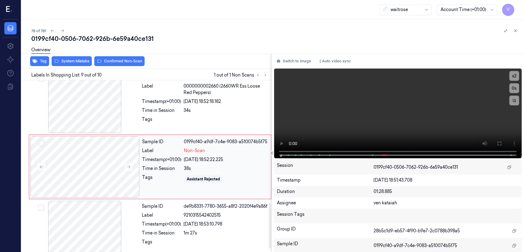
scroll to position [467, 0]
drag, startPoint x: 125, startPoint y: 174, endPoint x: 124, endPoint y: 169, distance: 4.7
click at [125, 173] on div at bounding box center [84, 166] width 109 height 61
click at [126, 165] on icon at bounding box center [128, 167] width 4 height 4
click at [286, 57] on button "Switch to image" at bounding box center [293, 61] width 39 height 10
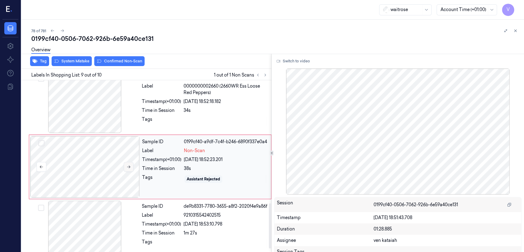
click at [129, 166] on icon at bounding box center [128, 167] width 4 height 4
click at [196, 114] on div "Sample ID 09a7d545-3e6f-333b-86a7-7f012d037a2f Label 0000000002660 (2660WR Ess …" at bounding box center [204, 102] width 131 height 61
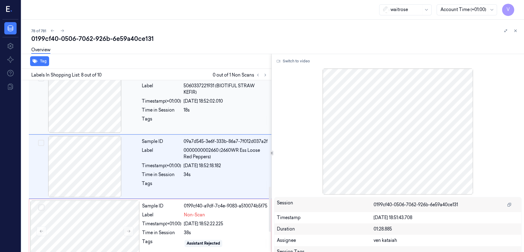
scroll to position [471, 0]
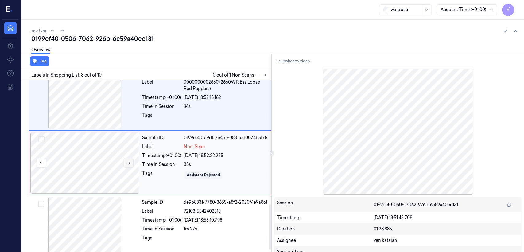
click at [128, 162] on icon at bounding box center [128, 162] width 3 height 3
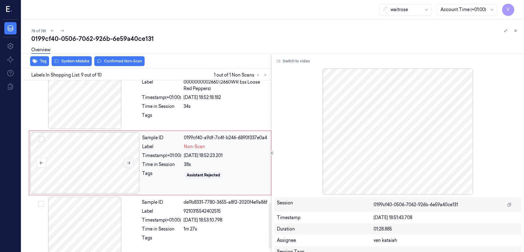
scroll to position [467, 0]
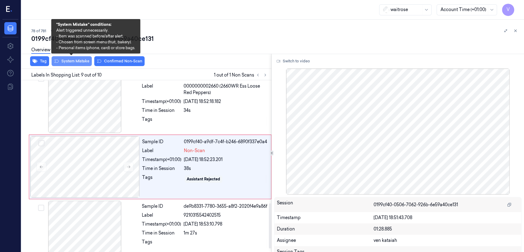
click at [69, 64] on button "System Mistake" at bounding box center [72, 61] width 40 height 10
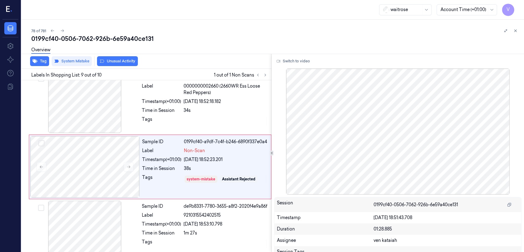
click at [112, 57] on div "Overview" at bounding box center [275, 51] width 488 height 16
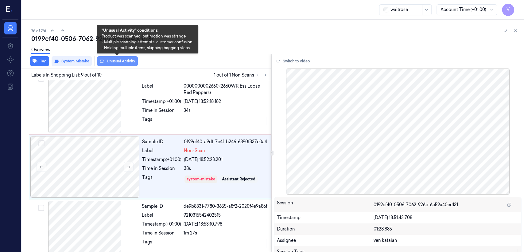
click at [119, 65] on button "Unusual Activity" at bounding box center [117, 61] width 41 height 10
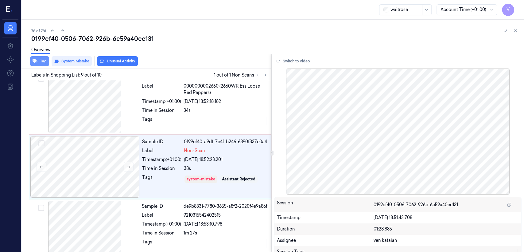
click at [48, 64] on button "Tag" at bounding box center [39, 61] width 19 height 10
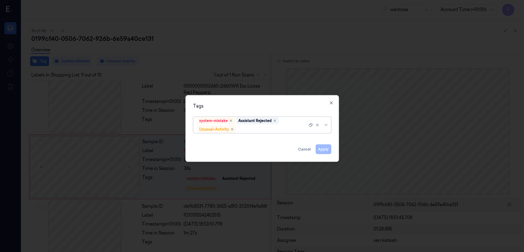
click at [285, 126] on div at bounding box center [272, 129] width 70 height 6
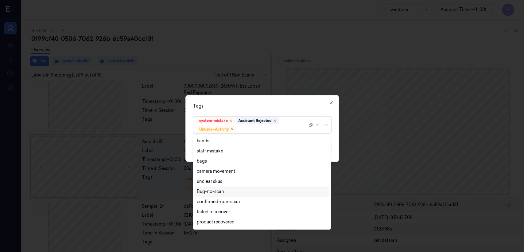
scroll to position [80, 0]
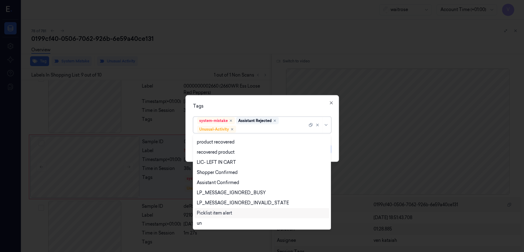
click at [213, 193] on div "Picklist item alert" at bounding box center [214, 213] width 35 height 6
click at [246, 112] on div "Tags option Picklist item alert, selected. 20 results available. Use Up and Dow…" at bounding box center [261, 128] width 153 height 67
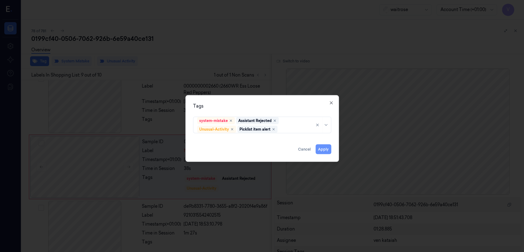
click at [286, 149] on button "Apply" at bounding box center [324, 149] width 16 height 10
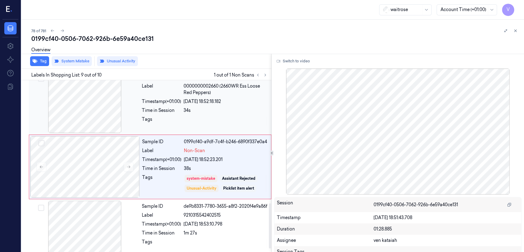
click at [203, 107] on div "34s" at bounding box center [226, 110] width 84 height 6
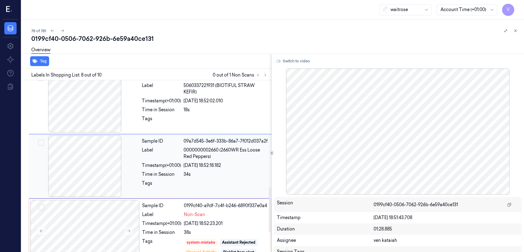
scroll to position [402, 0]
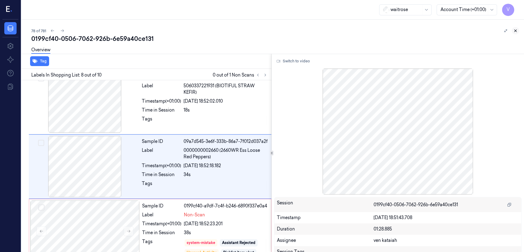
click at [286, 32] on icon at bounding box center [515, 31] width 4 height 4
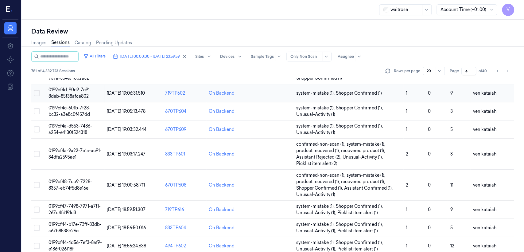
scroll to position [257, 0]
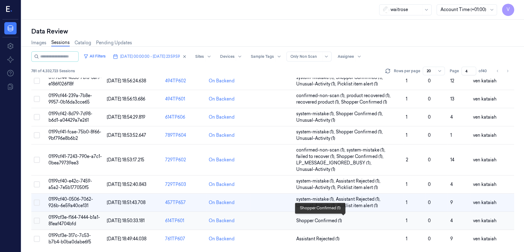
click at [286, 193] on span "Shopper Confirmed (1)" at bounding box center [319, 220] width 46 height 6
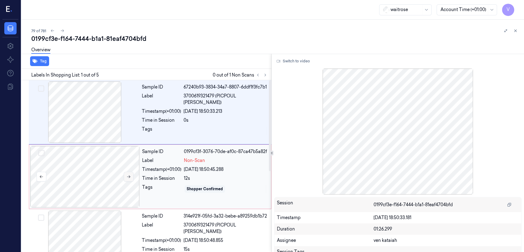
click at [129, 181] on button at bounding box center [129, 177] width 10 height 10
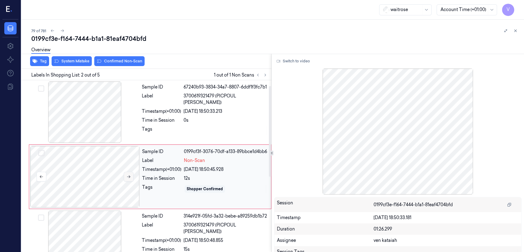
scroll to position [10, 0]
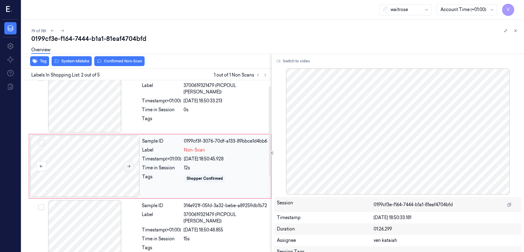
click at [128, 166] on icon at bounding box center [128, 166] width 4 height 4
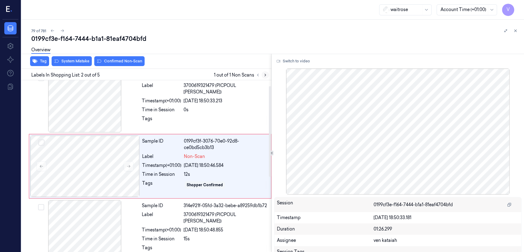
click at [261, 73] on button at bounding box center [264, 74] width 7 height 7
click at [134, 104] on div at bounding box center [84, 101] width 109 height 61
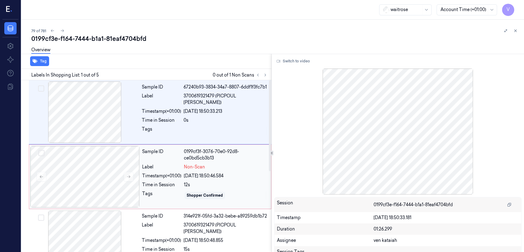
click at [184, 182] on div "12s" at bounding box center [225, 184] width 83 height 6
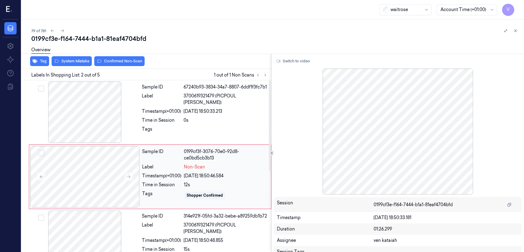
scroll to position [10, 0]
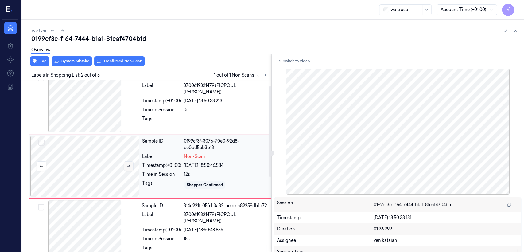
click at [129, 168] on button at bounding box center [129, 166] width 10 height 10
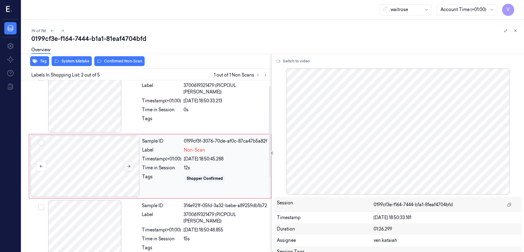
click at [129, 168] on button at bounding box center [129, 166] width 10 height 10
click at [158, 115] on div "Tags" at bounding box center [161, 120] width 39 height 10
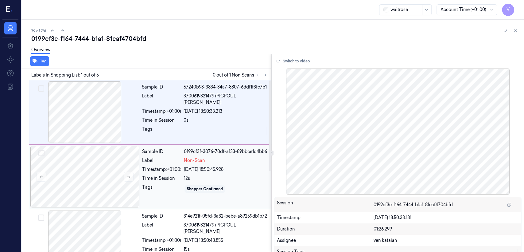
click at [188, 163] on span "Non-Scan" at bounding box center [194, 160] width 21 height 6
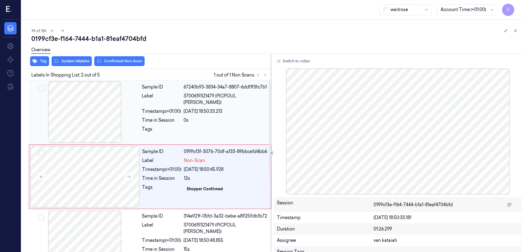
scroll to position [10, 0]
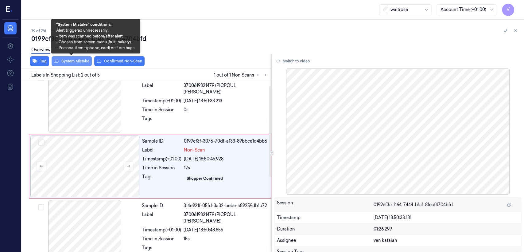
click at [79, 63] on button "System Mistake" at bounding box center [72, 61] width 40 height 10
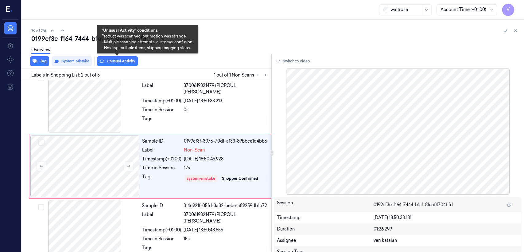
click at [120, 62] on button "Unusual Activity" at bounding box center [117, 61] width 41 height 10
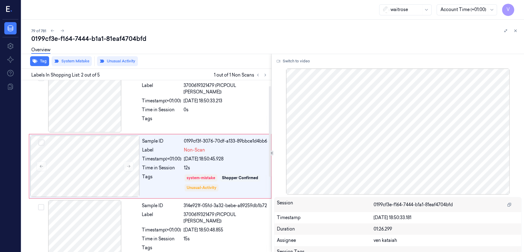
drag, startPoint x: 217, startPoint y: 103, endPoint x: 271, endPoint y: 79, distance: 59.1
click at [218, 107] on div "0s" at bounding box center [226, 110] width 84 height 6
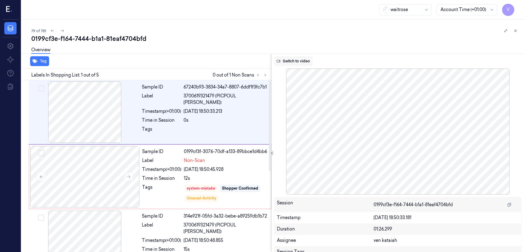
click at [286, 61] on button "Switch to video" at bounding box center [293, 61] width 38 height 10
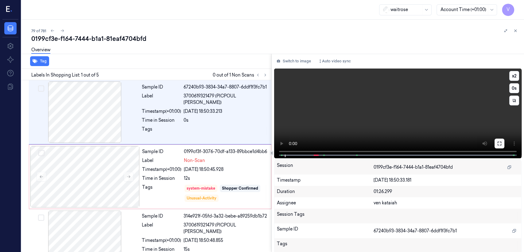
click at [286, 141] on icon at bounding box center [499, 143] width 5 height 5
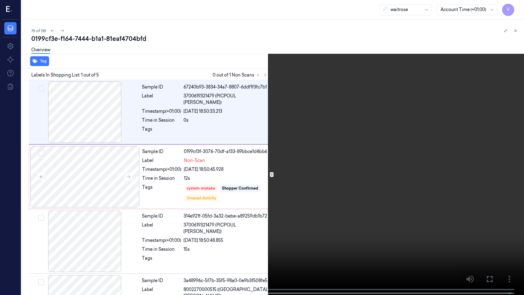
click at [286, 193] on video at bounding box center [262, 148] width 524 height 296
click at [0, 0] on icon at bounding box center [0, 0] width 0 height 0
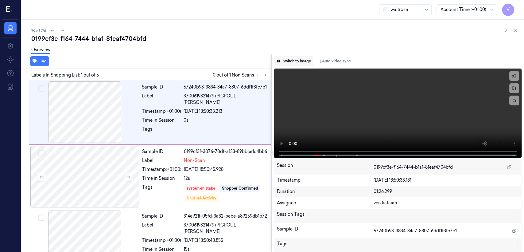
click at [286, 62] on button "Switch to image" at bounding box center [293, 61] width 39 height 10
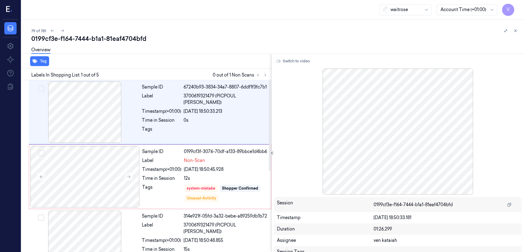
drag, startPoint x: 213, startPoint y: 184, endPoint x: 285, endPoint y: 148, distance: 80.3
click at [214, 184] on div "system-mistake Shopper Confirmed Unusual-Activity" at bounding box center [225, 193] width 83 height 18
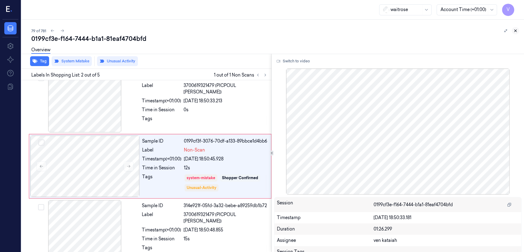
click at [286, 31] on icon at bounding box center [515, 31] width 4 height 4
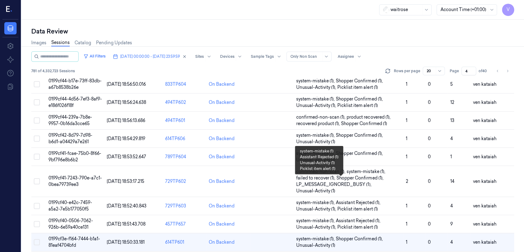
scroll to position [257, 0]
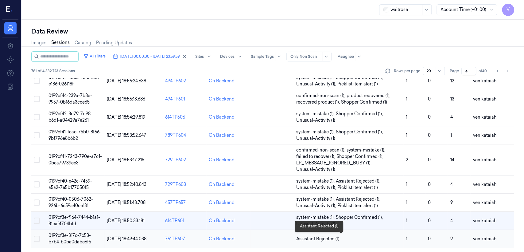
click at [286, 193] on span "Assistant Rejected (1)" at bounding box center [317, 238] width 43 height 6
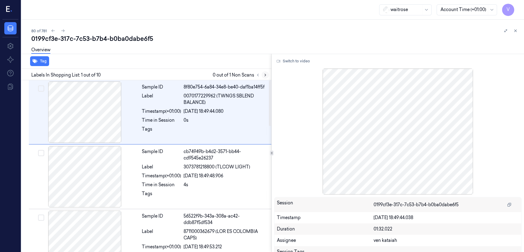
click at [266, 78] on button at bounding box center [264, 74] width 7 height 7
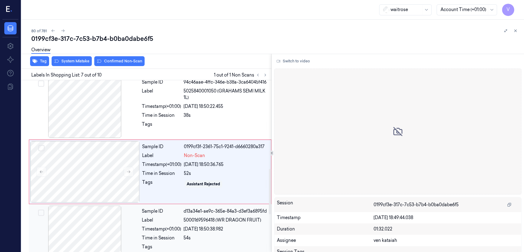
scroll to position [334, 0]
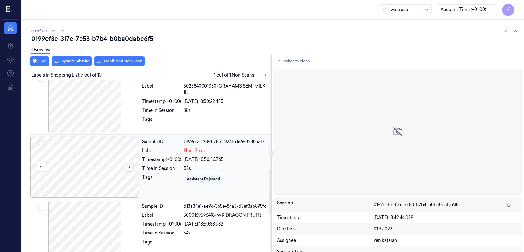
click at [129, 168] on button at bounding box center [129, 167] width 10 height 10
click at [151, 125] on div "Sample ID 94c46aae-4ffc-346e-b38a-3ca64045f416 Label 5025840001050 (GRAHAMS SEM…" at bounding box center [204, 102] width 131 height 61
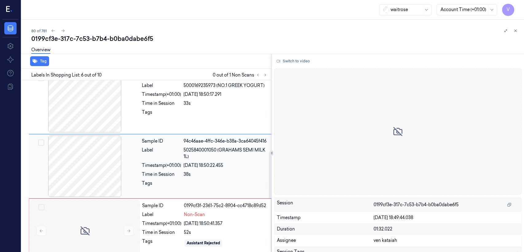
scroll to position [270, 0]
